Goal: Information Seeking & Learning: Learn about a topic

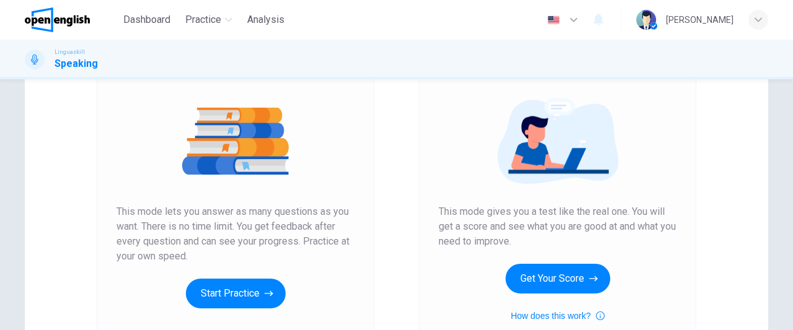
scroll to position [126, 0]
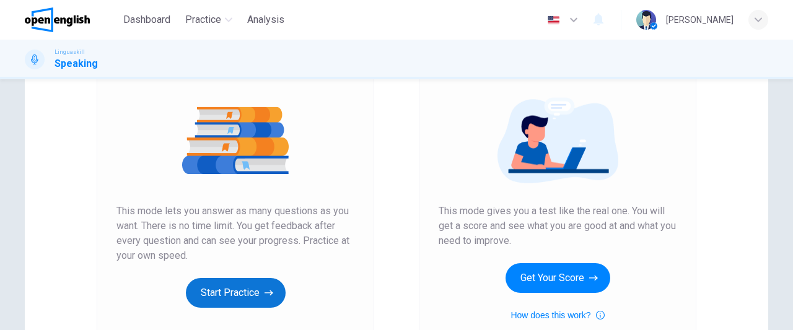
click at [227, 290] on button "Start Practice" at bounding box center [236, 293] width 100 height 30
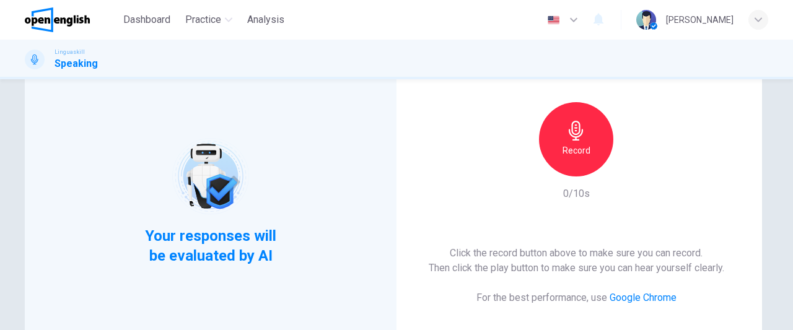
scroll to position [85, 0]
click at [597, 151] on div "Record" at bounding box center [576, 140] width 74 height 74
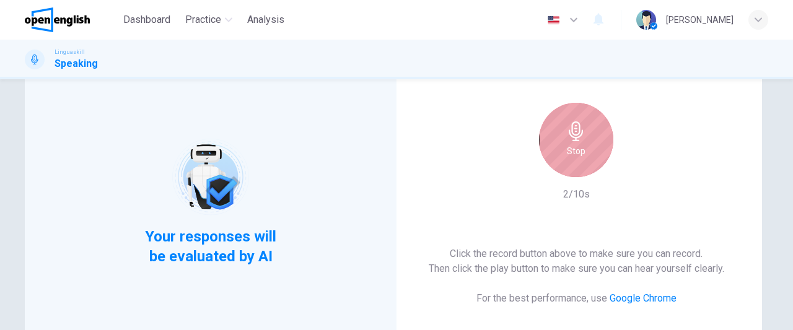
click at [597, 151] on div "Stop" at bounding box center [576, 140] width 74 height 74
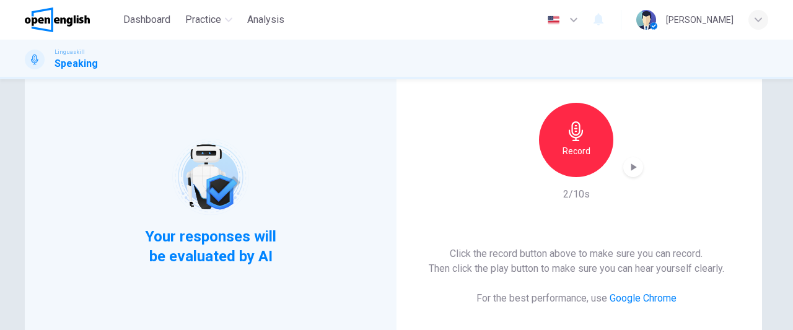
scroll to position [177, 0]
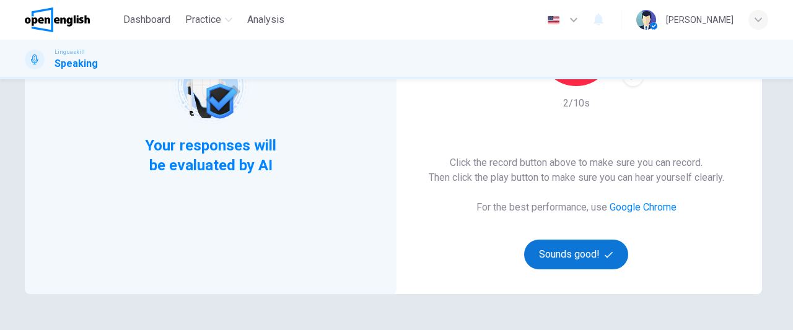
click at [574, 256] on button "Sounds good!" at bounding box center [576, 255] width 104 height 30
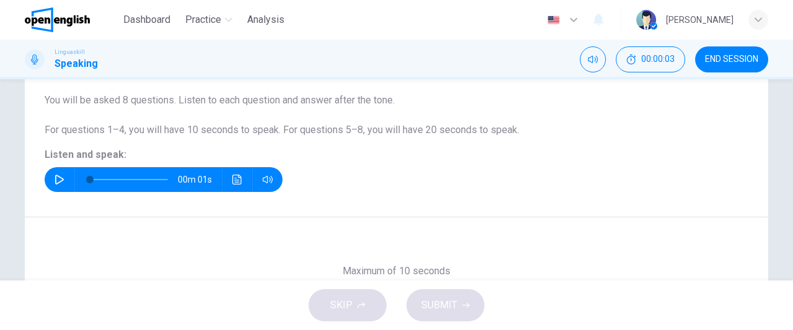
scroll to position [46, 0]
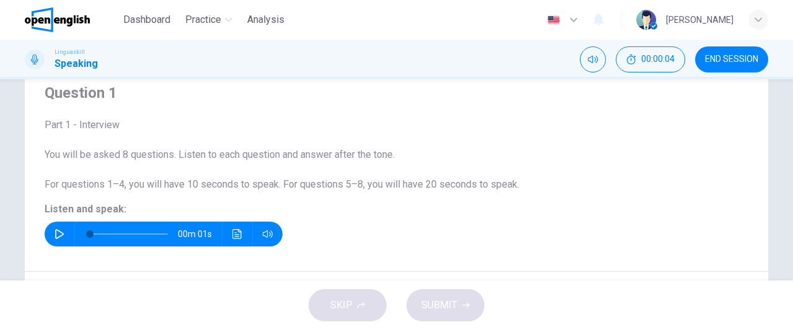
click at [55, 234] on icon "button" at bounding box center [59, 234] width 9 height 10
click at [55, 234] on icon "button" at bounding box center [60, 234] width 10 height 10
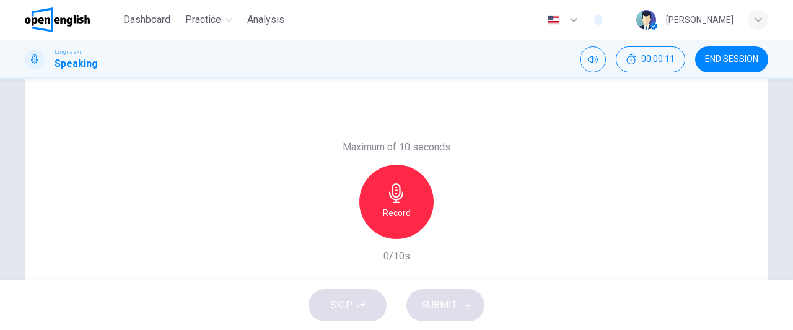
scroll to position [256, 0]
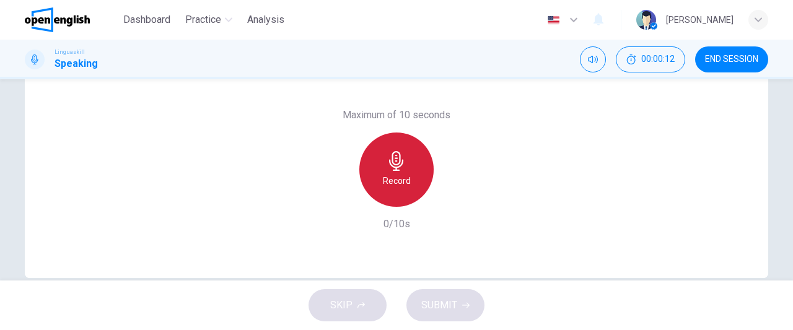
click at [383, 184] on h6 "Record" at bounding box center [397, 180] width 28 height 15
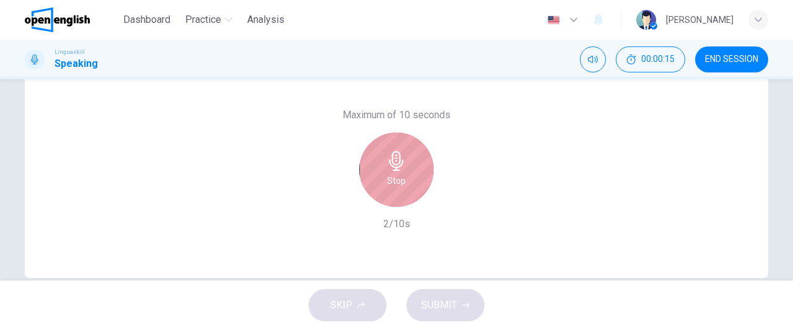
click at [383, 184] on div "Stop" at bounding box center [396, 170] width 74 height 74
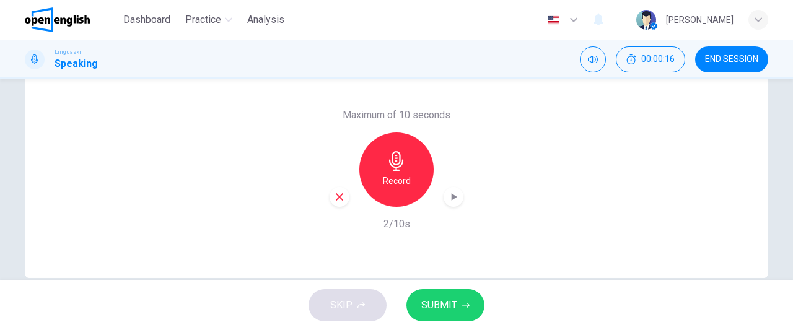
click at [427, 309] on span "SUBMIT" at bounding box center [439, 305] width 36 height 17
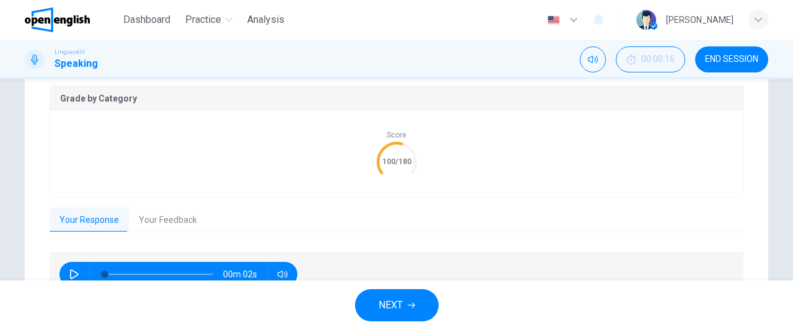
click at [411, 296] on button "NEXT" at bounding box center [397, 305] width 84 height 32
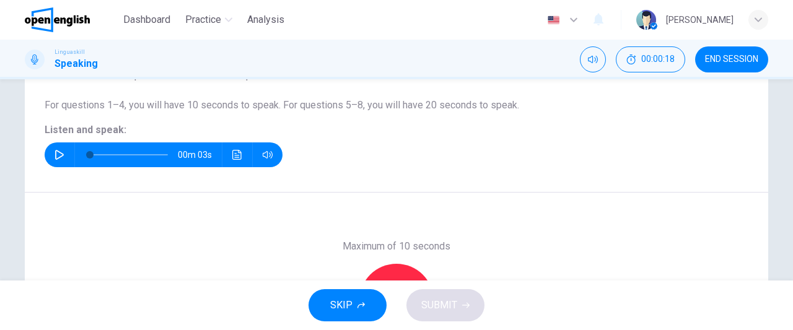
scroll to position [118, 0]
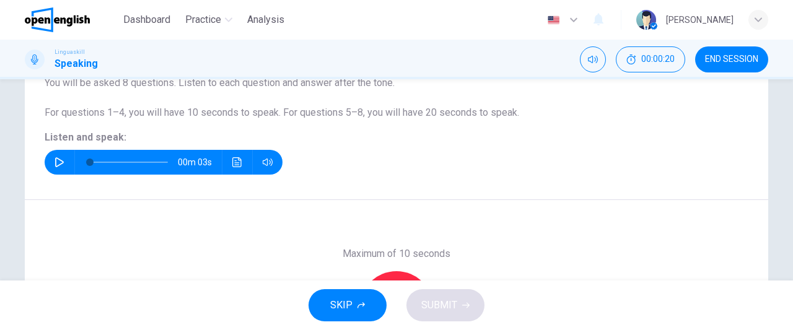
click at [55, 164] on icon "button" at bounding box center [60, 162] width 10 height 10
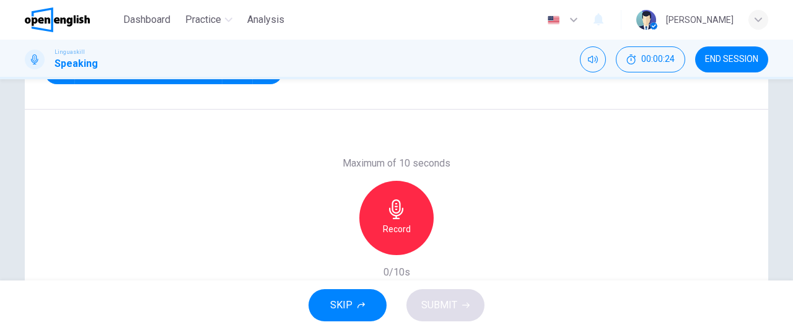
scroll to position [212, 0]
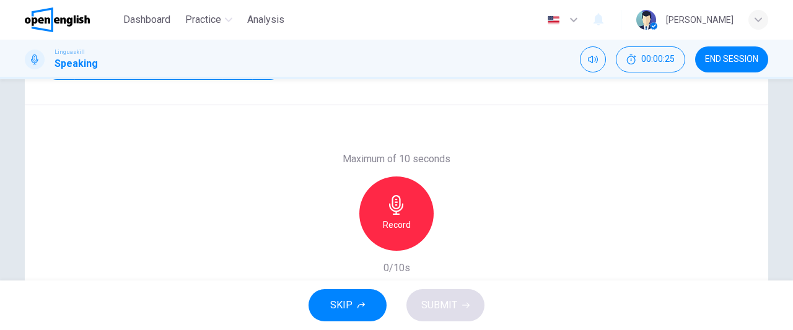
click at [388, 217] on h6 "Record" at bounding box center [397, 224] width 28 height 15
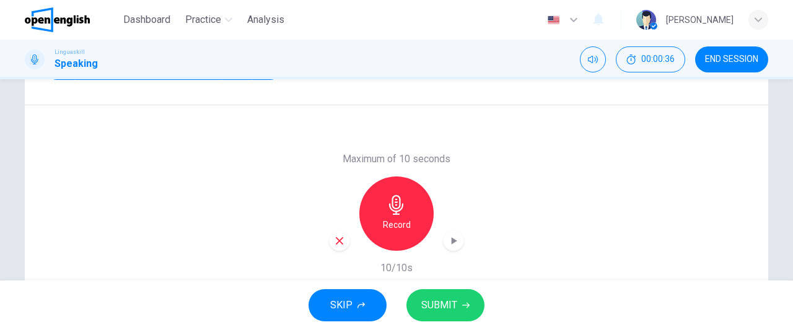
click at [388, 217] on h6 "Record" at bounding box center [397, 224] width 28 height 15
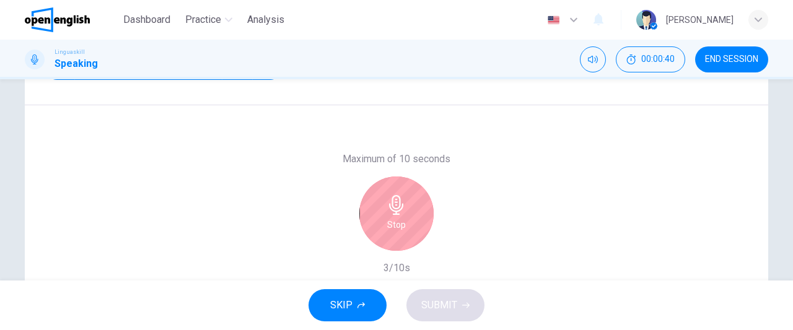
click at [388, 217] on h6 "Stop" at bounding box center [396, 224] width 19 height 15
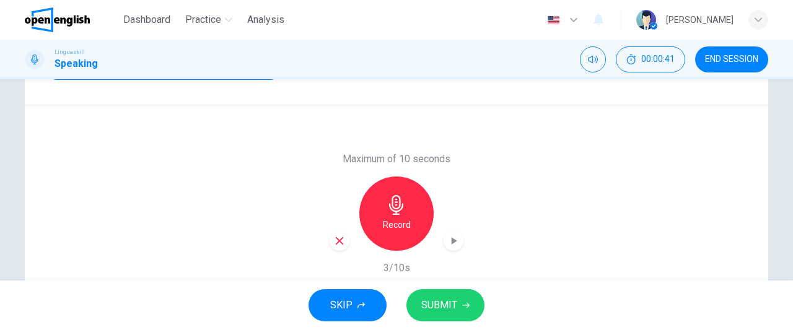
click at [336, 238] on icon "button" at bounding box center [339, 240] width 11 height 11
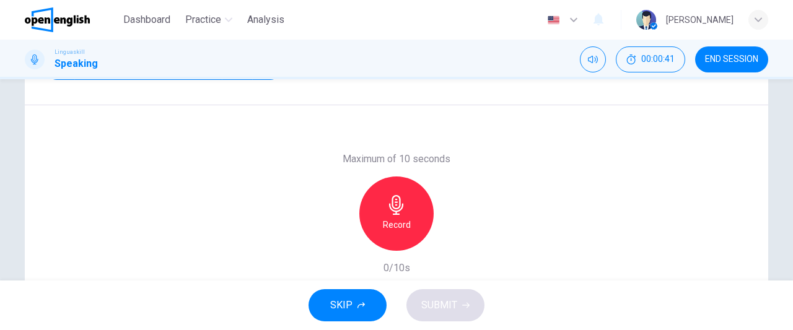
click at [386, 221] on h6 "Record" at bounding box center [397, 224] width 28 height 15
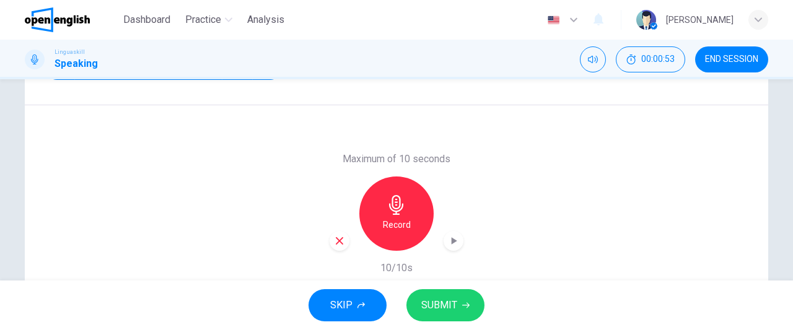
click at [448, 308] on span "SUBMIT" at bounding box center [439, 305] width 36 height 17
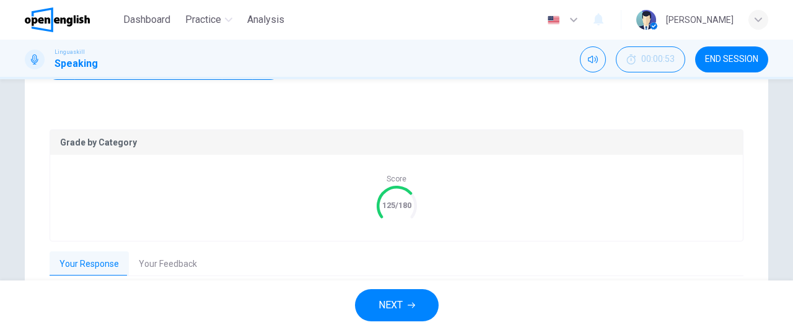
click at [389, 305] on span "NEXT" at bounding box center [390, 305] width 24 height 17
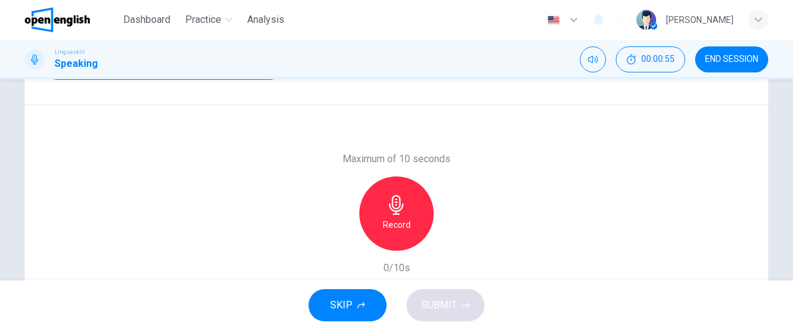
drag, startPoint x: 786, startPoint y: 215, endPoint x: 792, endPoint y: 158, distance: 57.3
click at [792, 158] on div "Question 3 Part 1 - Interview You will be asked 8 questions. Listen to each que…" at bounding box center [396, 179] width 793 height 201
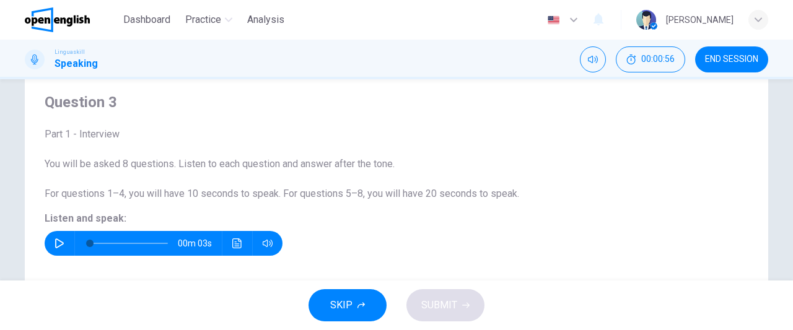
scroll to position [36, 0]
click at [55, 243] on icon "button" at bounding box center [60, 244] width 10 height 10
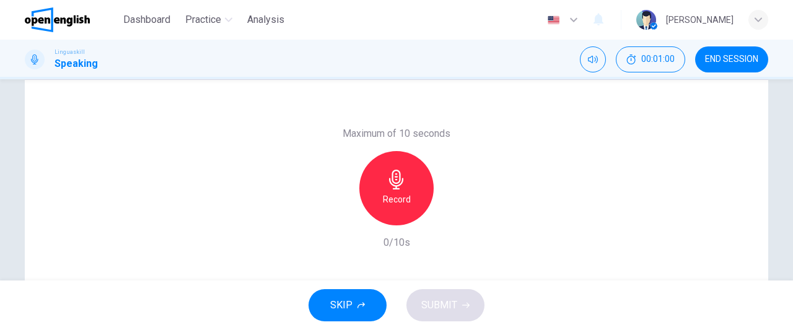
scroll to position [241, 0]
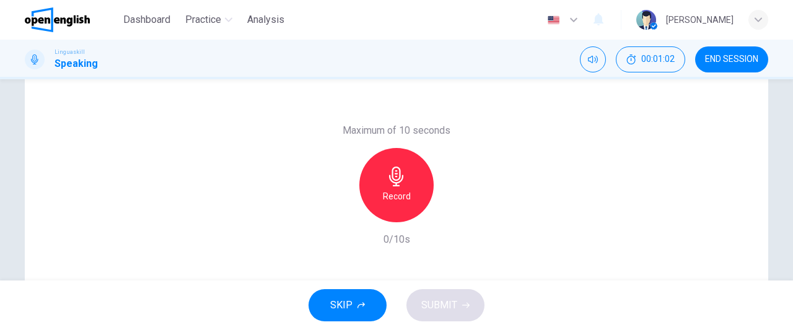
click at [389, 192] on h6 "Record" at bounding box center [397, 196] width 28 height 15
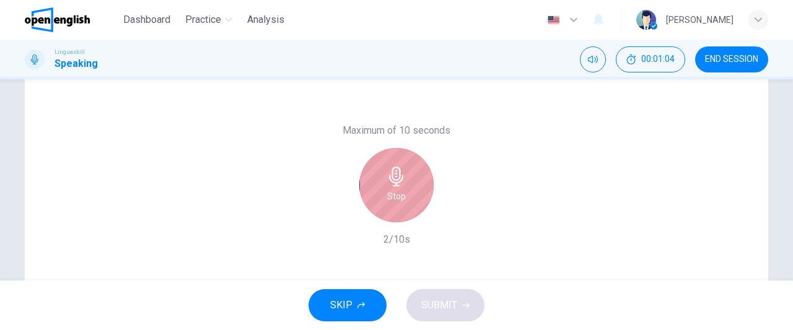
click at [389, 192] on h6 "Stop" at bounding box center [396, 196] width 19 height 15
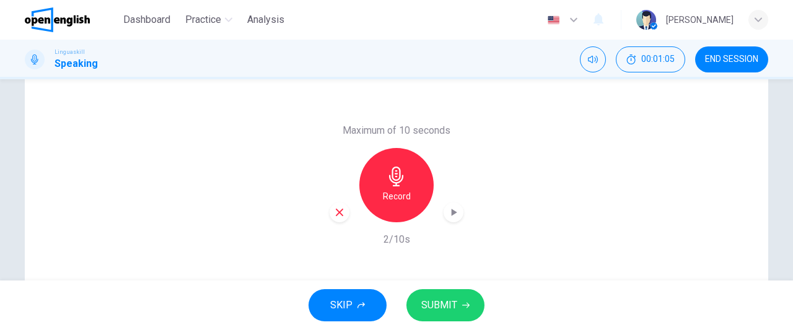
click at [341, 211] on icon "button" at bounding box center [339, 212] width 11 height 11
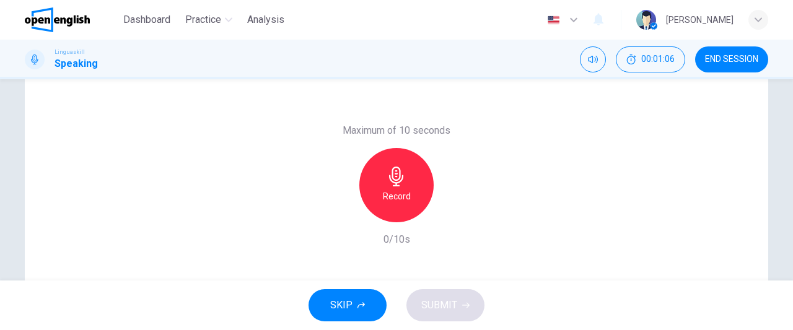
click at [390, 200] on h6 "Record" at bounding box center [397, 196] width 28 height 15
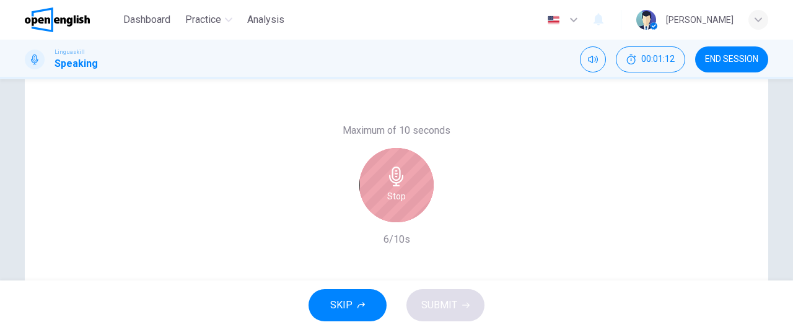
click at [390, 200] on h6 "Stop" at bounding box center [396, 196] width 19 height 15
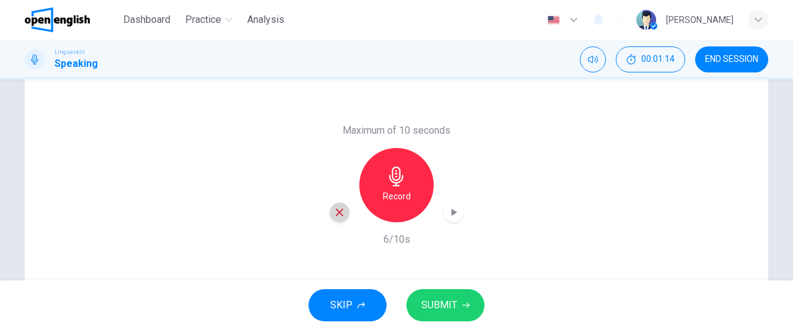
click at [336, 215] on icon "button" at bounding box center [339, 212] width 11 height 11
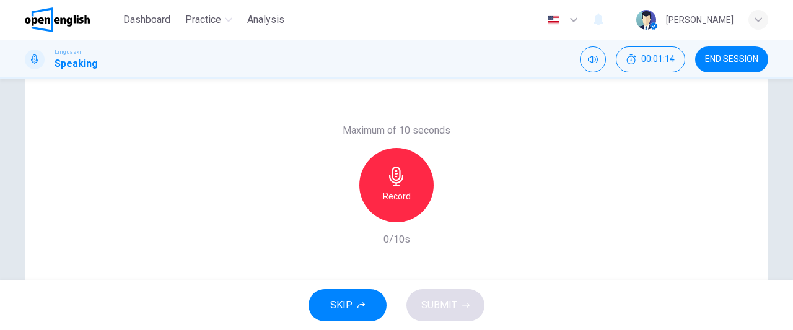
click at [403, 195] on h6 "Record" at bounding box center [397, 196] width 28 height 15
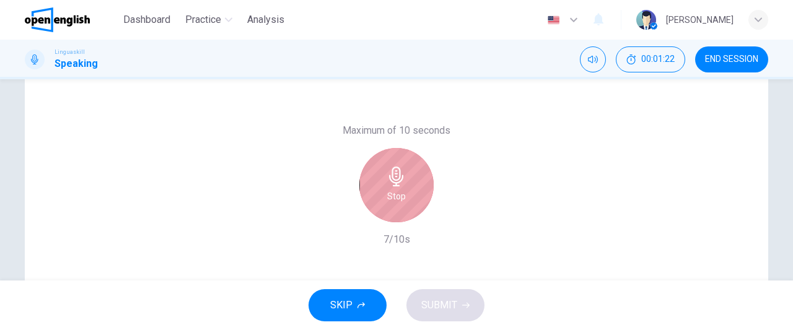
click at [403, 195] on div "Stop" at bounding box center [396, 185] width 74 height 74
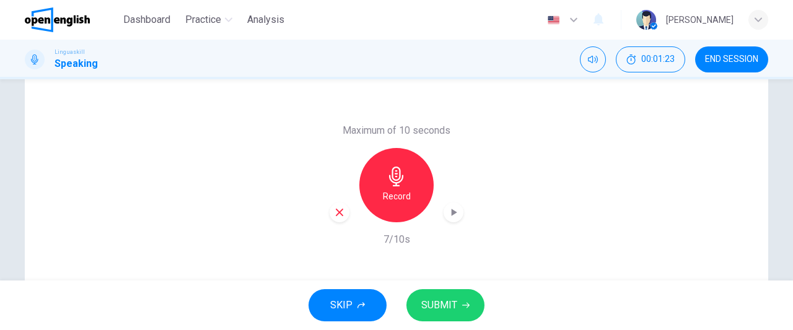
click at [336, 210] on icon "button" at bounding box center [339, 212] width 7 height 7
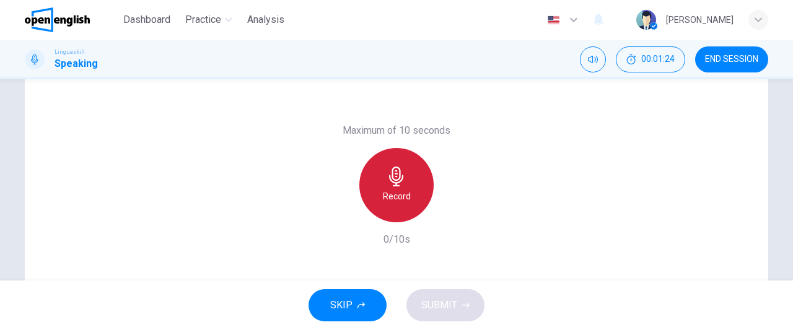
click at [408, 196] on div "Record" at bounding box center [396, 185] width 74 height 74
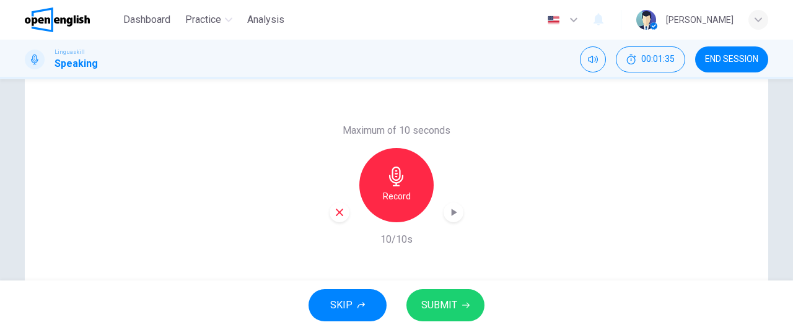
click at [334, 212] on icon "button" at bounding box center [339, 212] width 11 height 11
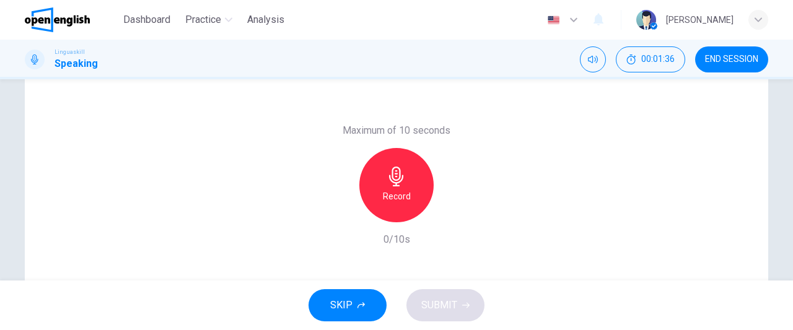
click at [407, 189] on div "Record" at bounding box center [396, 185] width 74 height 74
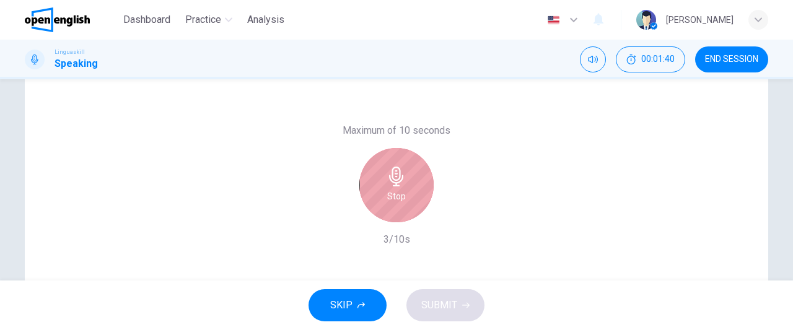
click at [407, 189] on div "Stop" at bounding box center [396, 185] width 74 height 74
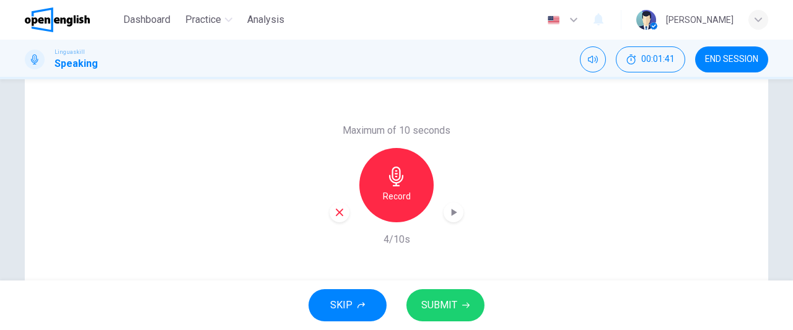
click at [334, 210] on icon "button" at bounding box center [339, 212] width 11 height 11
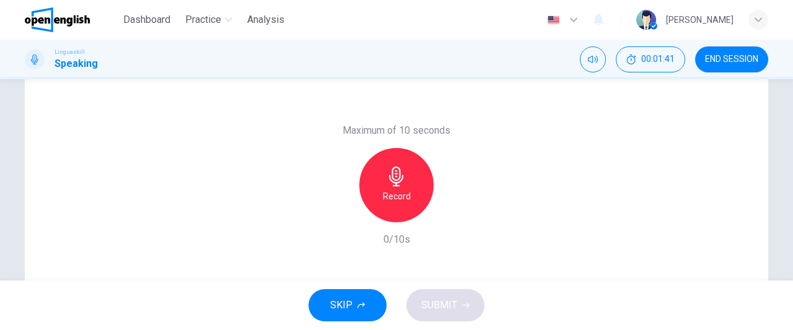
click at [398, 198] on h6 "Record" at bounding box center [397, 196] width 28 height 15
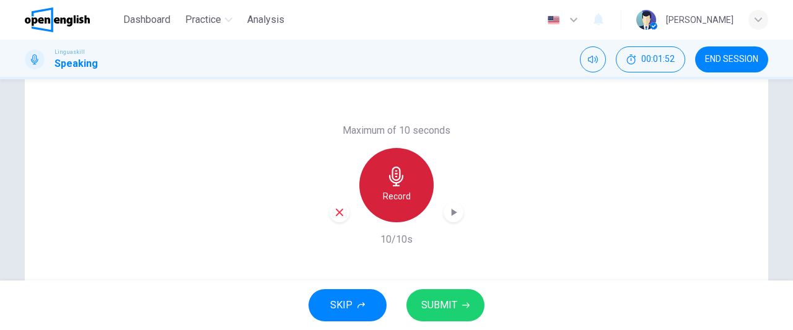
click at [398, 198] on h6 "Record" at bounding box center [397, 196] width 28 height 15
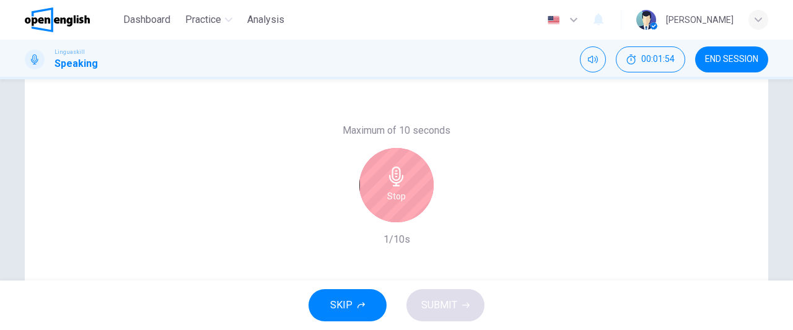
click at [394, 198] on h6 "Stop" at bounding box center [396, 196] width 19 height 15
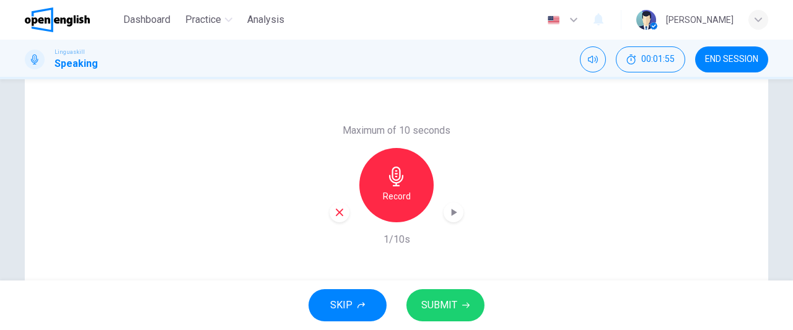
click at [339, 212] on icon "button" at bounding box center [339, 212] width 11 height 11
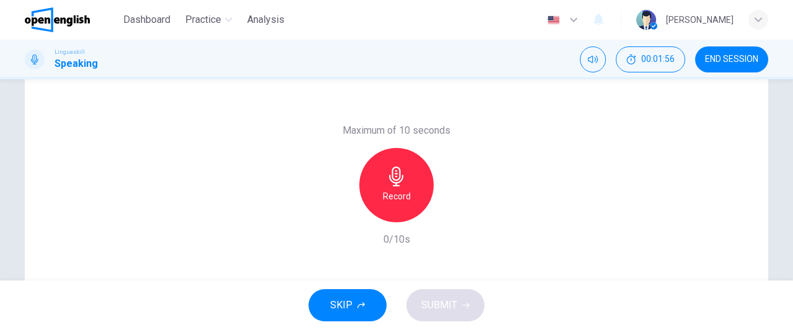
click at [367, 206] on div "Record" at bounding box center [396, 185] width 74 height 74
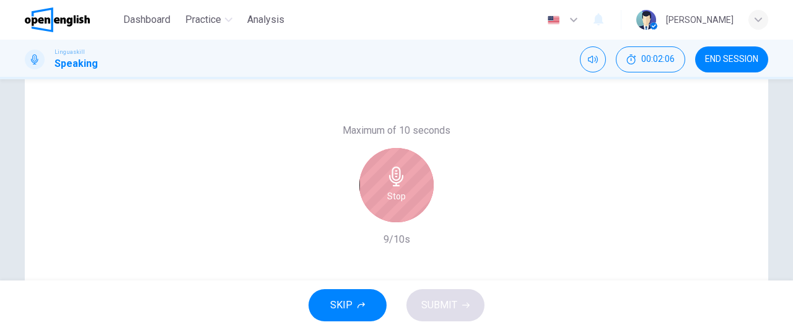
click at [367, 206] on div "Stop" at bounding box center [396, 185] width 74 height 74
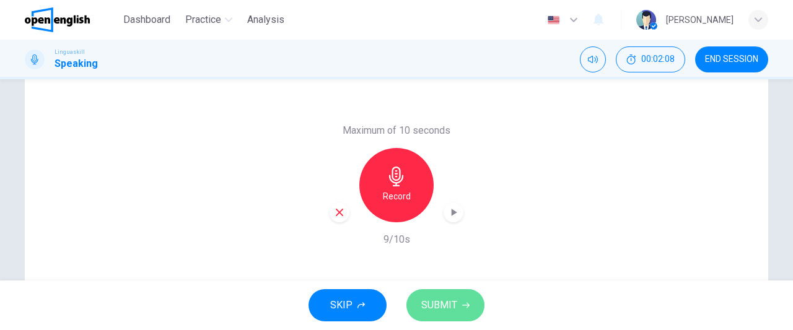
click at [456, 318] on button "SUBMIT" at bounding box center [445, 305] width 78 height 32
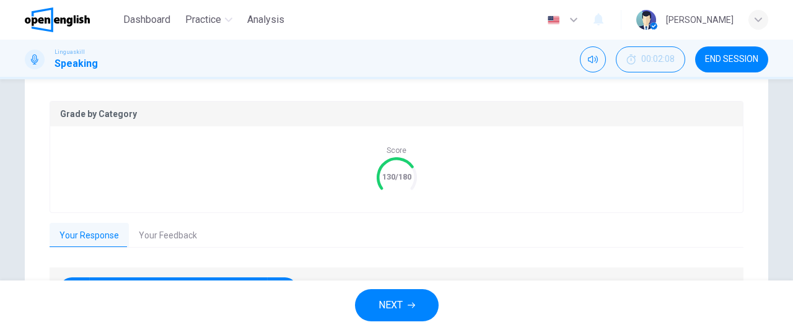
click at [403, 303] on button "NEXT" at bounding box center [397, 305] width 84 height 32
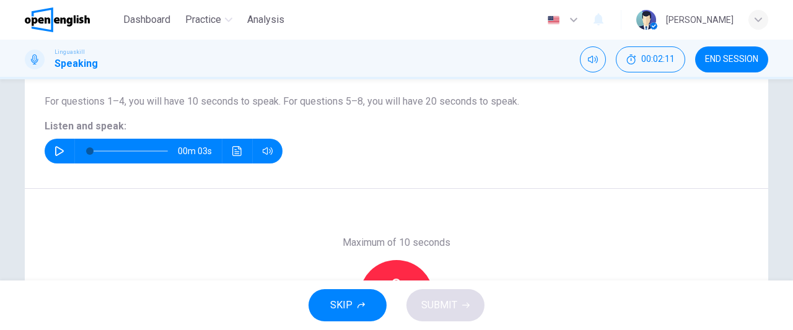
scroll to position [90, 0]
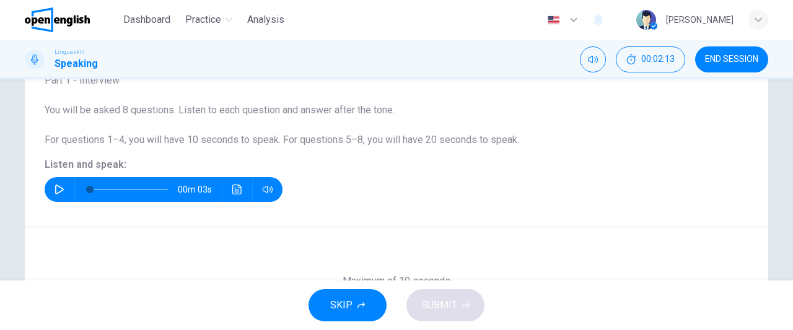
click at [55, 189] on icon "button" at bounding box center [60, 190] width 10 height 10
type input "*"
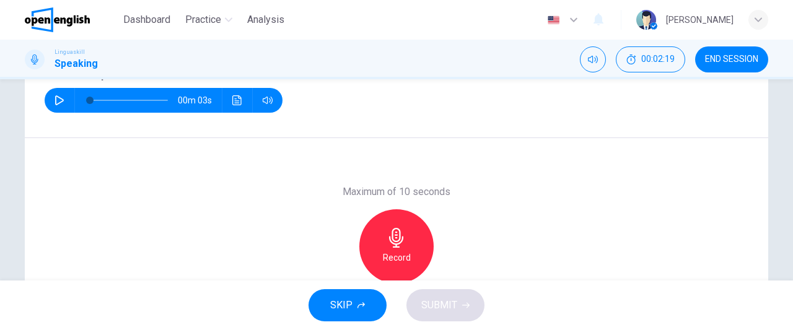
scroll to position [214, 0]
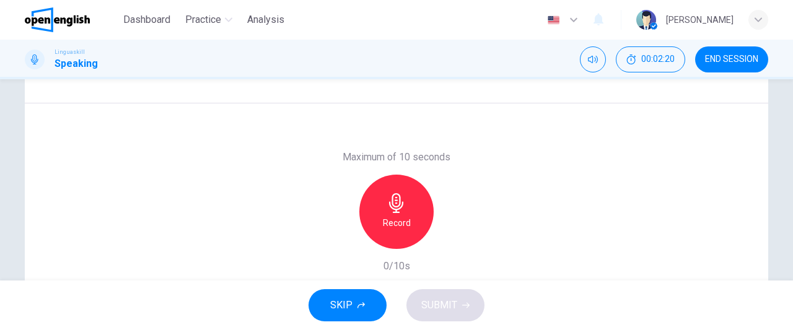
click at [402, 220] on h6 "Record" at bounding box center [397, 223] width 28 height 15
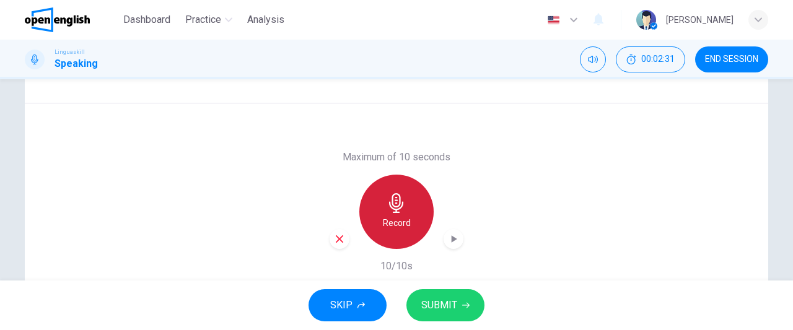
click at [402, 220] on h6 "Record" at bounding box center [397, 223] width 28 height 15
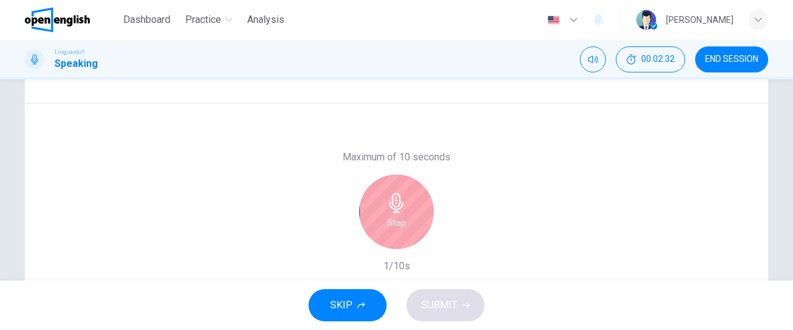
click at [388, 227] on h6 "Stop" at bounding box center [396, 223] width 19 height 15
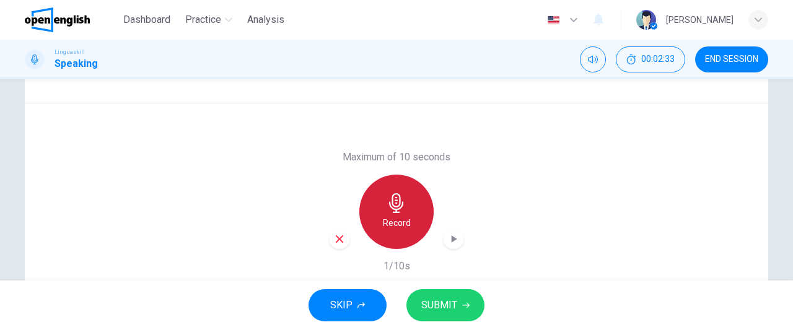
click at [388, 227] on h6 "Record" at bounding box center [397, 223] width 28 height 15
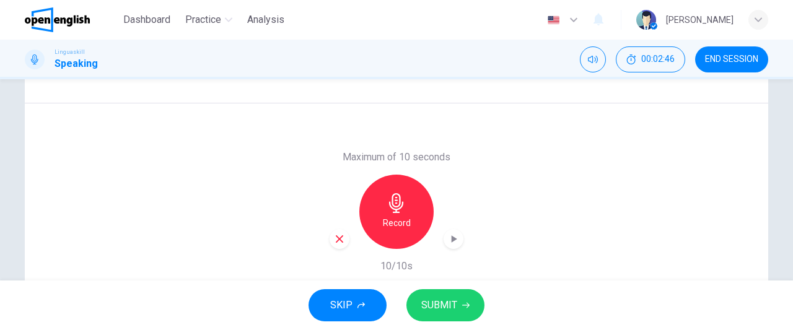
click at [338, 233] on icon "button" at bounding box center [339, 238] width 11 height 11
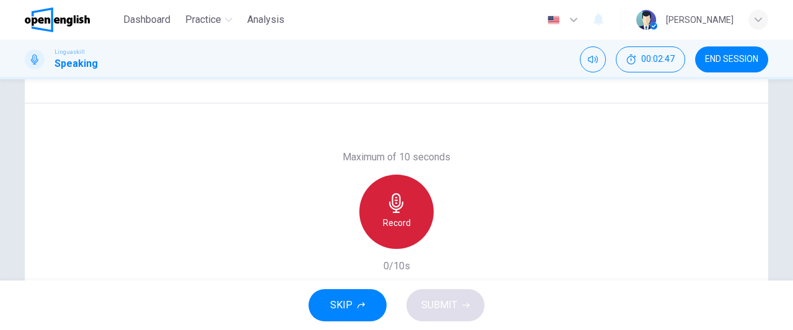
click at [400, 224] on h6 "Record" at bounding box center [397, 223] width 28 height 15
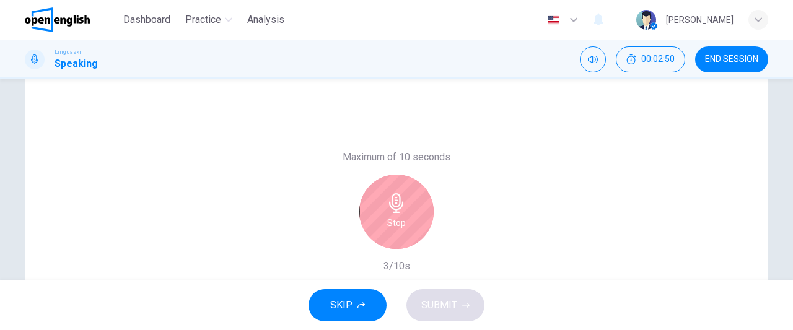
click at [400, 224] on h6 "Stop" at bounding box center [396, 223] width 19 height 15
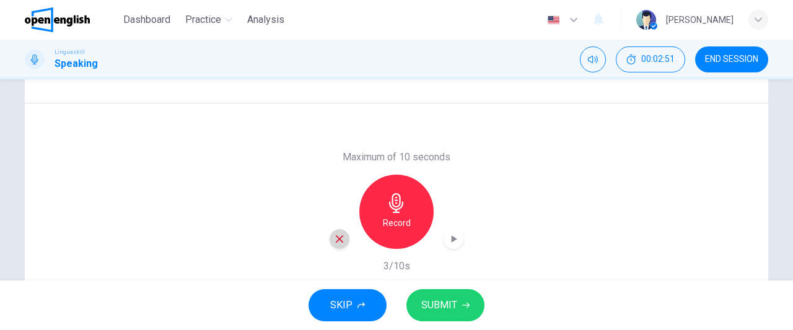
click at [336, 242] on icon "button" at bounding box center [339, 238] width 7 height 7
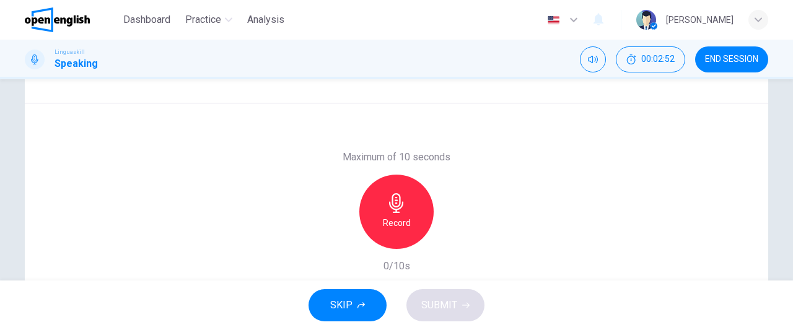
click at [378, 230] on div "Record" at bounding box center [396, 212] width 74 height 74
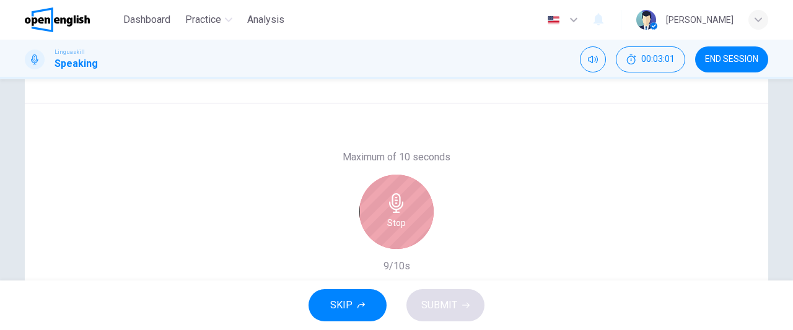
click at [378, 230] on div "Stop" at bounding box center [396, 212] width 74 height 74
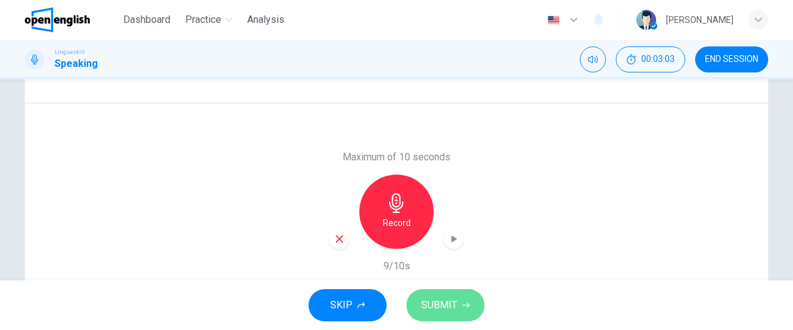
click at [453, 312] on span "SUBMIT" at bounding box center [439, 305] width 36 height 17
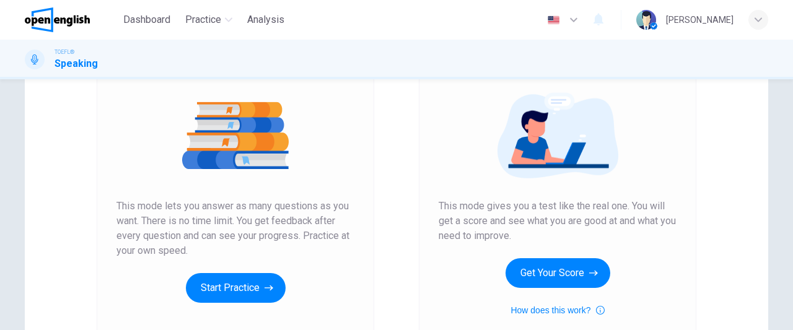
scroll to position [142, 0]
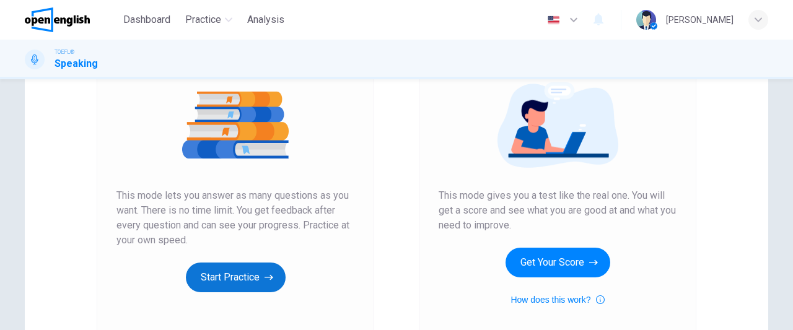
click at [256, 277] on button "Start Practice" at bounding box center [236, 278] width 100 height 30
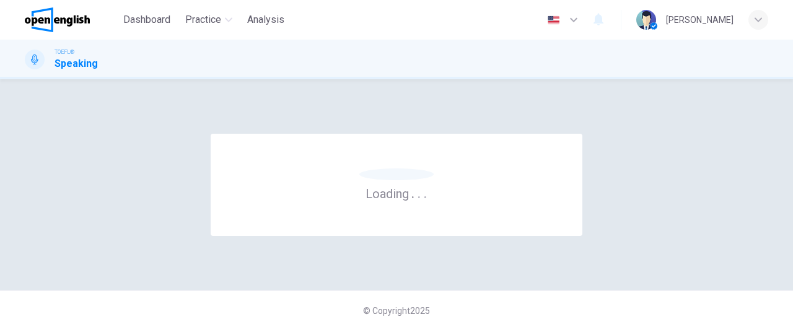
scroll to position [0, 0]
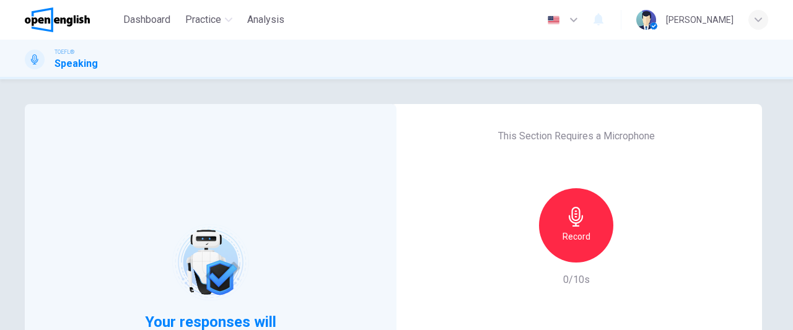
click at [577, 237] on h6 "Record" at bounding box center [576, 236] width 28 height 15
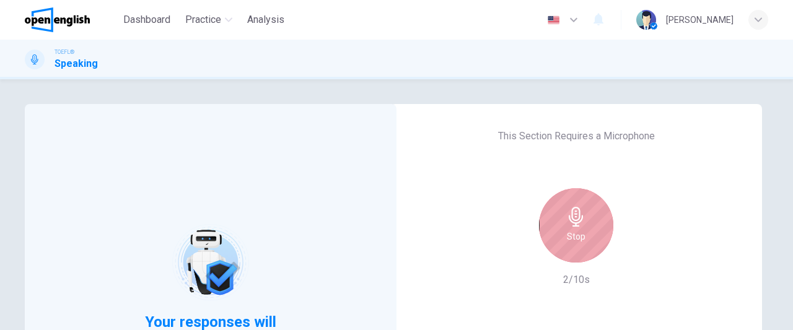
click at [577, 237] on h6 "Stop" at bounding box center [576, 236] width 19 height 15
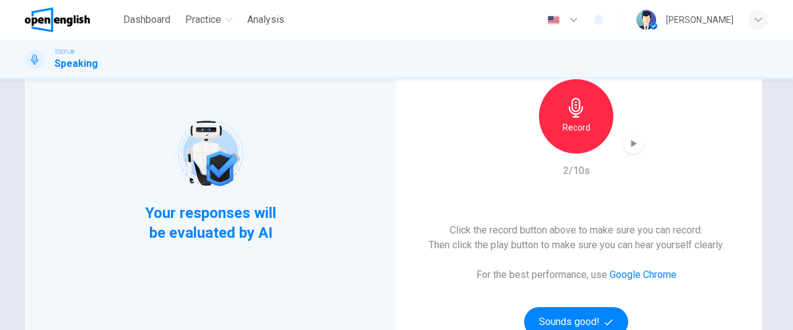
scroll to position [124, 0]
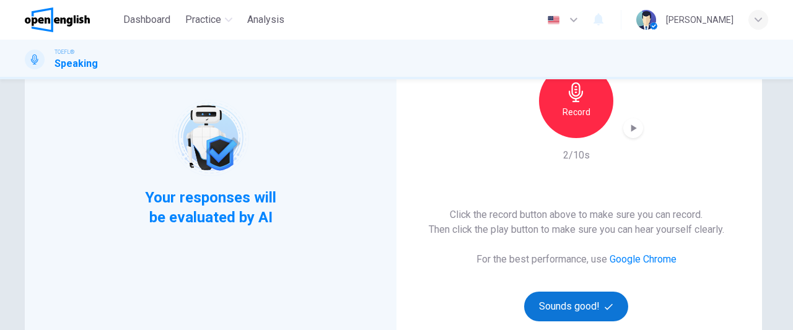
click at [582, 298] on button "Sounds good!" at bounding box center [576, 307] width 104 height 30
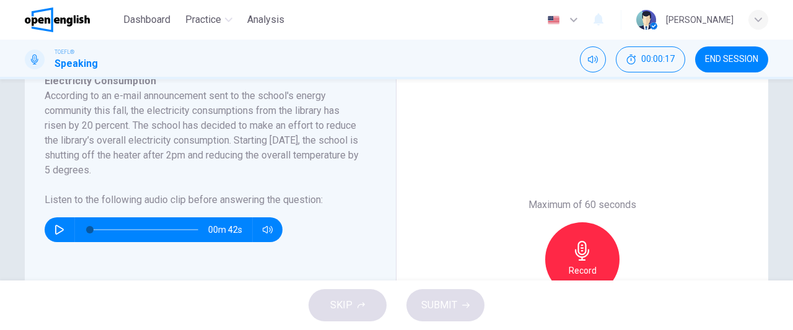
scroll to position [236, 0]
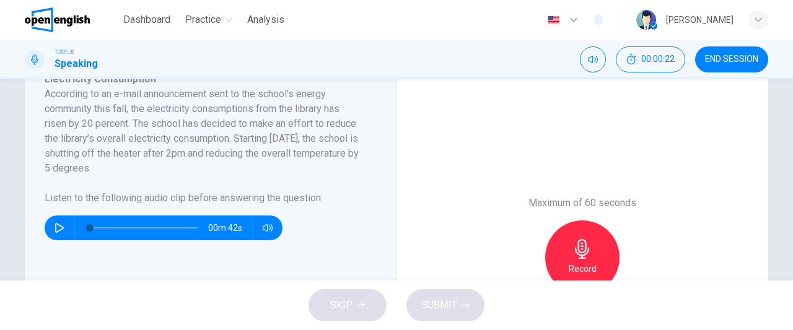
click at [59, 226] on icon "button" at bounding box center [59, 228] width 9 height 10
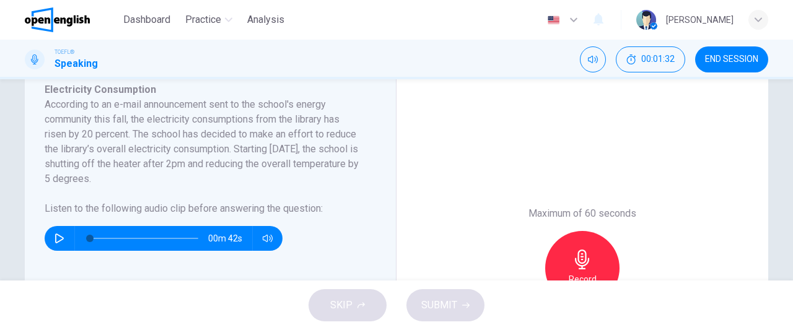
scroll to position [277, 0]
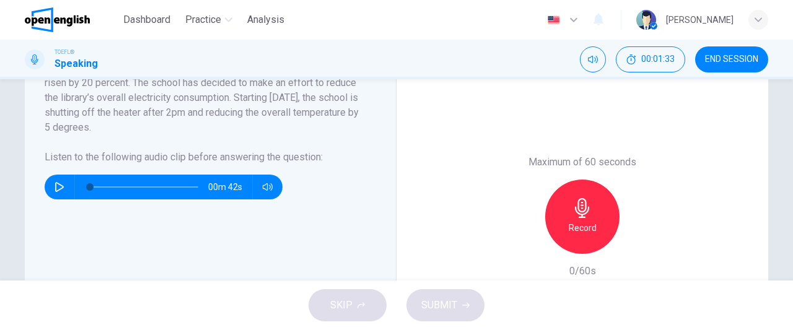
click at [572, 206] on icon "button" at bounding box center [582, 208] width 20 height 20
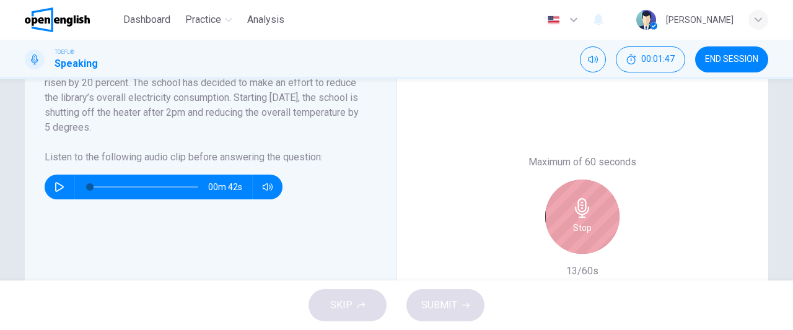
click at [572, 206] on icon "button" at bounding box center [582, 208] width 20 height 20
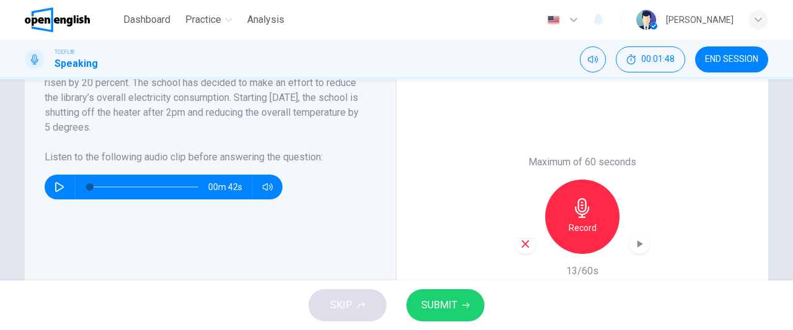
click at [521, 241] on icon "button" at bounding box center [524, 243] width 7 height 7
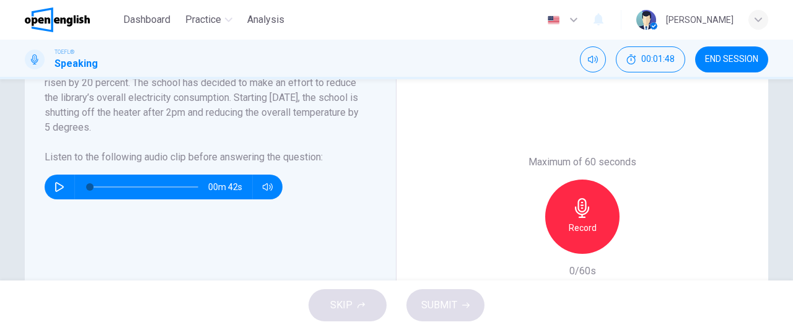
click at [591, 220] on h6 "Record" at bounding box center [583, 227] width 28 height 15
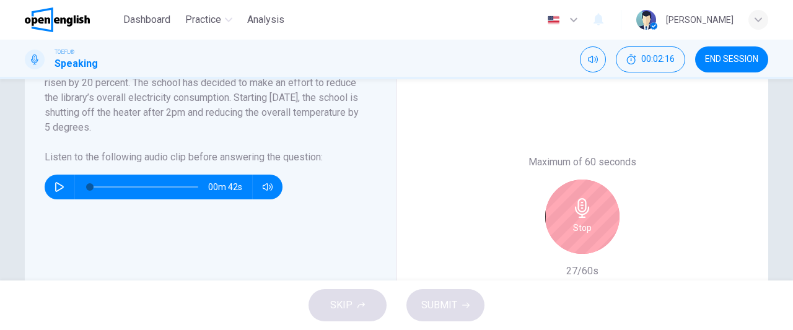
click at [591, 220] on div "Stop" at bounding box center [582, 217] width 74 height 74
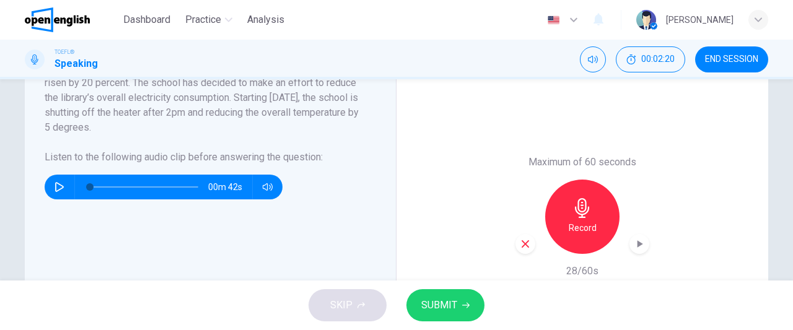
click at [523, 246] on icon "button" at bounding box center [525, 243] width 11 height 11
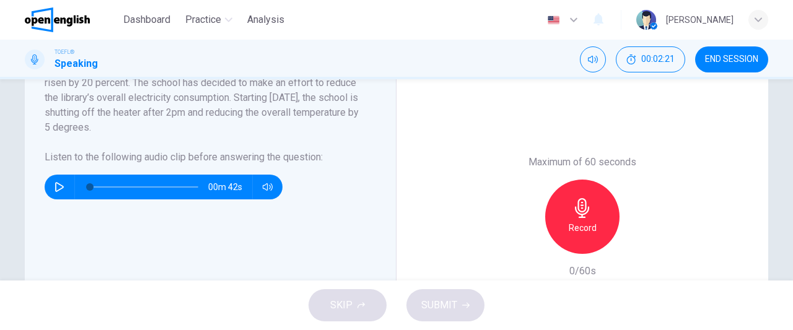
click at [574, 227] on h6 "Record" at bounding box center [583, 227] width 28 height 15
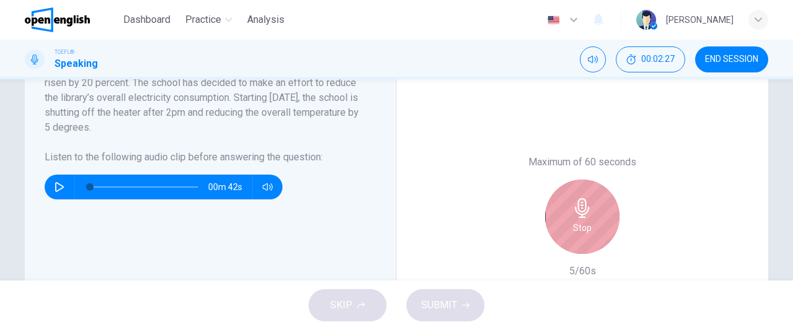
click at [574, 227] on h6 "Stop" at bounding box center [582, 227] width 19 height 15
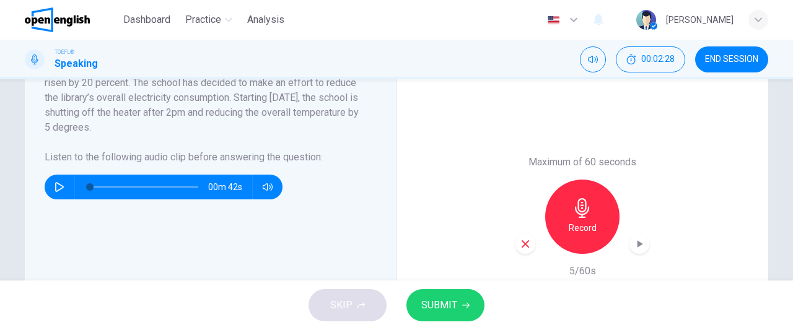
click at [521, 247] on icon "button" at bounding box center [525, 243] width 11 height 11
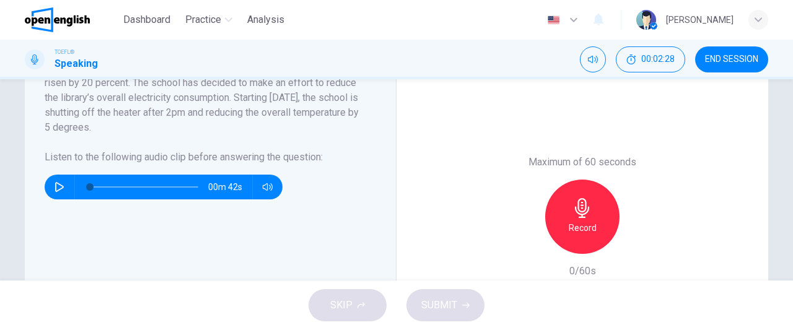
click at [585, 222] on h6 "Record" at bounding box center [583, 227] width 28 height 15
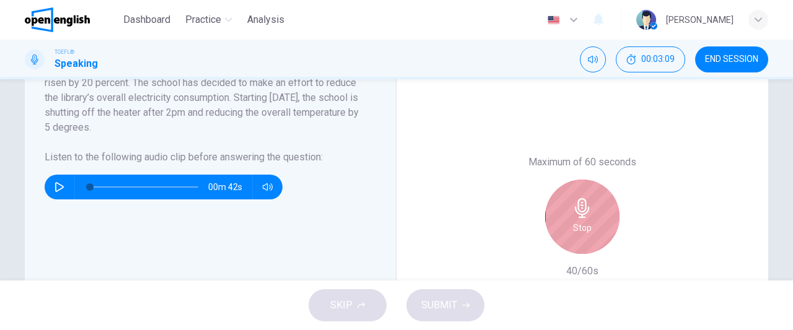
click at [585, 222] on h6 "Stop" at bounding box center [582, 227] width 19 height 15
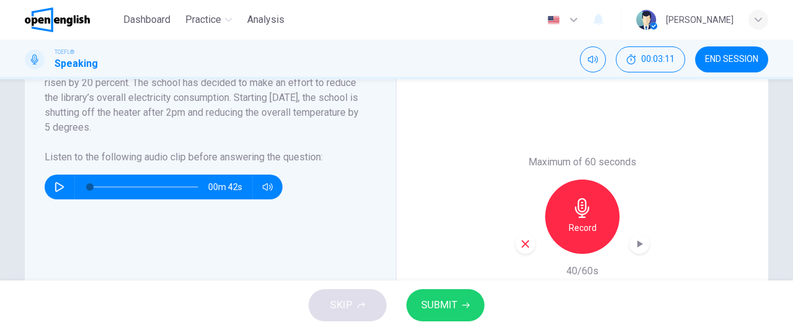
click at [524, 247] on icon "button" at bounding box center [525, 243] width 11 height 11
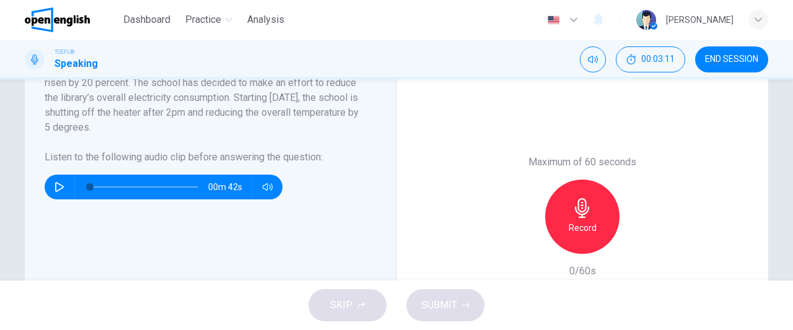
click at [578, 224] on h6 "Record" at bounding box center [583, 227] width 28 height 15
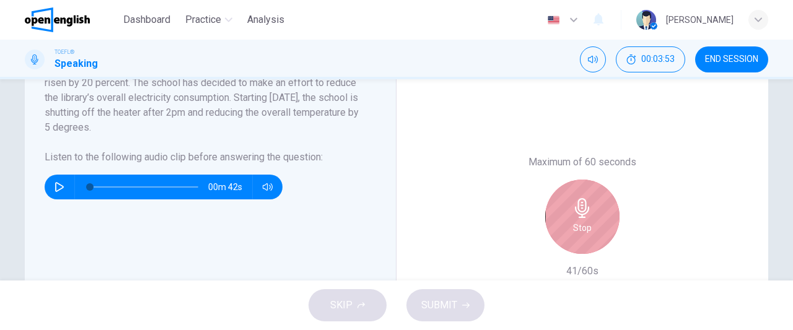
click at [578, 224] on h6 "Stop" at bounding box center [582, 227] width 19 height 15
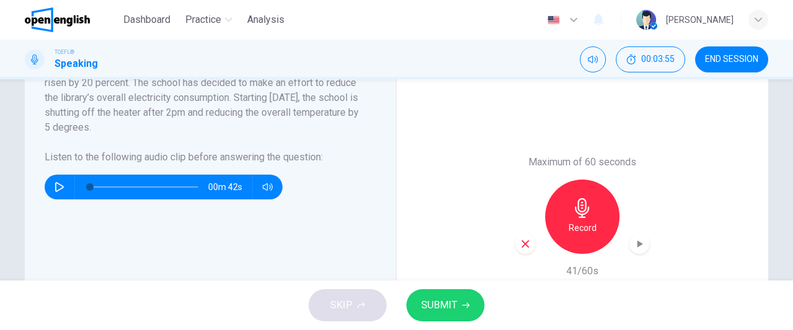
click at [61, 182] on icon "button" at bounding box center [60, 187] width 10 height 10
click at [55, 182] on icon "button" at bounding box center [60, 187] width 10 height 10
click at [521, 242] on icon "button" at bounding box center [524, 243] width 7 height 7
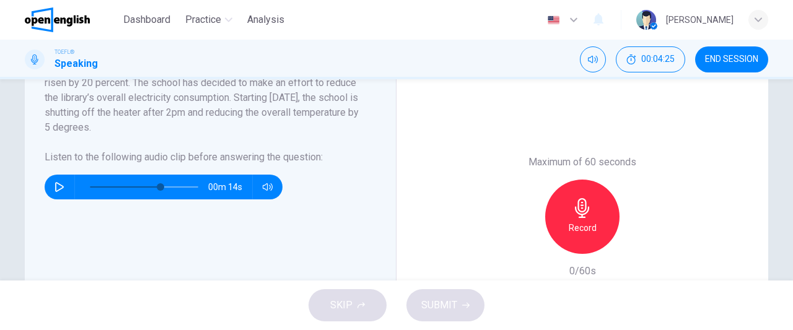
click at [560, 232] on div "Record" at bounding box center [582, 217] width 74 height 74
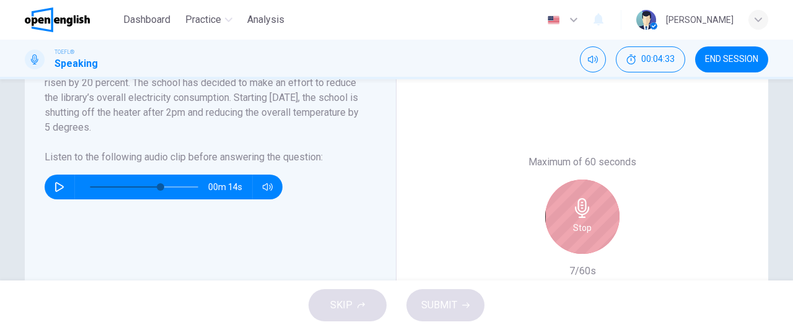
click at [560, 232] on div "Stop" at bounding box center [582, 217] width 74 height 74
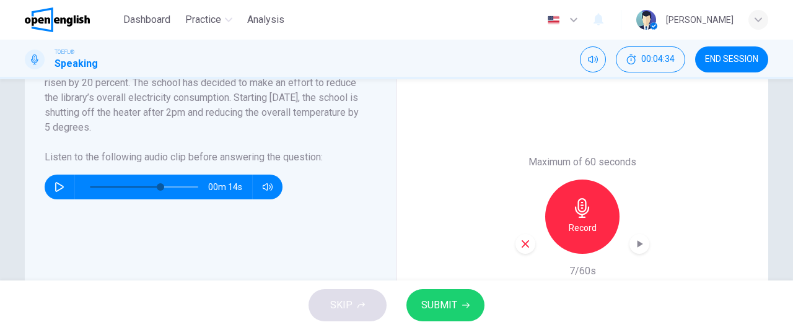
click at [523, 242] on icon "button" at bounding box center [524, 243] width 7 height 7
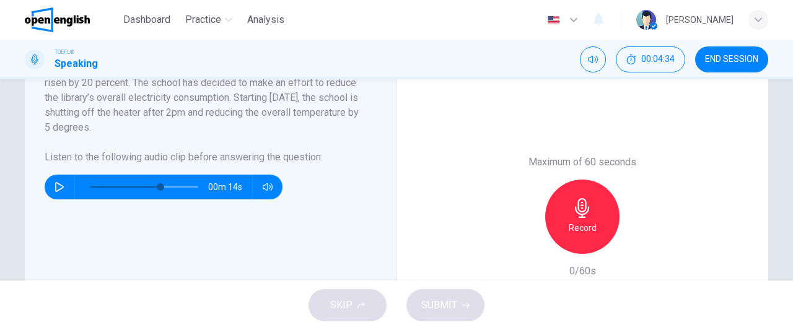
click at [585, 228] on h6 "Record" at bounding box center [583, 227] width 28 height 15
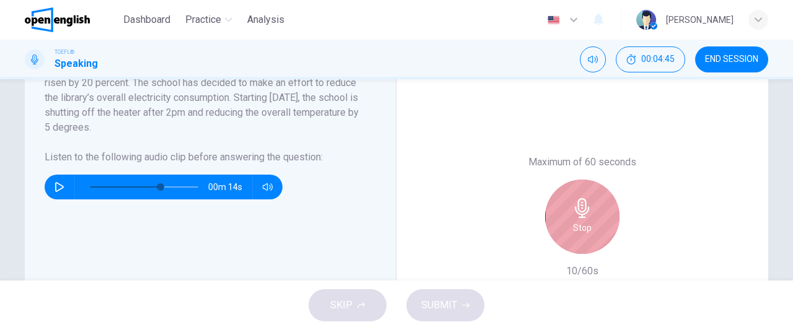
click at [585, 228] on h6 "Stop" at bounding box center [582, 227] width 19 height 15
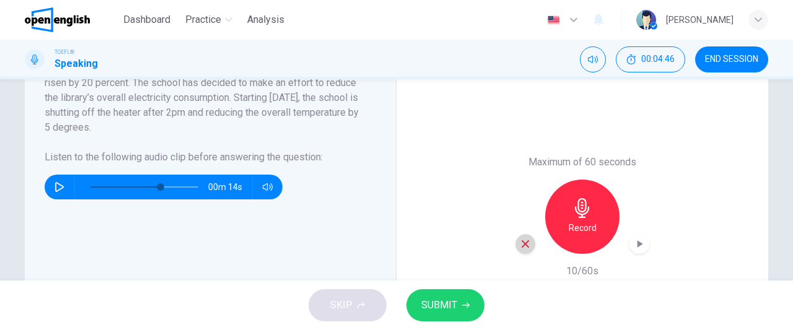
click at [527, 243] on icon "button" at bounding box center [525, 243] width 11 height 11
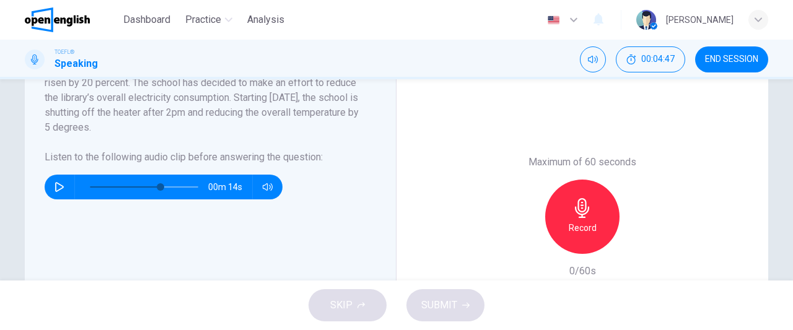
click at [582, 221] on h6 "Record" at bounding box center [583, 227] width 28 height 15
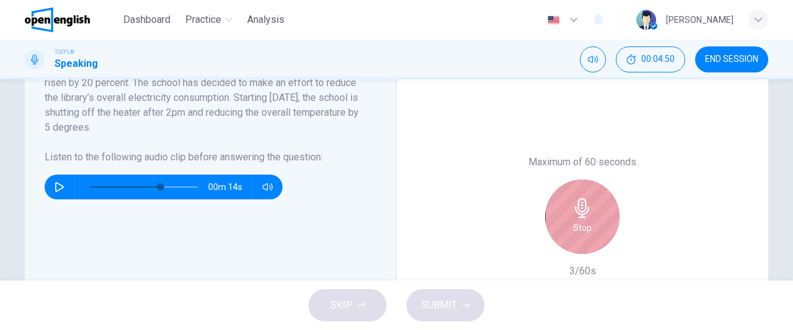
click at [582, 221] on h6 "Stop" at bounding box center [582, 227] width 19 height 15
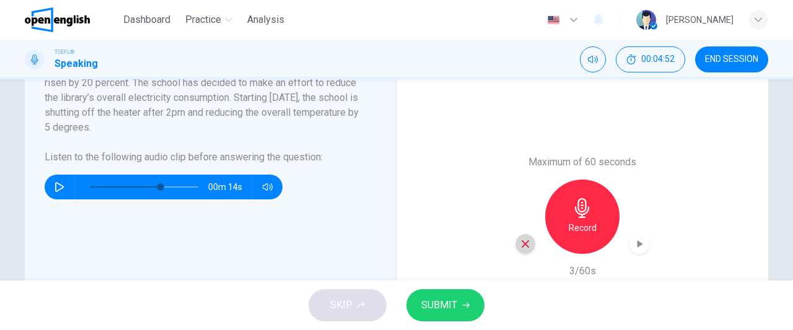
click at [526, 247] on icon "button" at bounding box center [525, 243] width 11 height 11
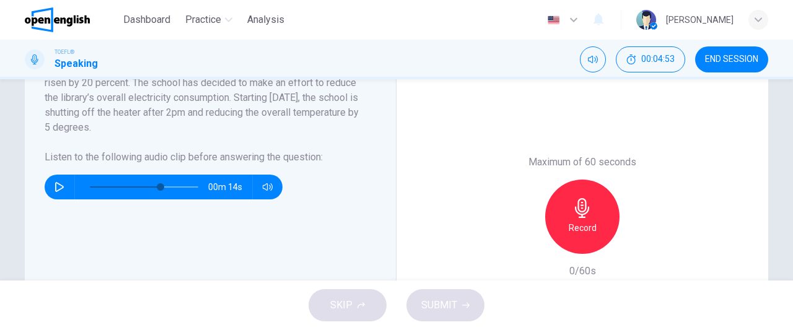
click at [569, 232] on h6 "Record" at bounding box center [583, 227] width 28 height 15
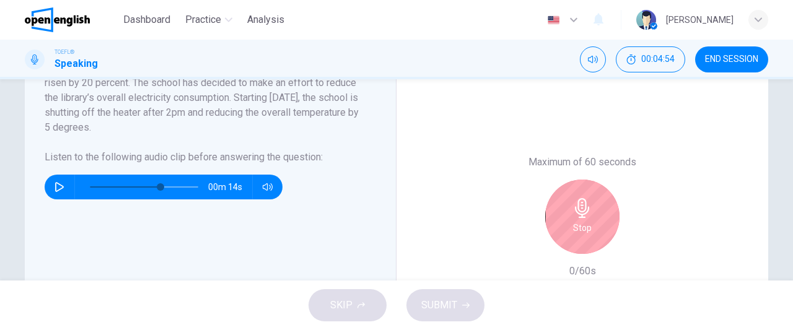
click at [568, 233] on div "Stop" at bounding box center [582, 217] width 74 height 74
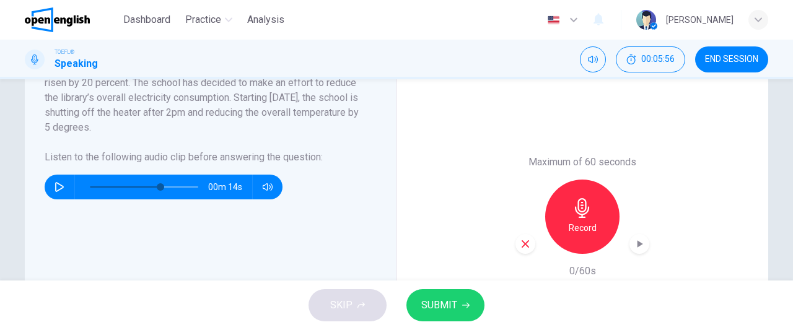
click at [578, 229] on h6 "Record" at bounding box center [583, 227] width 28 height 15
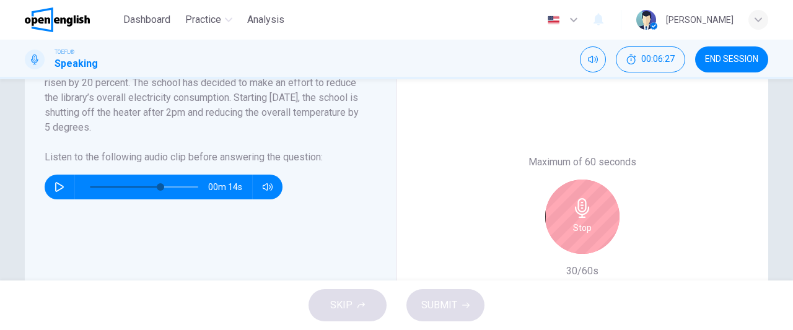
click at [578, 229] on h6 "Stop" at bounding box center [582, 227] width 19 height 15
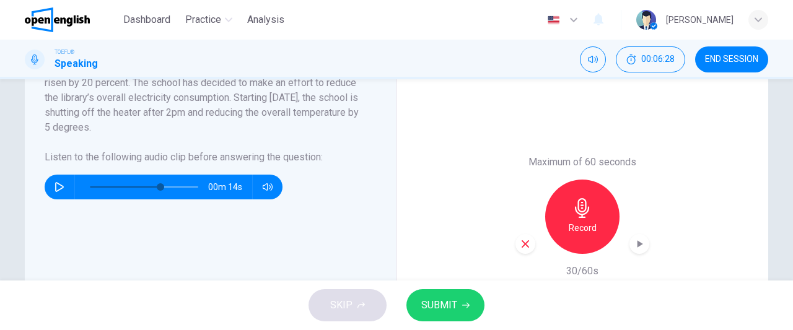
click at [528, 247] on div "button" at bounding box center [525, 244] width 20 height 20
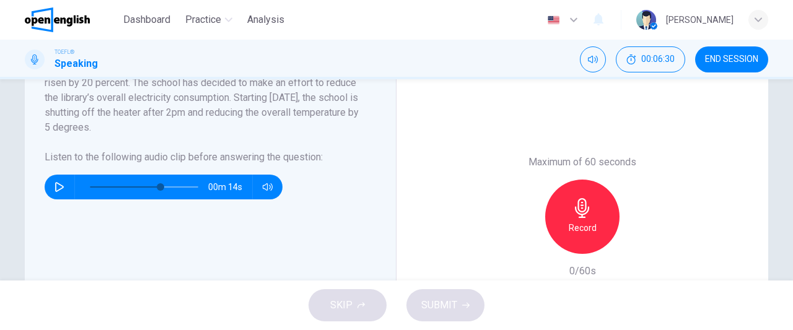
click at [582, 223] on h6 "Record" at bounding box center [583, 227] width 28 height 15
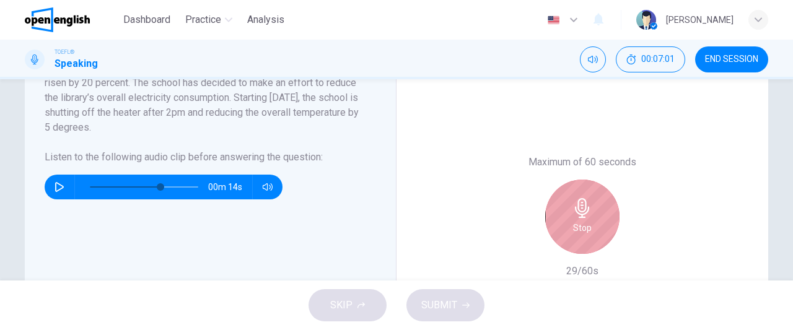
click at [582, 223] on h6 "Stop" at bounding box center [582, 227] width 19 height 15
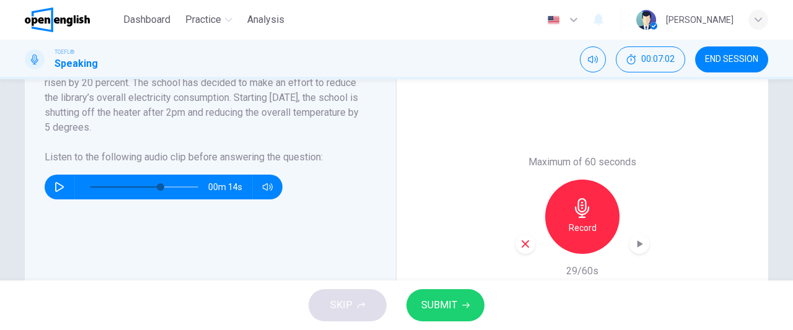
click at [521, 246] on icon "button" at bounding box center [524, 243] width 7 height 7
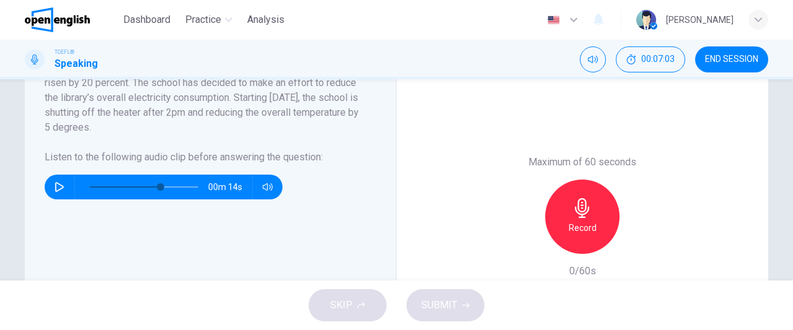
click at [590, 222] on h6 "Record" at bounding box center [583, 227] width 28 height 15
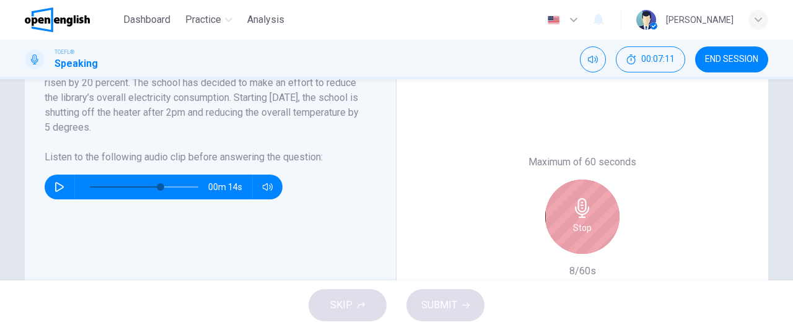
click at [590, 222] on div "Stop" at bounding box center [582, 217] width 74 height 74
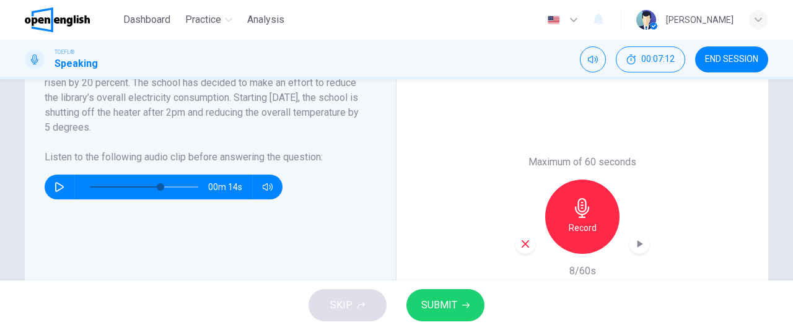
click at [590, 222] on h6 "Record" at bounding box center [583, 227] width 28 height 15
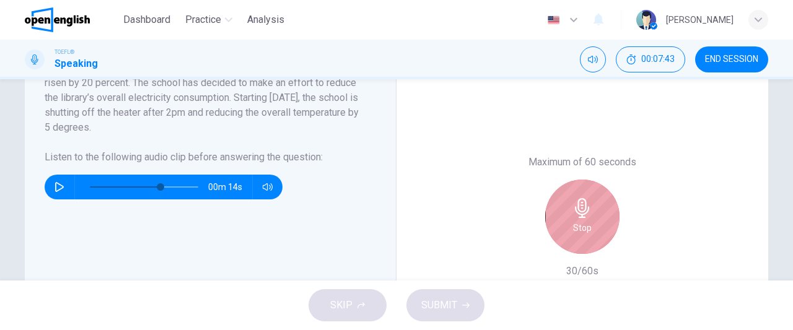
click at [590, 222] on div "Stop" at bounding box center [582, 217] width 74 height 74
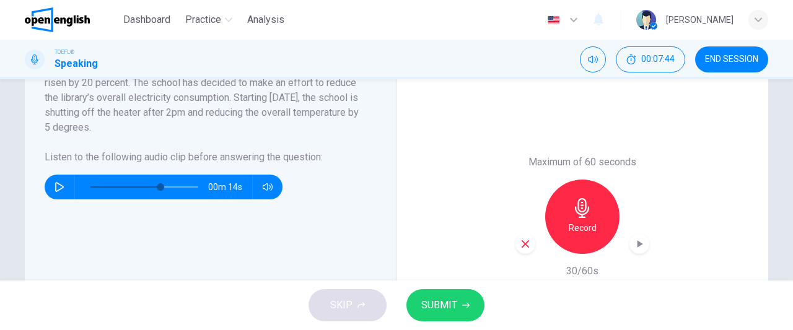
click at [590, 222] on h6 "Record" at bounding box center [583, 227] width 28 height 15
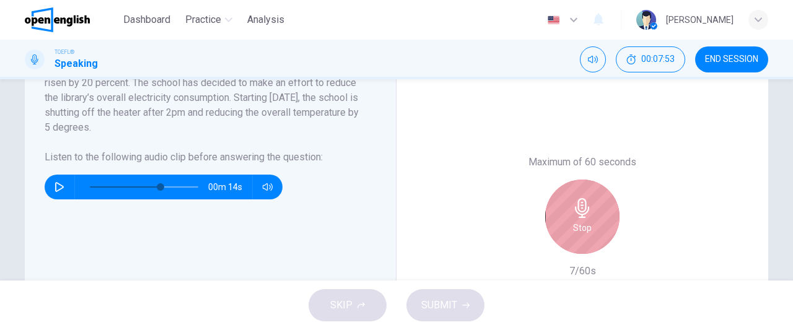
click at [590, 222] on div "Stop" at bounding box center [582, 217] width 74 height 74
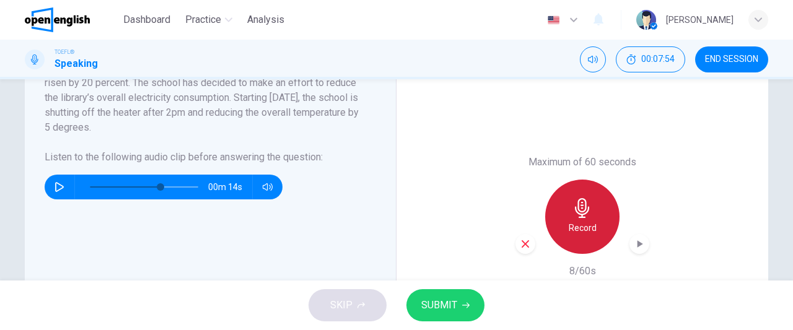
click at [590, 222] on h6 "Record" at bounding box center [583, 227] width 28 height 15
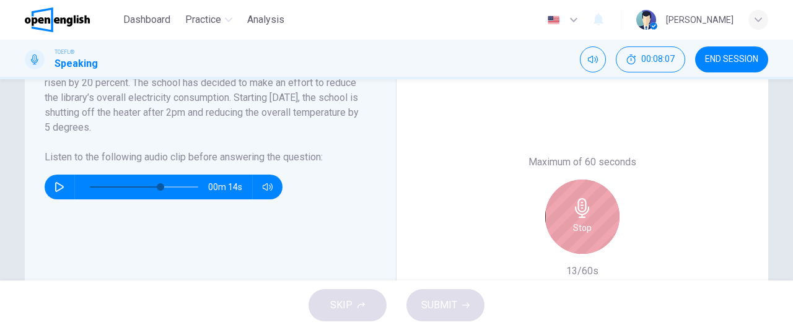
click at [590, 222] on div "Stop" at bounding box center [582, 217] width 74 height 74
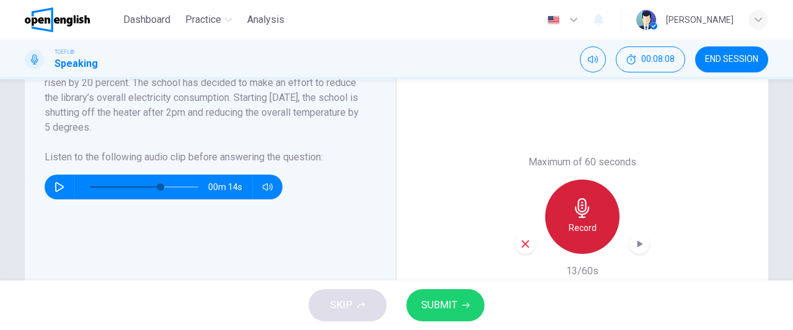
click at [590, 222] on h6 "Record" at bounding box center [583, 227] width 28 height 15
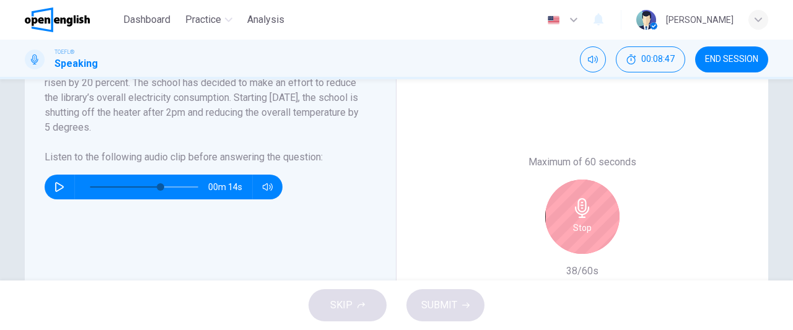
click at [590, 222] on div "Stop" at bounding box center [582, 217] width 74 height 74
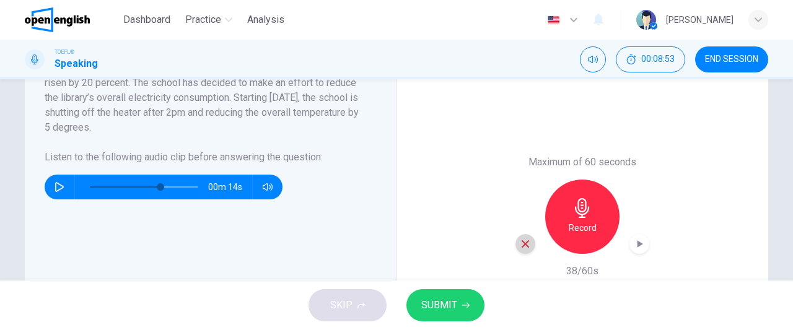
click at [524, 245] on icon "button" at bounding box center [524, 243] width 7 height 7
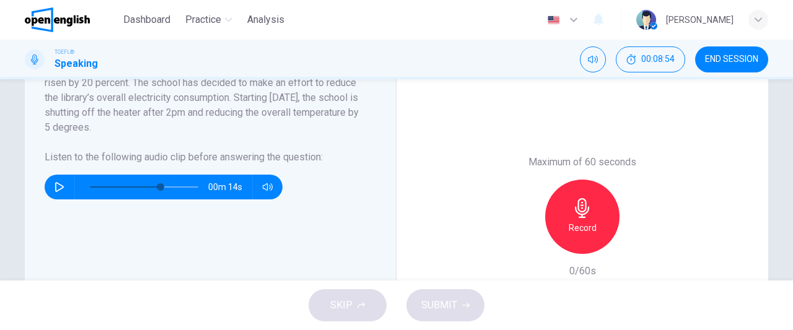
click at [569, 207] on div "Record" at bounding box center [582, 217] width 74 height 74
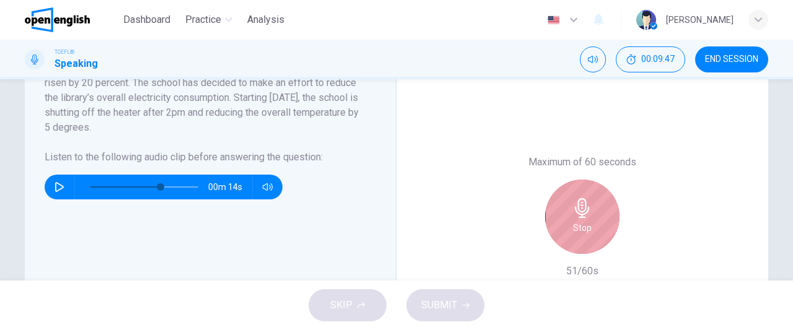
click at [569, 207] on div "Stop" at bounding box center [582, 217] width 74 height 74
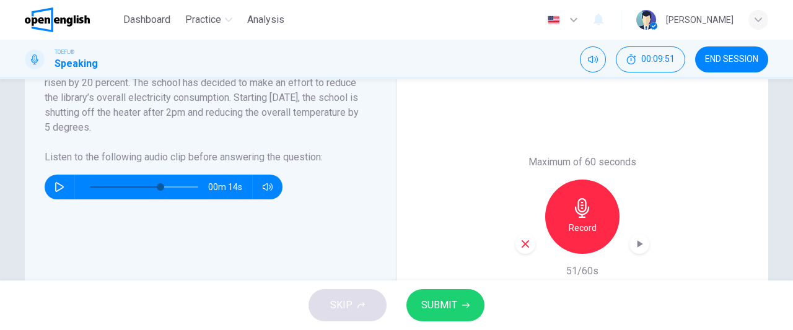
click at [783, 231] on div "Question 1 Question Type : Integrated 2 Directions : You will now read a short …" at bounding box center [396, 127] width 783 height 600
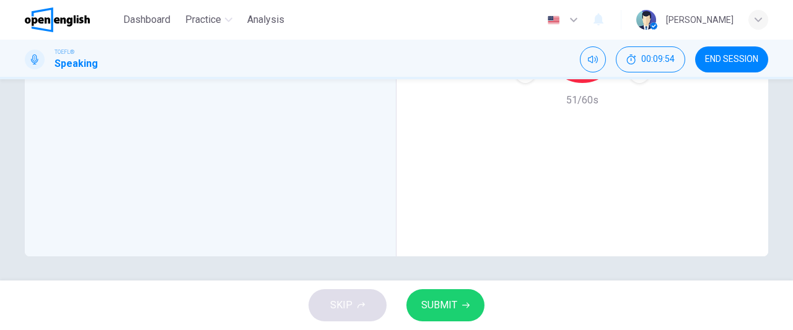
scroll to position [271, 0]
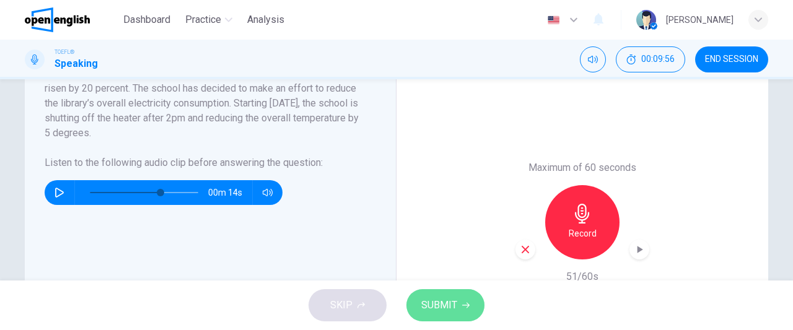
click at [468, 304] on icon "button" at bounding box center [465, 305] width 7 height 7
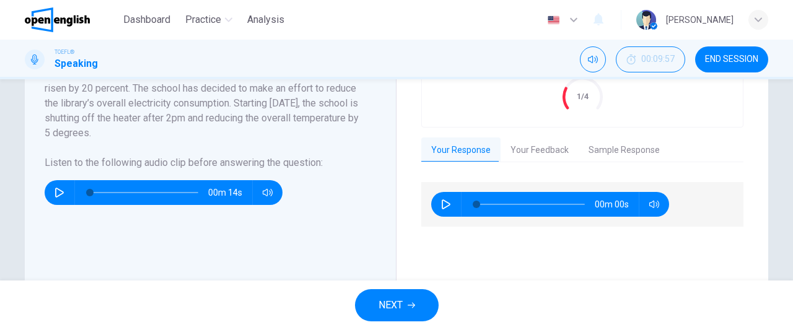
type input "*"
click at [530, 142] on button "Your Feedback" at bounding box center [539, 150] width 78 height 26
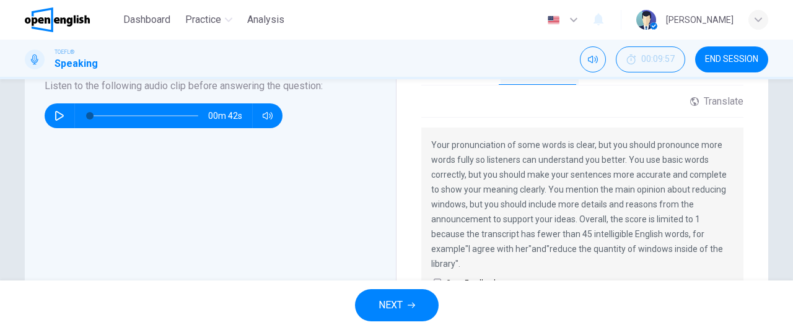
scroll to position [350, 0]
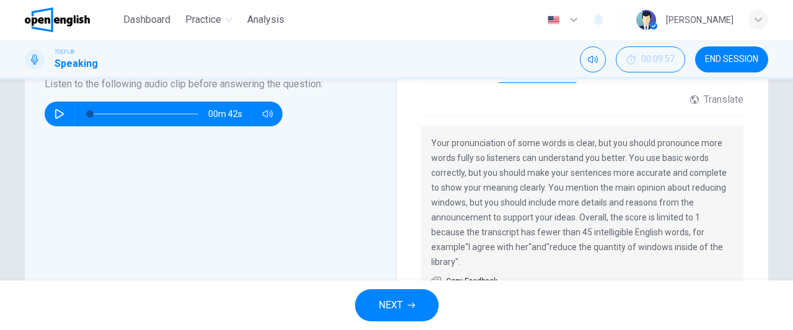
click at [395, 305] on span "NEXT" at bounding box center [390, 305] width 24 height 17
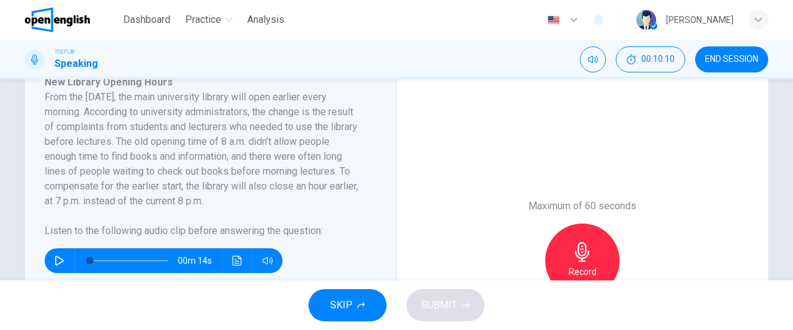
scroll to position [235, 0]
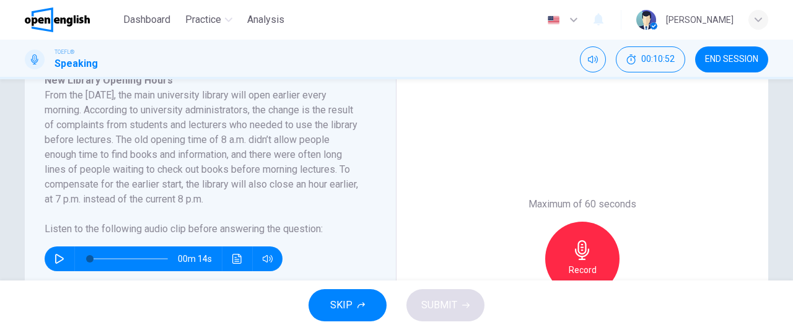
click at [55, 257] on icon "button" at bounding box center [60, 259] width 10 height 10
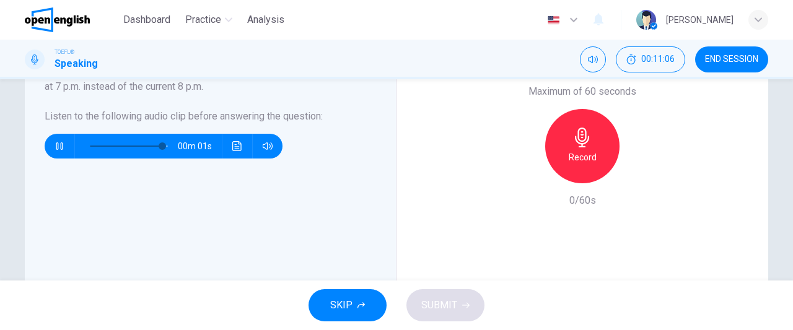
type input "*"
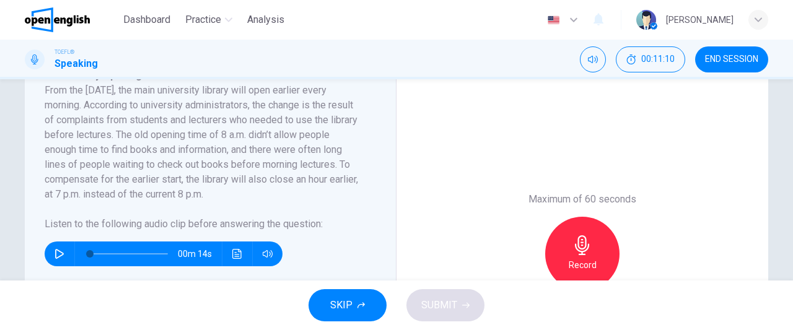
scroll to position [243, 0]
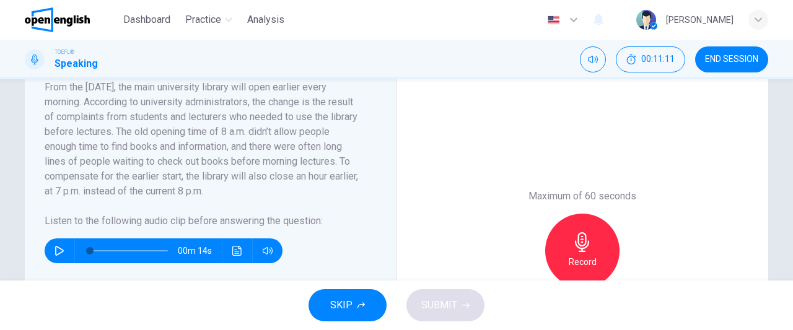
click at [584, 249] on icon "button" at bounding box center [582, 242] width 20 height 20
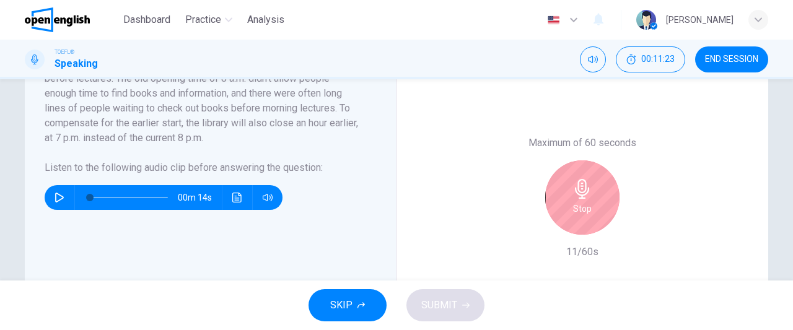
scroll to position [299, 0]
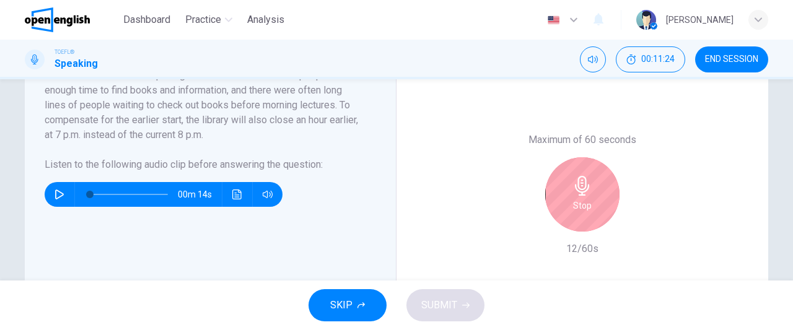
click at [570, 197] on div "Stop" at bounding box center [582, 194] width 74 height 74
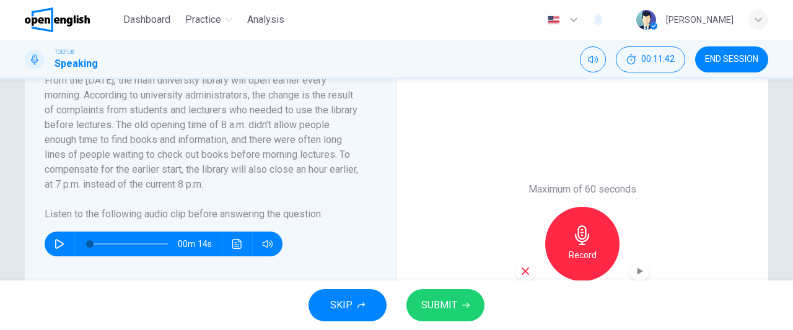
scroll to position [251, 0]
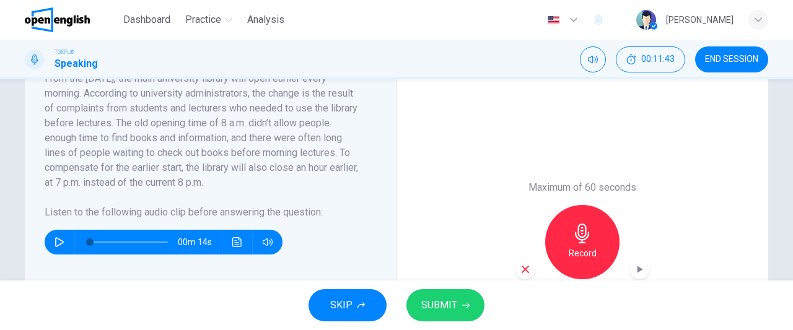
click at [564, 237] on div "Record" at bounding box center [582, 242] width 74 height 74
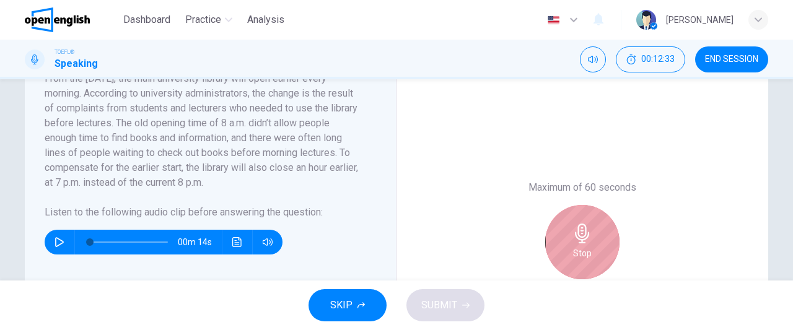
click at [593, 251] on div "Stop" at bounding box center [582, 242] width 74 height 74
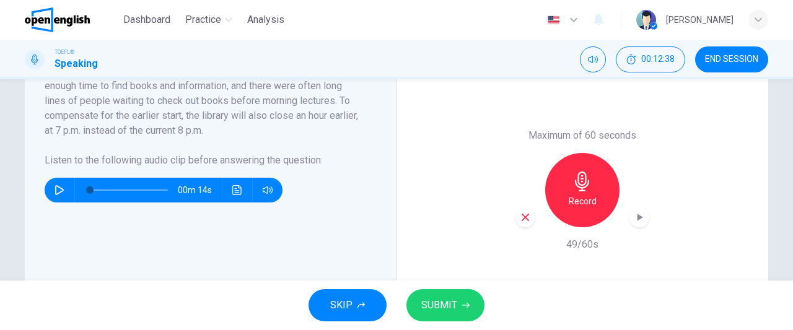
scroll to position [295, 0]
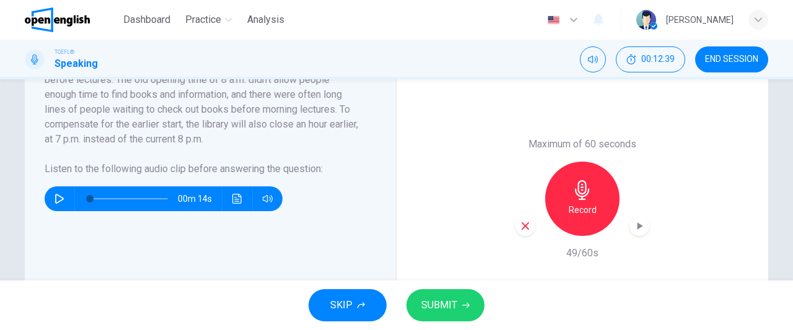
click at [441, 308] on span "SUBMIT" at bounding box center [439, 305] width 36 height 17
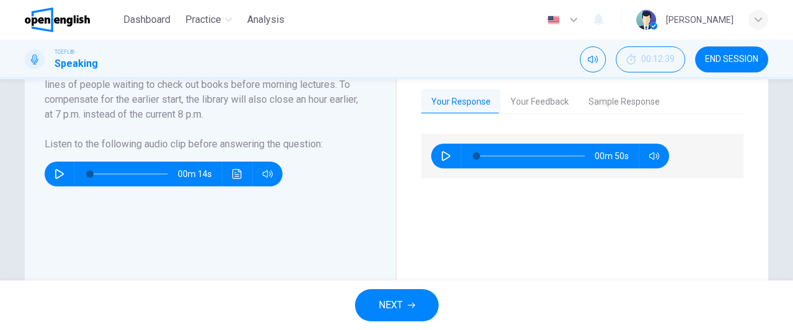
scroll to position [323, 0]
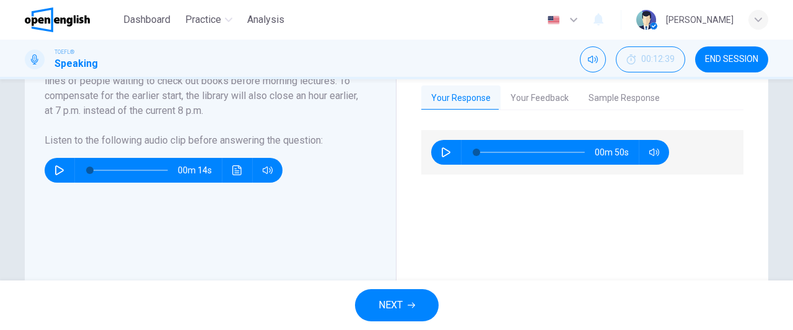
click at [420, 309] on button "NEXT" at bounding box center [397, 305] width 84 height 32
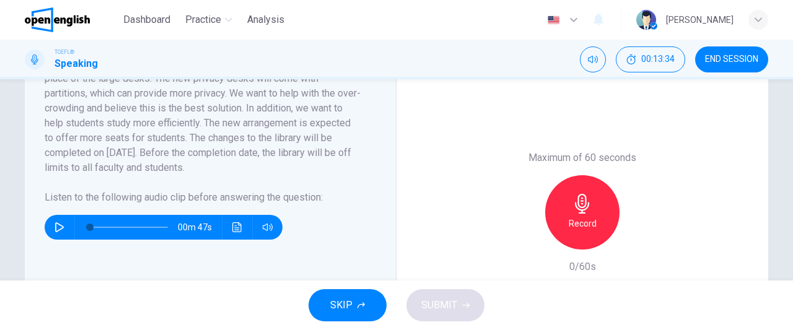
scroll to position [282, 0]
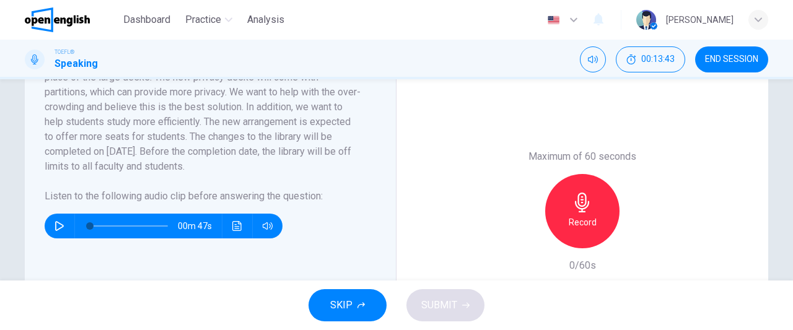
click at [55, 229] on icon "button" at bounding box center [59, 226] width 9 height 10
type input "*"
click at [235, 225] on icon "Click to see the audio transcription" at bounding box center [237, 226] width 10 height 10
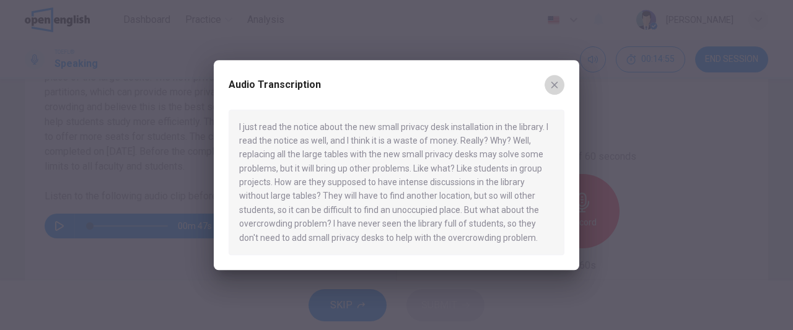
click at [554, 86] on icon "button" at bounding box center [554, 84] width 7 height 7
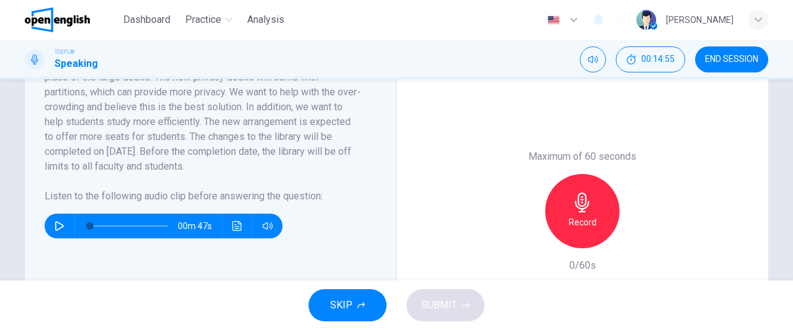
click at [554, 86] on div "Maximum of 60 seconds Record 0/60s" at bounding box center [582, 211] width 372 height 421
click at [267, 227] on icon "button" at bounding box center [268, 226] width 10 height 10
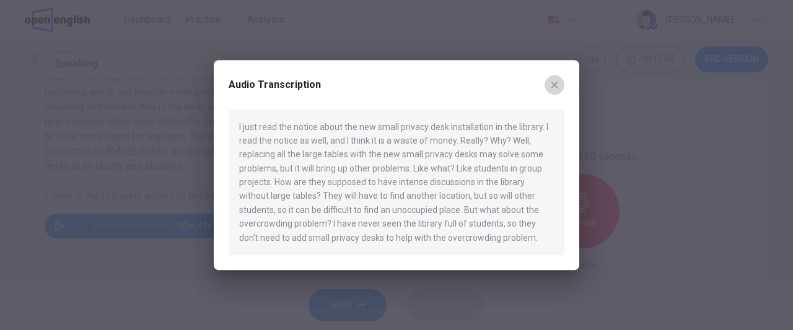
click at [555, 81] on icon "button" at bounding box center [554, 85] width 10 height 10
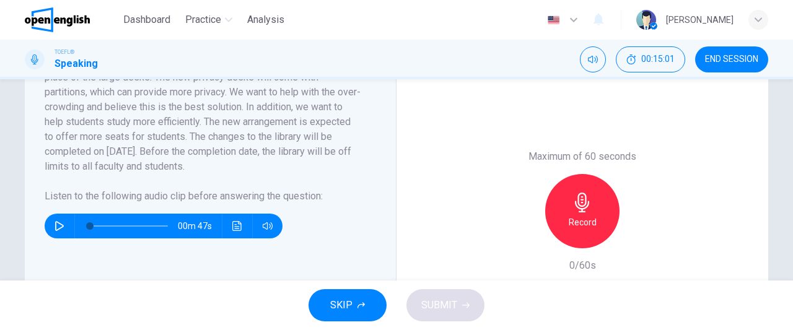
click at [575, 206] on icon "button" at bounding box center [582, 203] width 20 height 20
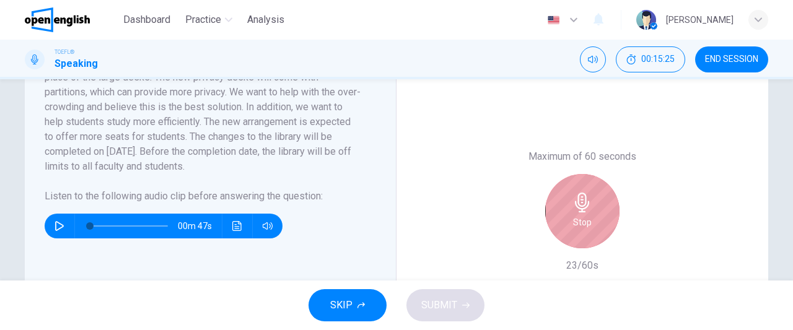
click at [575, 206] on icon "button" at bounding box center [582, 203] width 20 height 20
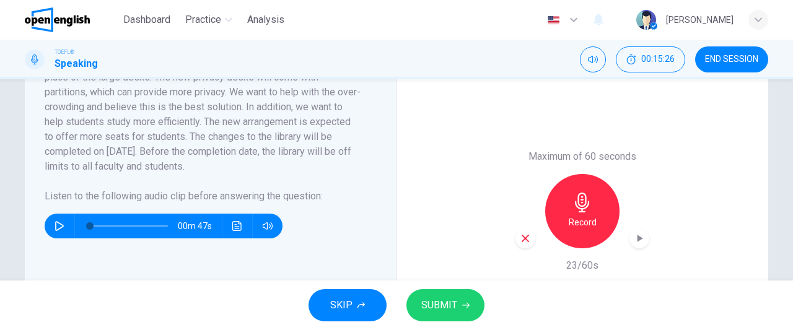
click at [525, 235] on icon "button" at bounding box center [524, 238] width 7 height 7
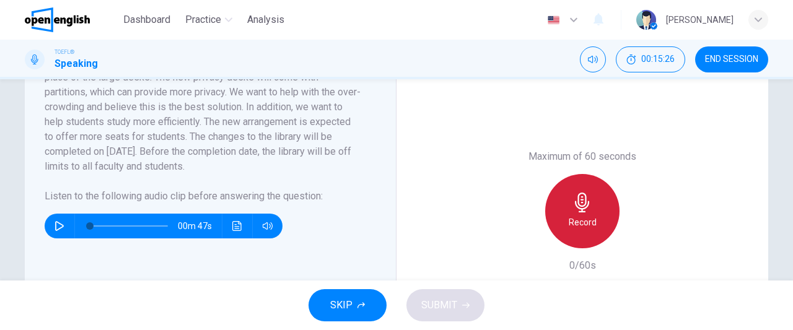
click at [588, 220] on h6 "Record" at bounding box center [583, 222] width 28 height 15
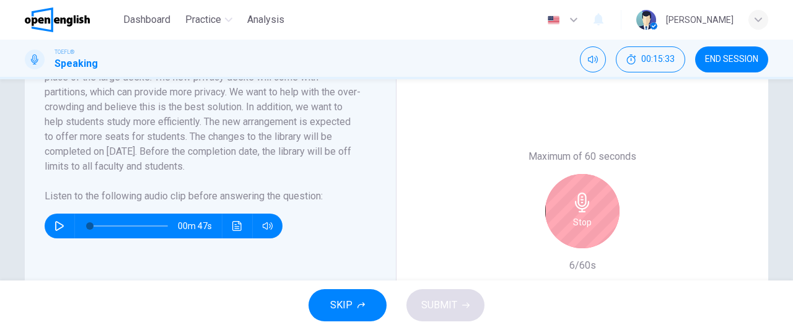
click at [588, 220] on div "Stop" at bounding box center [582, 211] width 74 height 74
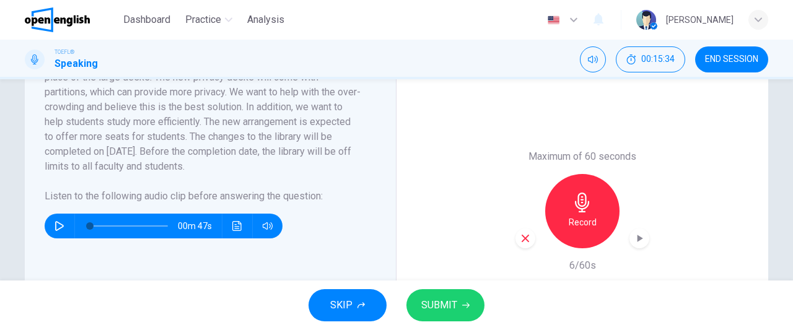
click at [522, 235] on icon "button" at bounding box center [525, 238] width 11 height 11
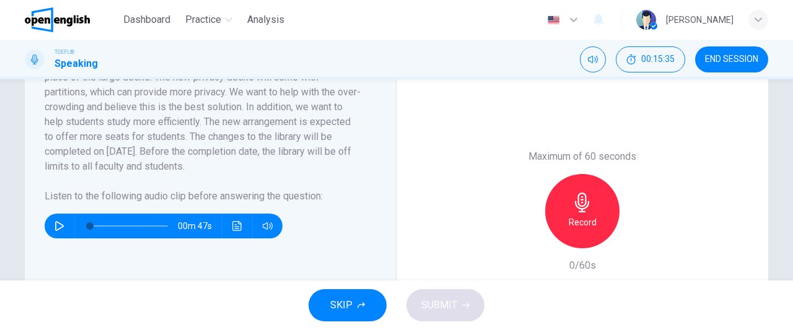
click at [570, 220] on h6 "Record" at bounding box center [583, 222] width 28 height 15
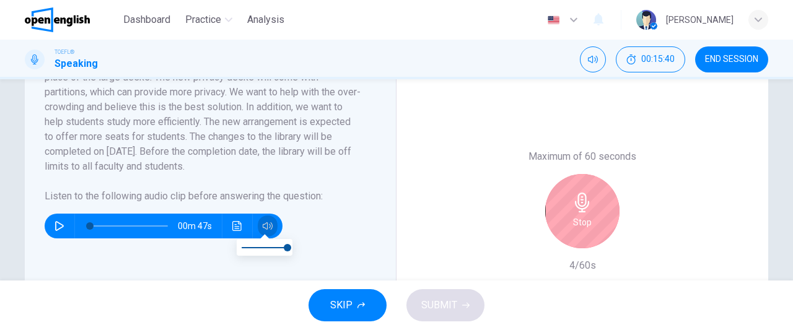
click at [265, 225] on icon "button" at bounding box center [268, 226] width 10 height 10
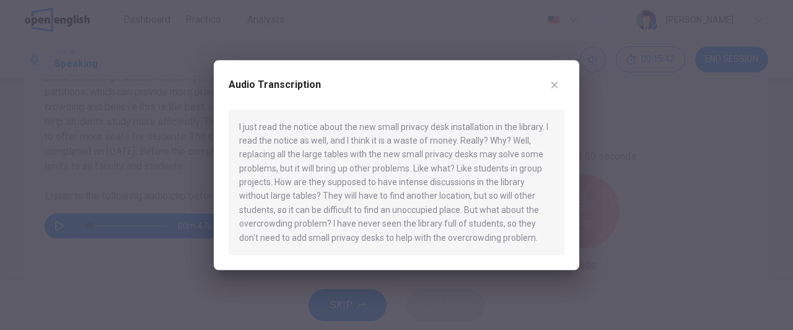
click at [555, 85] on icon "button" at bounding box center [554, 85] width 10 height 10
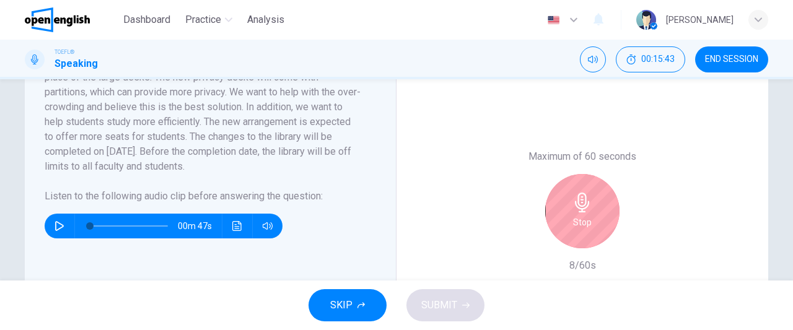
click at [582, 207] on icon "button" at bounding box center [582, 203] width 14 height 20
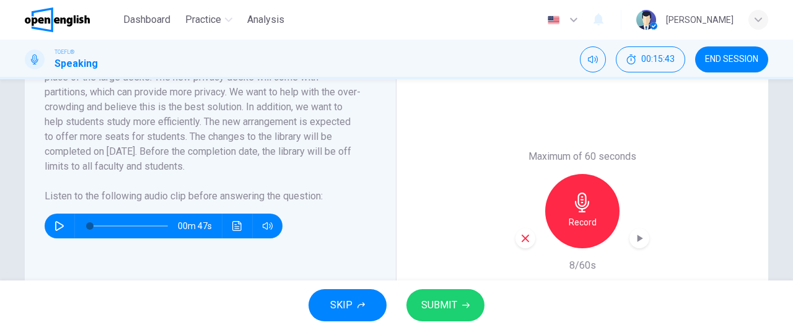
click at [577, 215] on h6 "Record" at bounding box center [583, 222] width 28 height 15
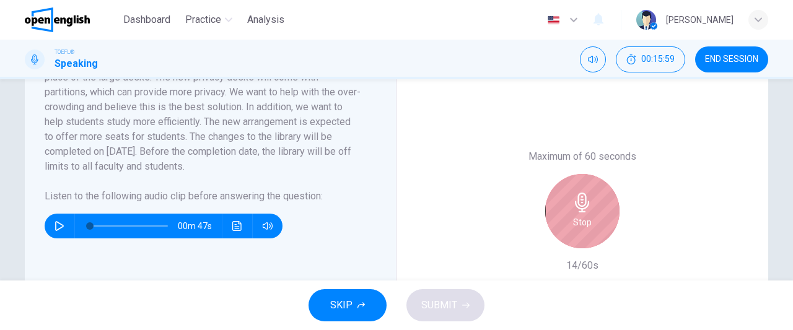
click at [573, 225] on h6 "Stop" at bounding box center [582, 222] width 19 height 15
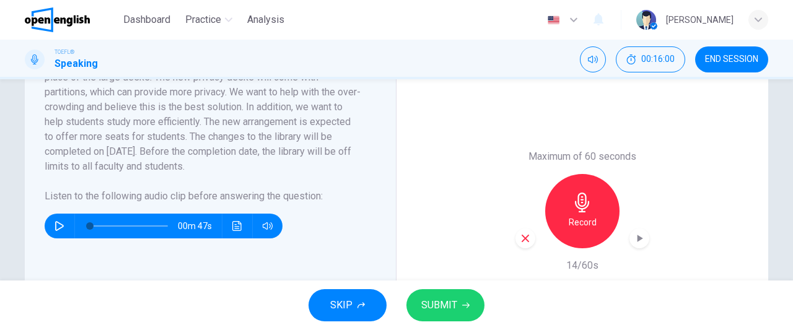
click at [523, 242] on icon "button" at bounding box center [525, 238] width 11 height 11
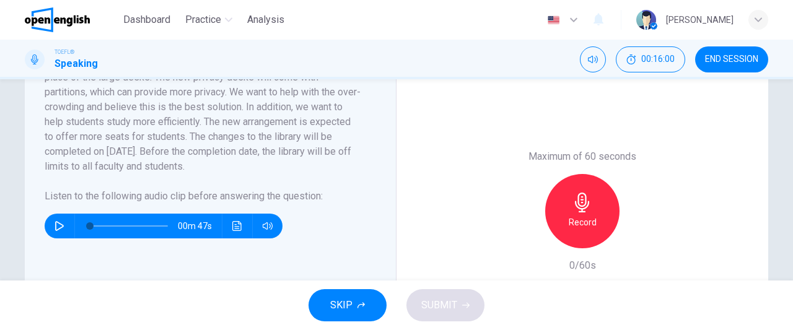
click at [602, 225] on div "Record" at bounding box center [582, 211] width 74 height 74
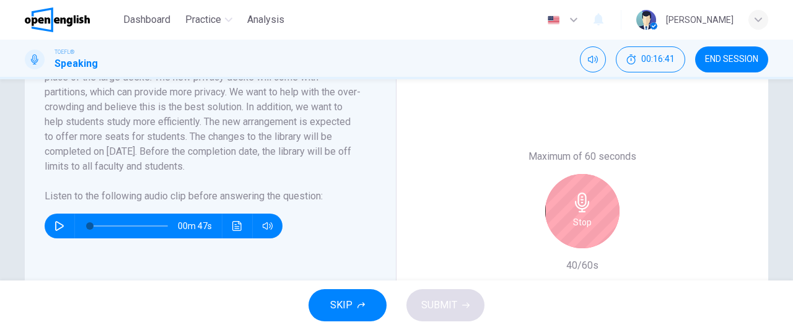
click at [602, 224] on div "Stop" at bounding box center [582, 211] width 74 height 74
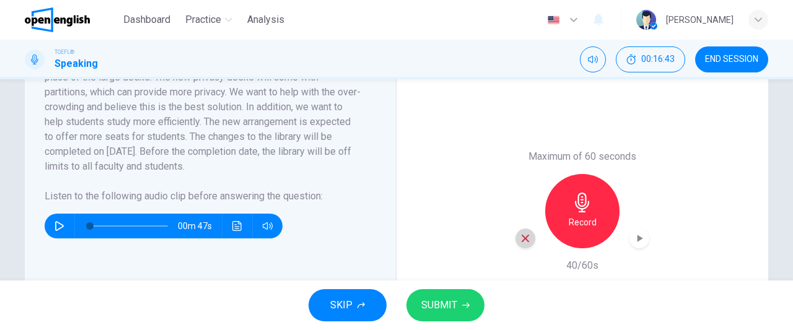
click at [523, 238] on icon "button" at bounding box center [524, 238] width 7 height 7
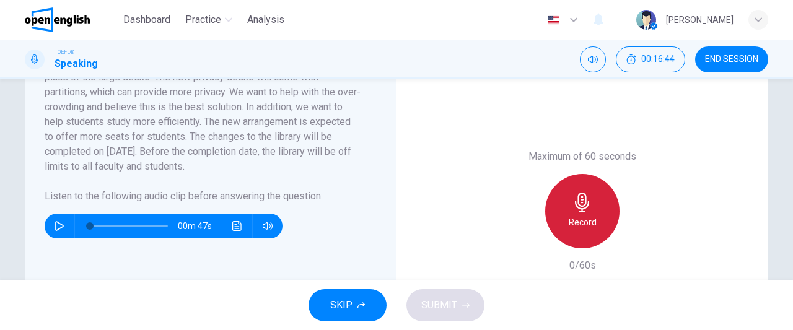
click at [562, 231] on div "Record" at bounding box center [582, 211] width 74 height 74
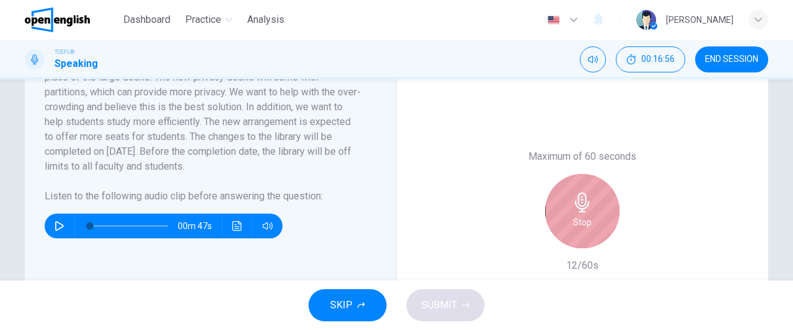
click at [562, 231] on div "Stop" at bounding box center [582, 211] width 74 height 74
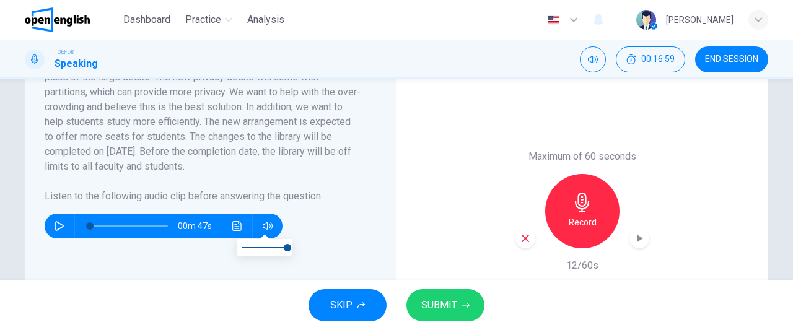
click at [263, 225] on icon "button" at bounding box center [268, 226] width 10 height 10
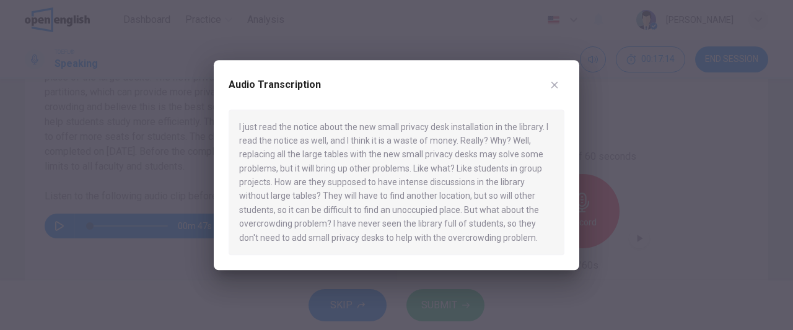
click at [560, 80] on button "button" at bounding box center [554, 85] width 20 height 20
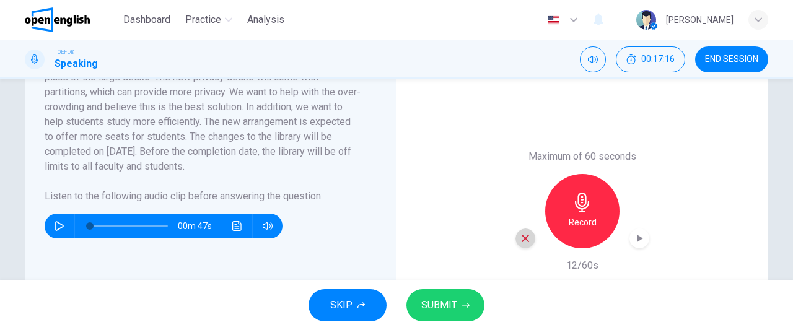
click at [523, 238] on icon "button" at bounding box center [524, 238] width 7 height 7
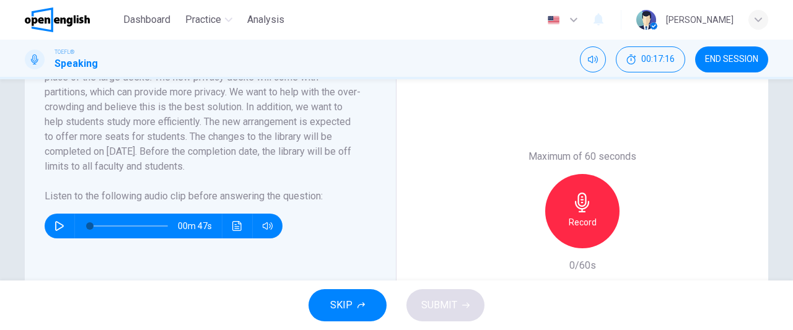
click at [572, 225] on h6 "Record" at bounding box center [583, 222] width 28 height 15
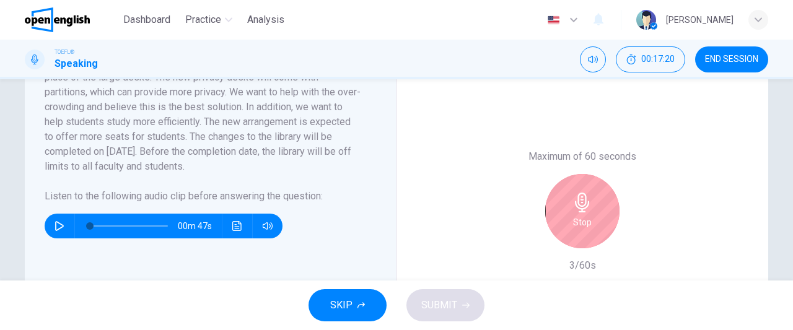
click at [561, 227] on div "Stop" at bounding box center [582, 211] width 74 height 74
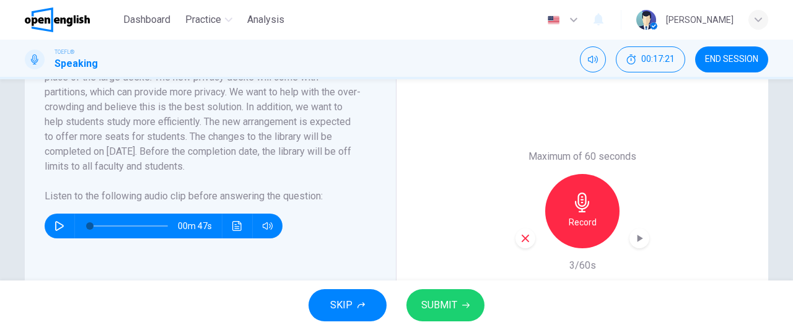
click at [525, 237] on icon "button" at bounding box center [525, 238] width 11 height 11
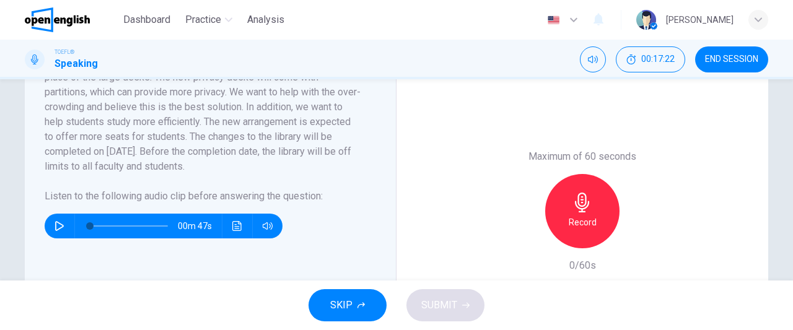
click at [534, 235] on div "Record" at bounding box center [582, 211] width 134 height 74
click at [562, 232] on div "Record" at bounding box center [582, 211] width 74 height 74
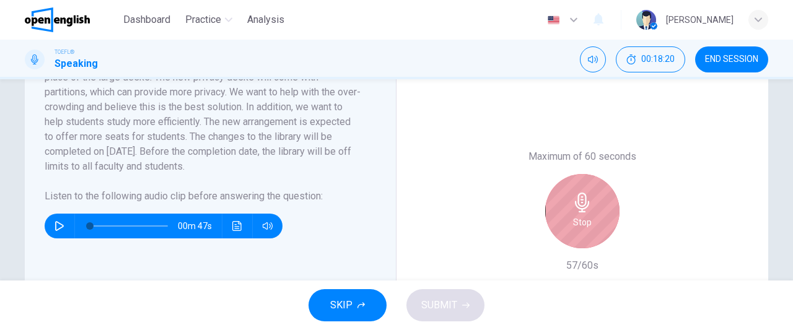
click at [560, 232] on div "Stop" at bounding box center [582, 211] width 74 height 74
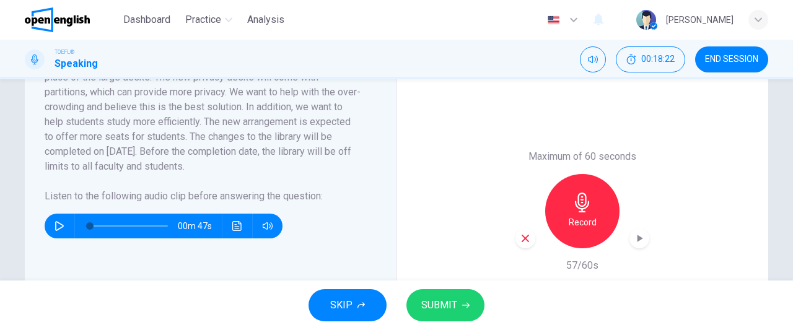
scroll to position [357, 0]
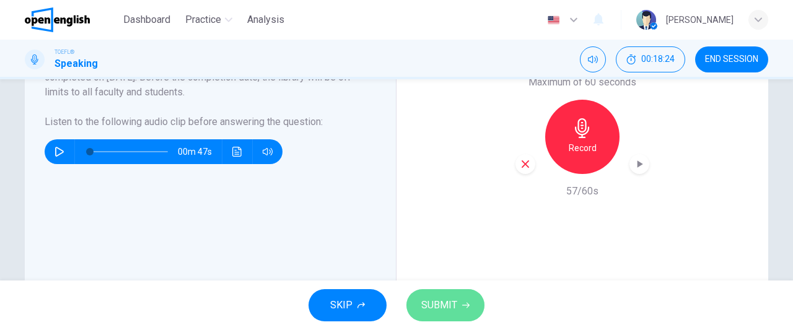
click at [447, 307] on span "SUBMIT" at bounding box center [439, 305] width 36 height 17
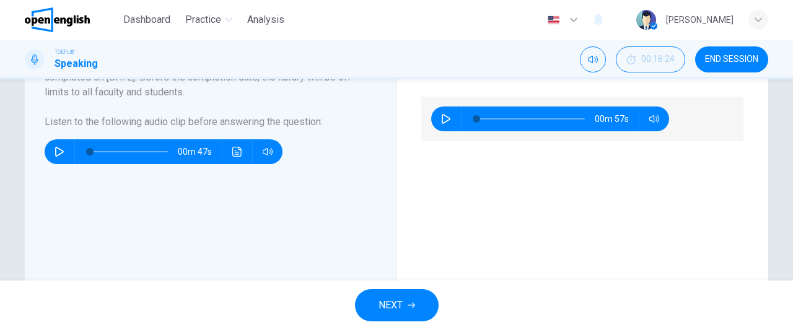
click at [372, 185] on div "New Privacy Desks As of October 1, 2011, there will be changes to all large tab…" at bounding box center [215, 137] width 341 height 372
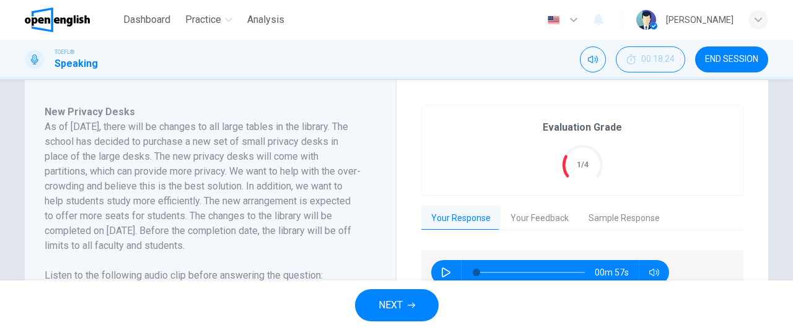
scroll to position [207, 0]
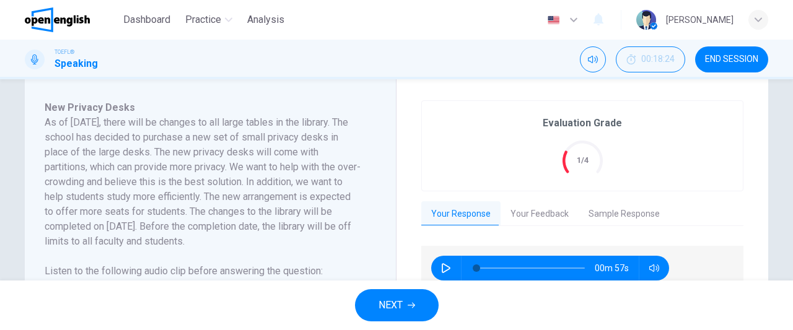
click at [534, 209] on button "Your Feedback" at bounding box center [539, 214] width 78 height 26
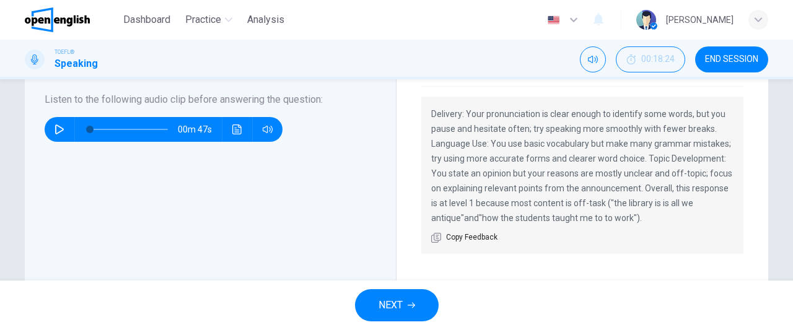
scroll to position [380, 0]
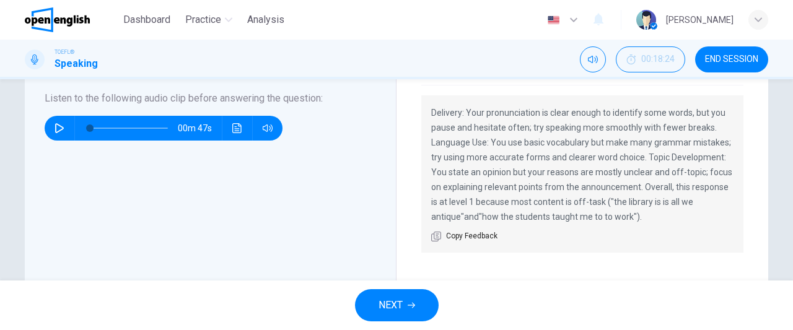
click at [399, 310] on span "NEXT" at bounding box center [390, 305] width 24 height 17
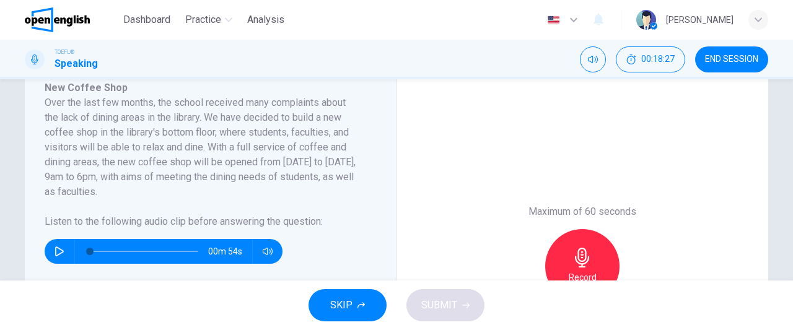
scroll to position [229, 0]
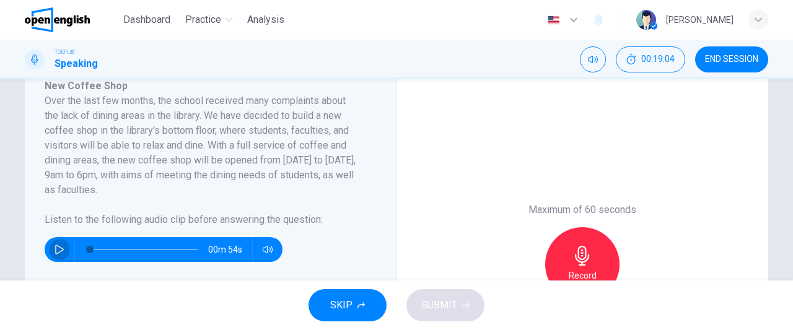
click at [55, 249] on icon "button" at bounding box center [60, 250] width 10 height 10
type input "*"
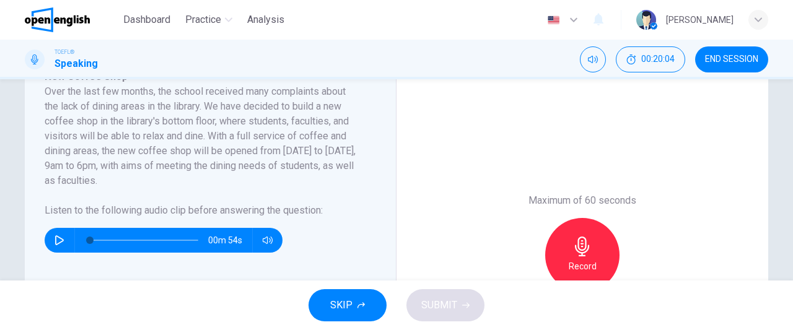
scroll to position [242, 0]
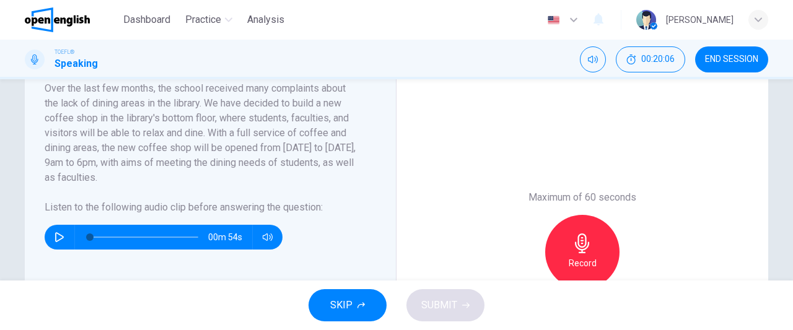
click at [581, 250] on icon "button" at bounding box center [582, 243] width 14 height 20
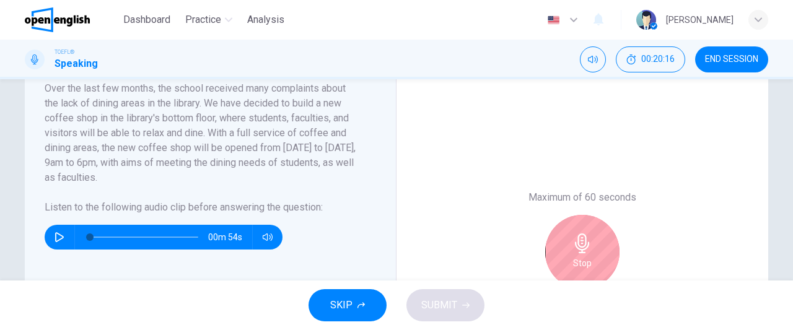
click at [581, 250] on icon "button" at bounding box center [582, 243] width 14 height 20
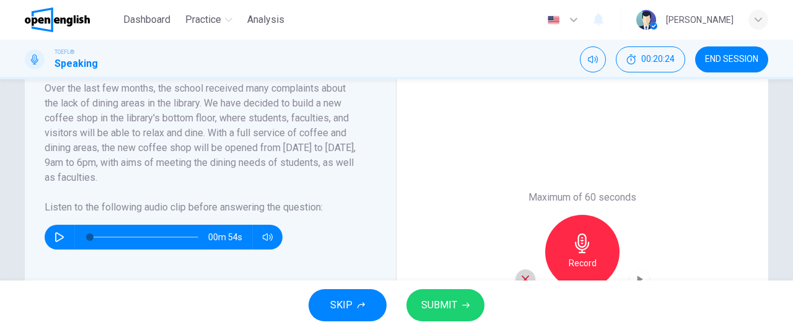
click at [520, 274] on icon "button" at bounding box center [525, 279] width 11 height 11
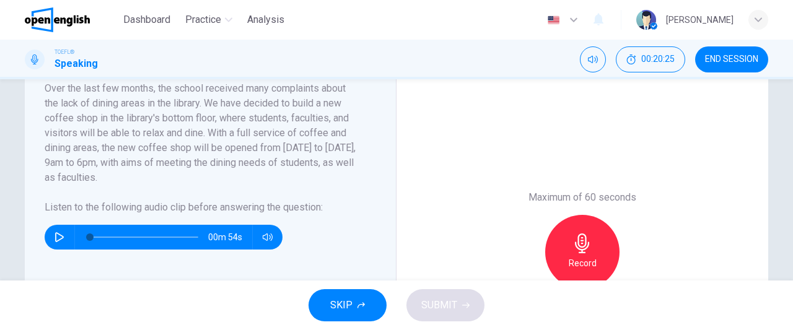
click at [586, 240] on icon "button" at bounding box center [582, 243] width 20 height 20
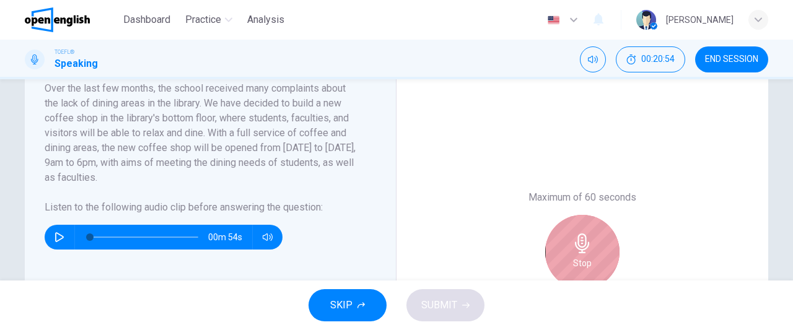
click at [586, 240] on icon "button" at bounding box center [582, 243] width 20 height 20
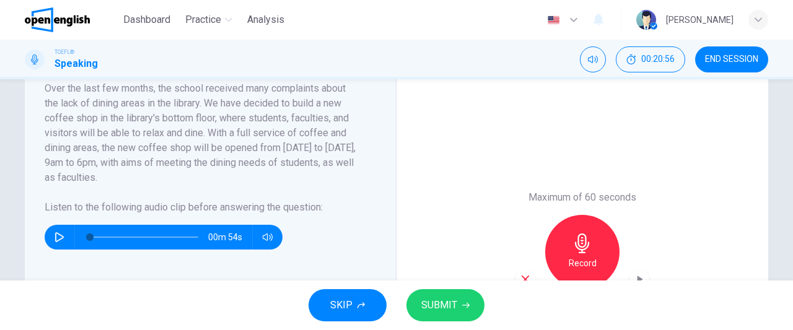
scroll to position [328, 0]
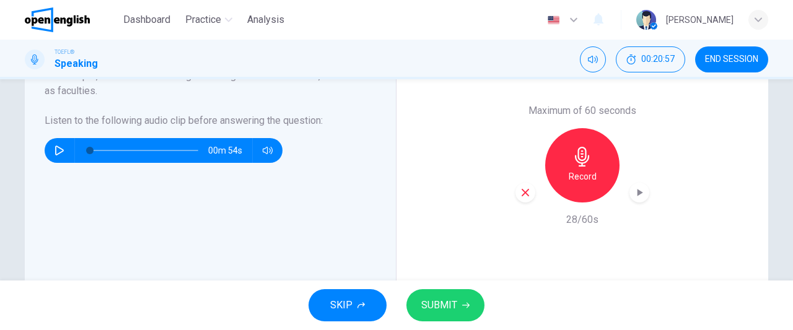
click at [525, 193] on icon "button" at bounding box center [525, 192] width 11 height 11
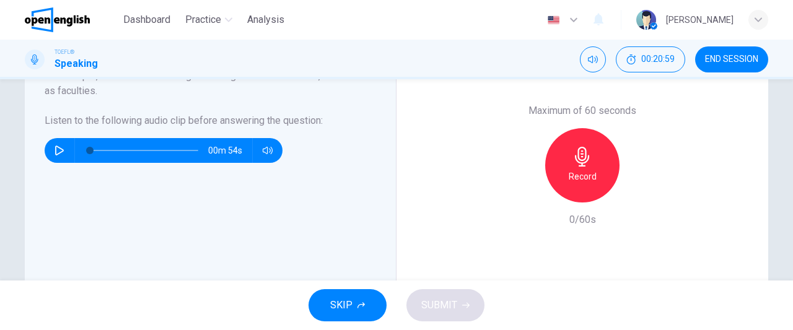
click at [572, 181] on h6 "Record" at bounding box center [583, 176] width 28 height 15
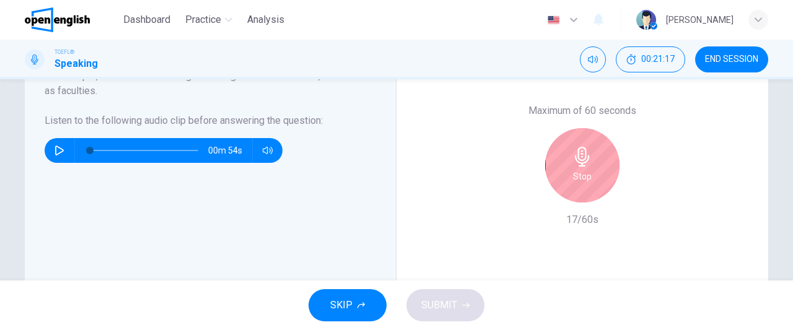
click at [573, 181] on h6 "Stop" at bounding box center [582, 176] width 19 height 15
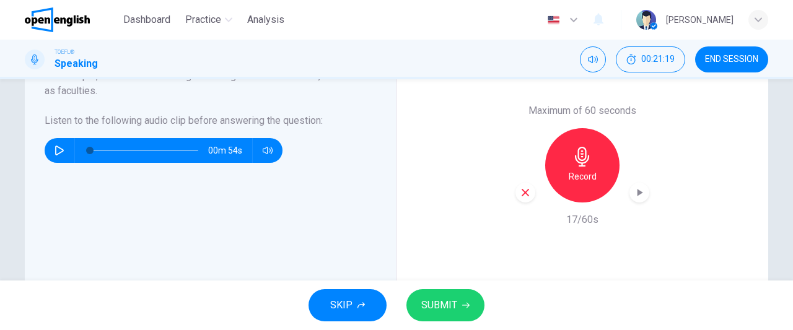
click at [521, 194] on icon "button" at bounding box center [524, 192] width 7 height 7
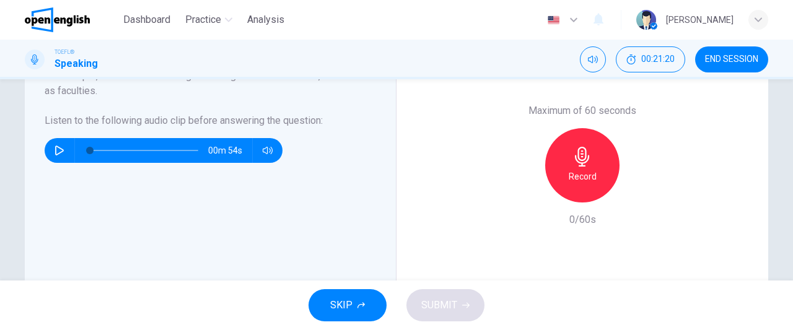
click at [582, 168] on div "Record" at bounding box center [582, 165] width 74 height 74
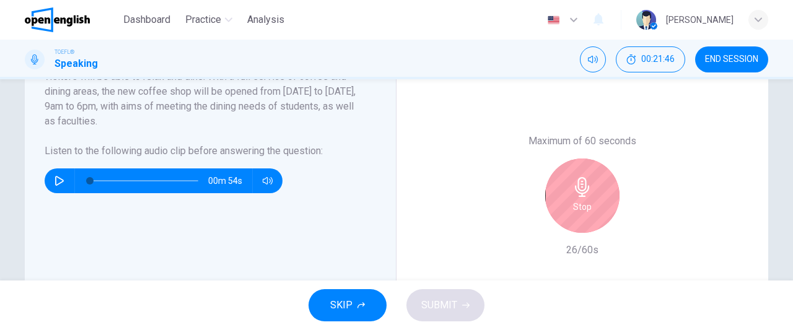
scroll to position [274, 0]
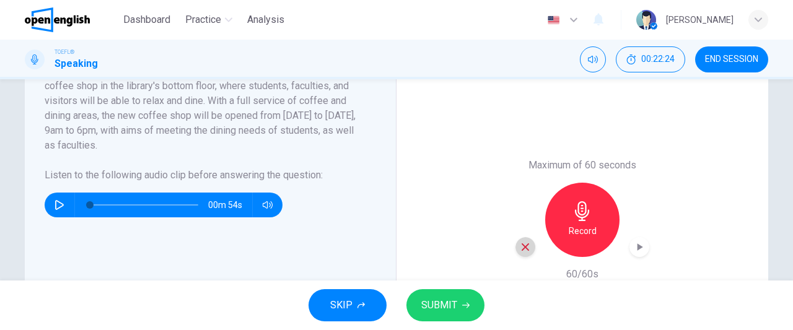
click at [526, 249] on icon "button" at bounding box center [525, 247] width 11 height 11
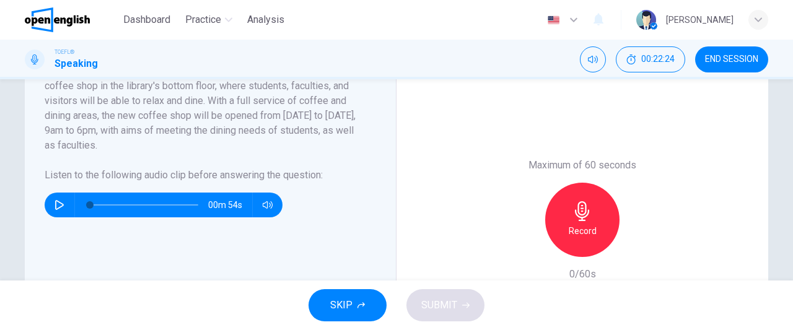
click at [591, 229] on h6 "Record" at bounding box center [583, 231] width 28 height 15
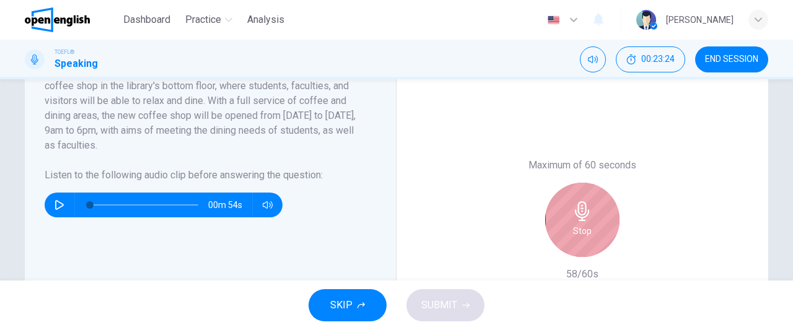
click at [591, 229] on div "Stop" at bounding box center [582, 220] width 74 height 74
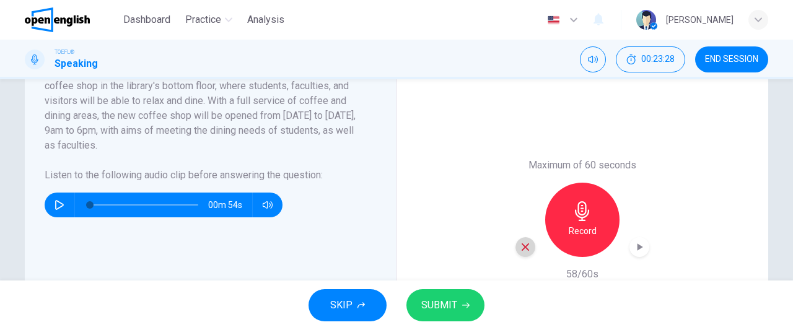
click at [522, 251] on icon "button" at bounding box center [525, 247] width 11 height 11
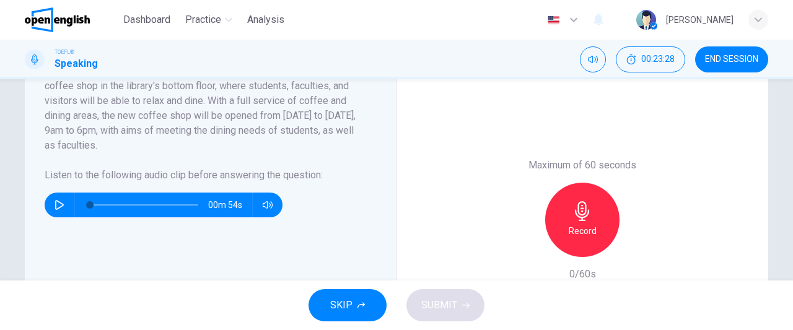
click at [584, 233] on h6 "Record" at bounding box center [583, 231] width 28 height 15
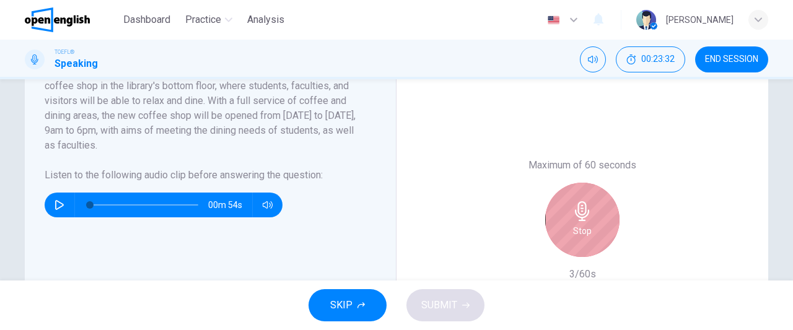
click at [584, 233] on h6 "Stop" at bounding box center [582, 231] width 19 height 15
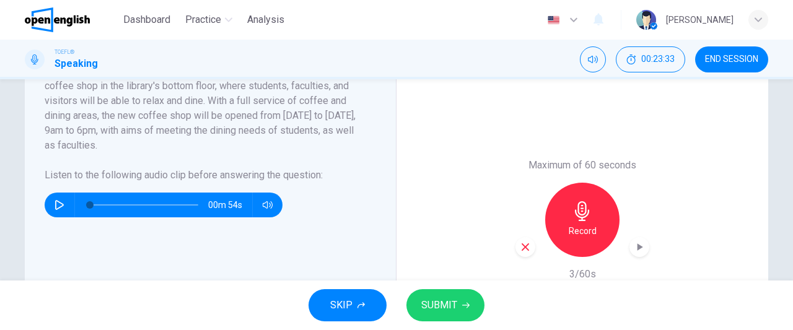
click at [526, 245] on icon "button" at bounding box center [525, 247] width 11 height 11
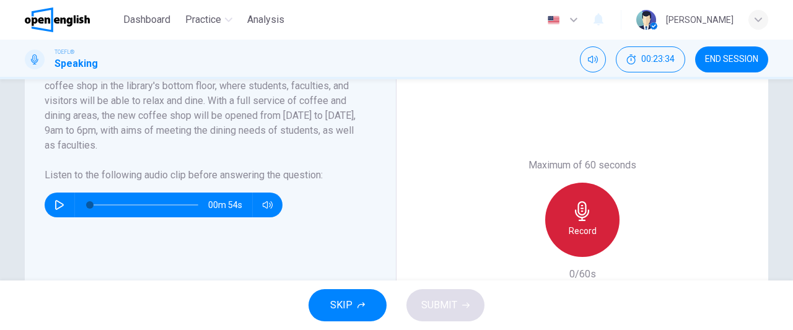
click at [588, 234] on h6 "Record" at bounding box center [583, 231] width 28 height 15
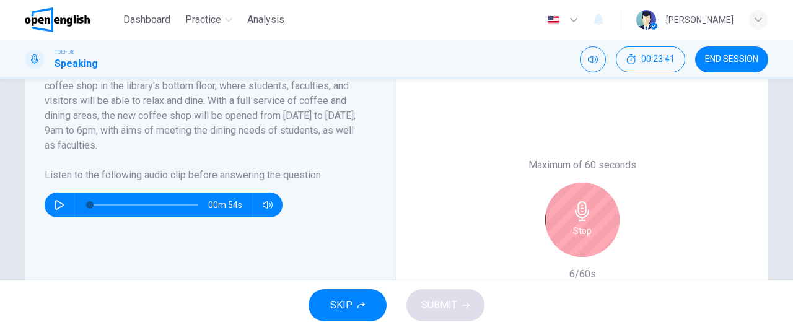
click at [587, 235] on h6 "Stop" at bounding box center [582, 231] width 19 height 15
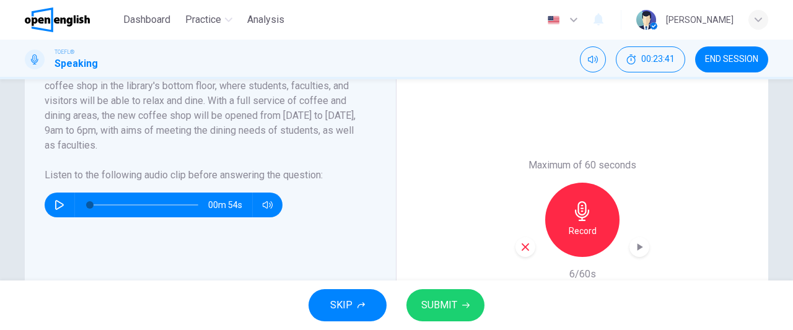
click at [529, 248] on div "button" at bounding box center [525, 247] width 20 height 20
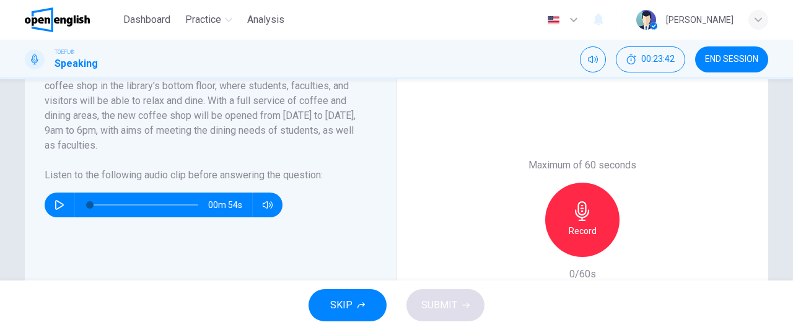
click at [597, 235] on div "Record" at bounding box center [582, 220] width 74 height 74
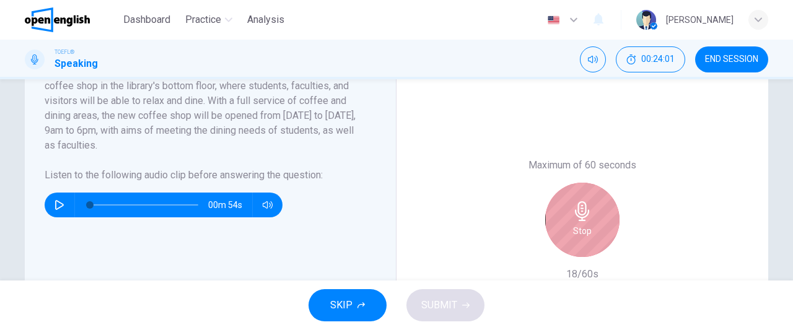
click at [597, 235] on div "Stop" at bounding box center [582, 220] width 74 height 74
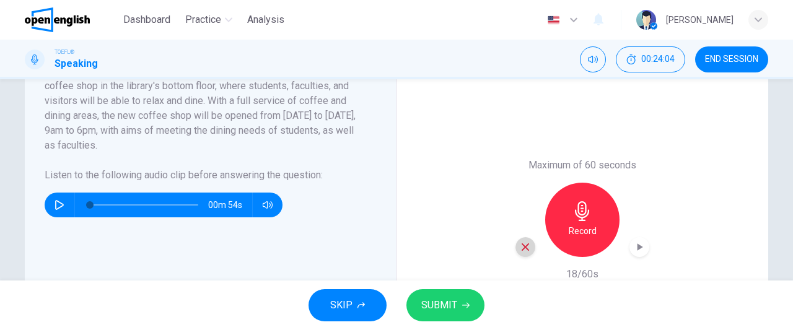
click at [526, 250] on icon "button" at bounding box center [525, 247] width 11 height 11
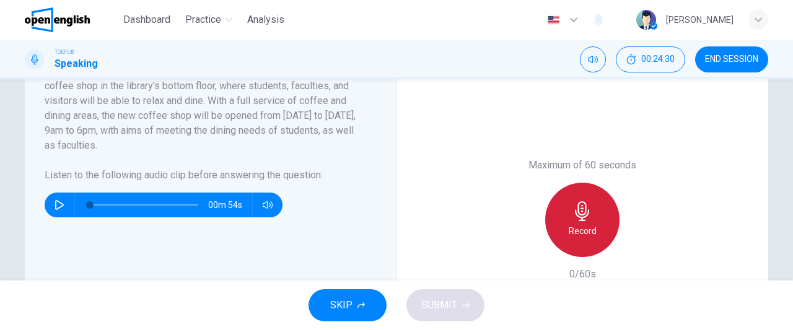
click at [591, 228] on h6 "Record" at bounding box center [583, 231] width 28 height 15
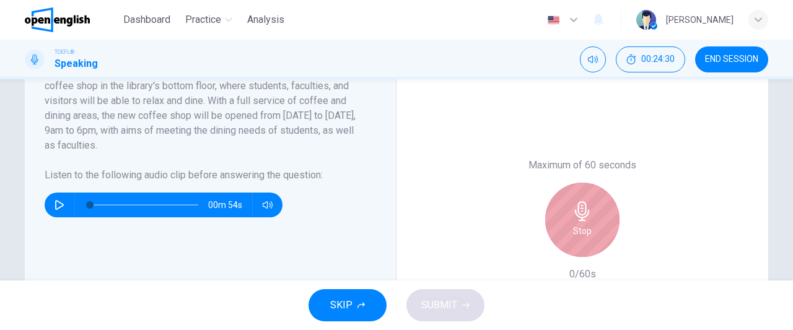
click at [591, 228] on div "Stop" at bounding box center [582, 220] width 74 height 74
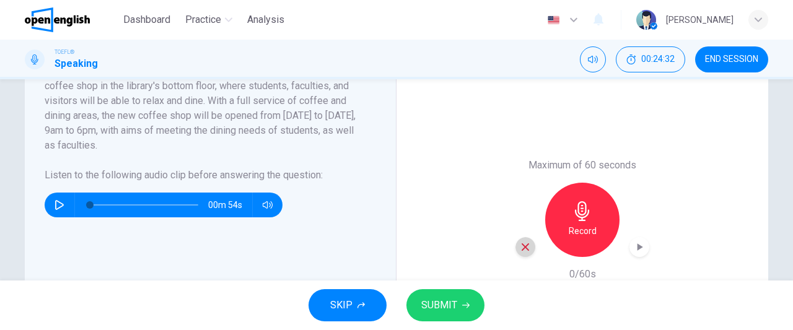
click at [523, 245] on icon "button" at bounding box center [524, 246] width 7 height 7
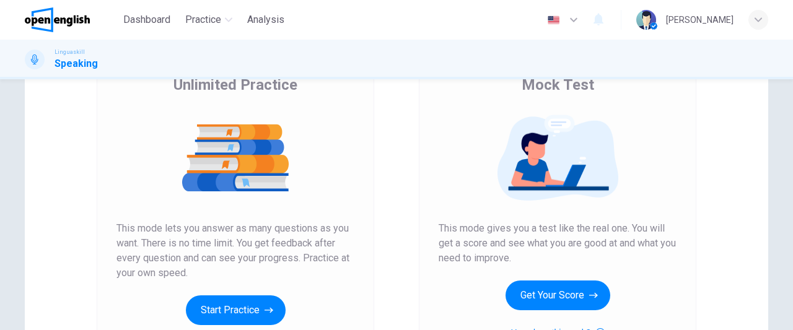
scroll to position [115, 0]
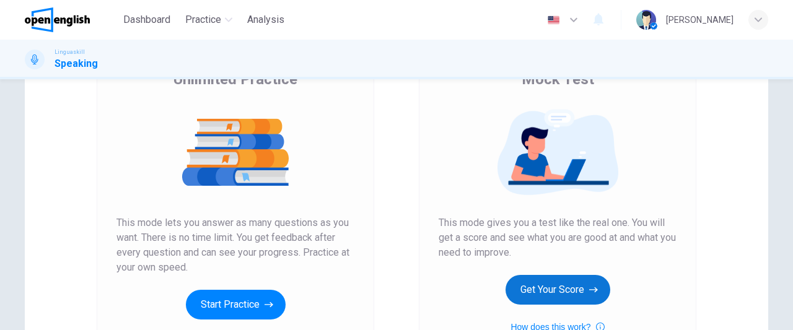
click at [535, 288] on button "Get Your Score" at bounding box center [557, 290] width 105 height 30
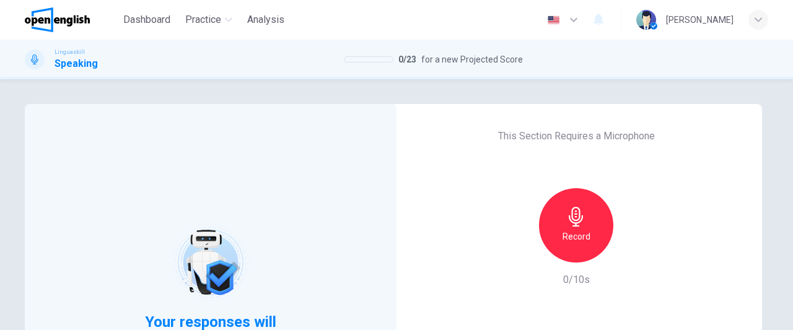
click at [572, 240] on h6 "Record" at bounding box center [576, 236] width 28 height 15
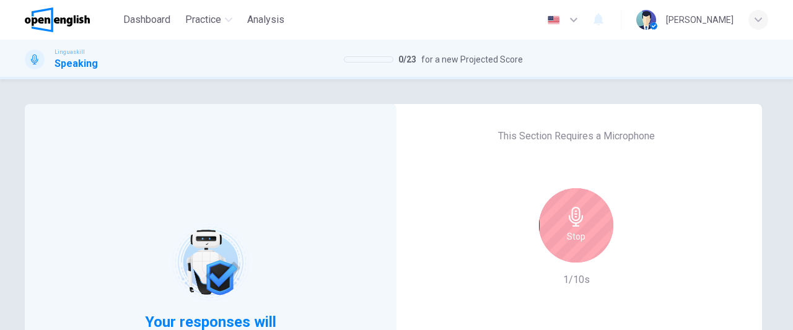
click at [572, 240] on h6 "Stop" at bounding box center [576, 236] width 19 height 15
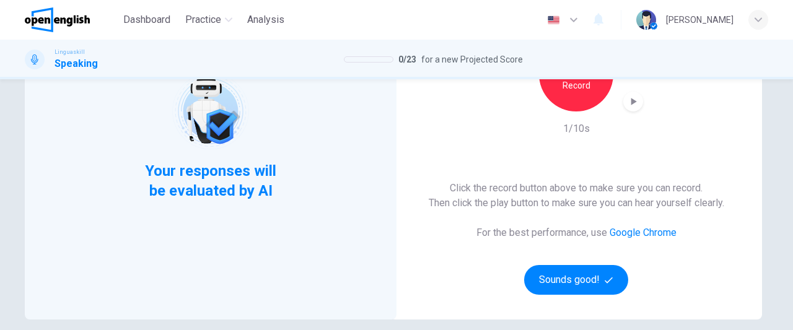
scroll to position [159, 0]
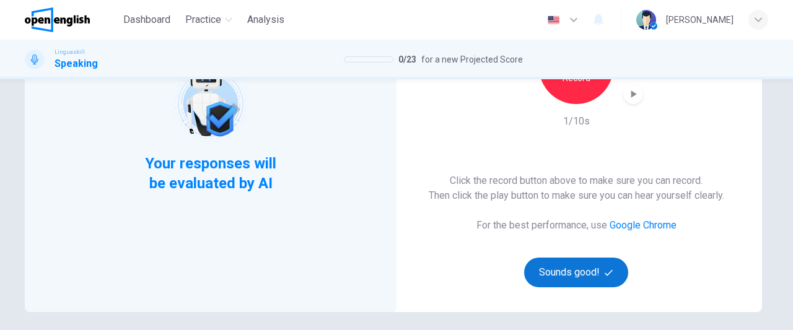
click at [565, 279] on button "Sounds good!" at bounding box center [576, 273] width 104 height 30
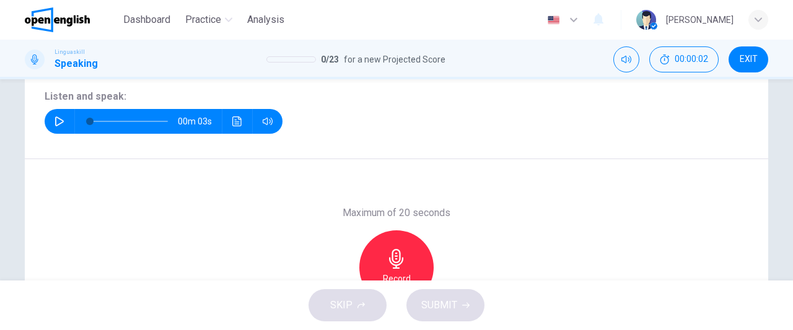
click at [57, 120] on icon "button" at bounding box center [60, 121] width 10 height 10
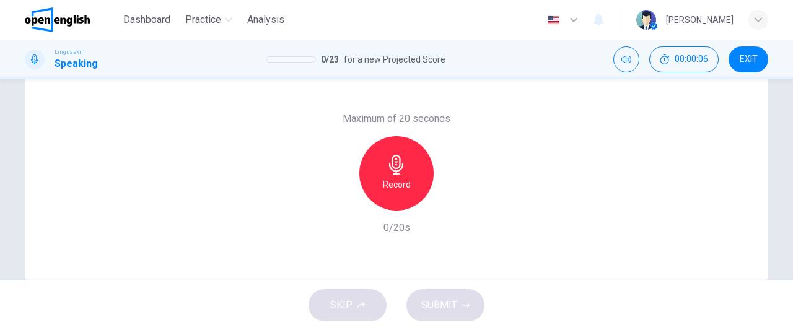
scroll to position [256, 0]
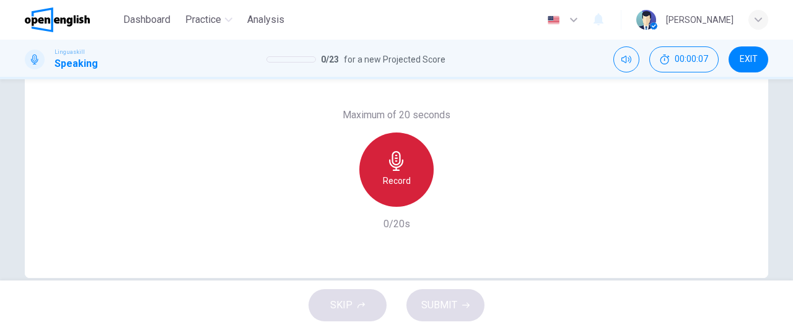
click at [389, 177] on h6 "Record" at bounding box center [397, 180] width 28 height 15
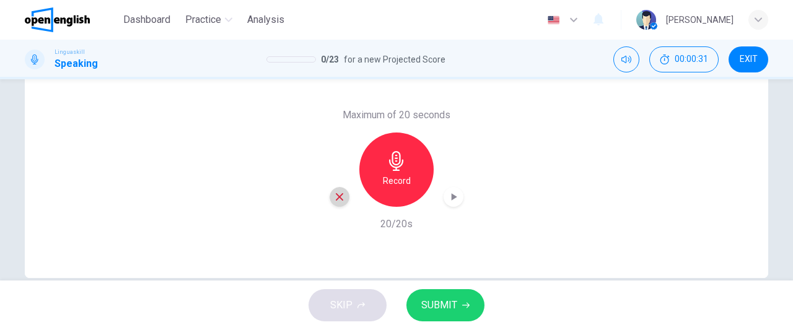
click at [339, 200] on icon "button" at bounding box center [339, 196] width 11 height 11
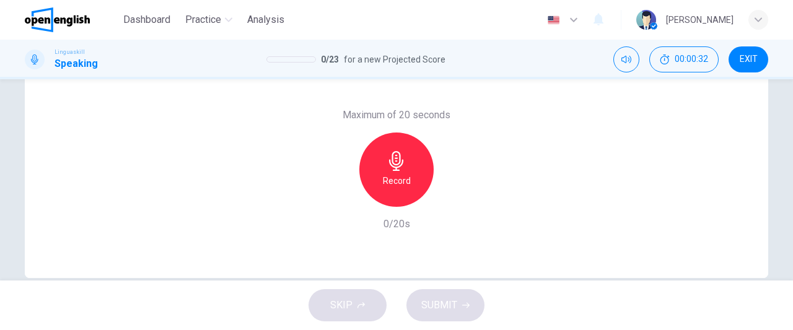
click at [391, 191] on div "Record" at bounding box center [396, 170] width 74 height 74
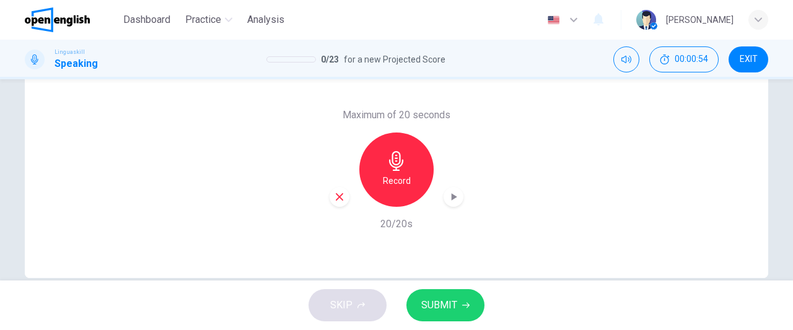
click at [424, 304] on span "SUBMIT" at bounding box center [439, 305] width 36 height 17
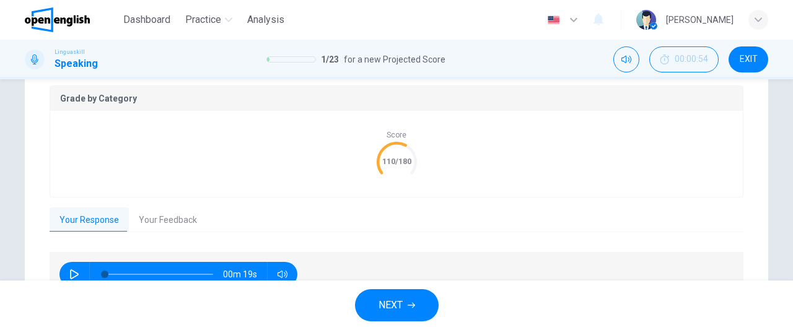
click at [170, 214] on button "Your Feedback" at bounding box center [168, 220] width 78 height 26
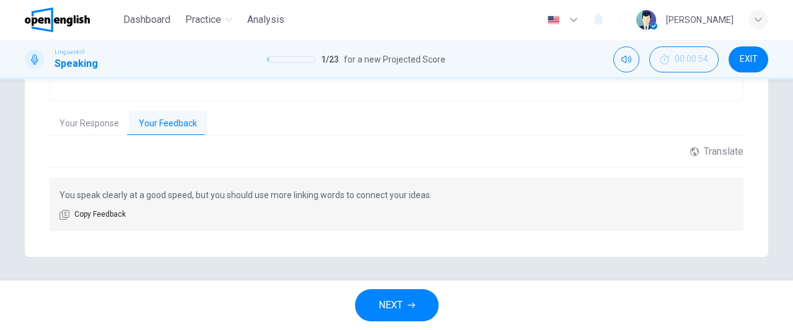
scroll to position [354, 0]
click at [400, 312] on span "NEXT" at bounding box center [390, 305] width 24 height 17
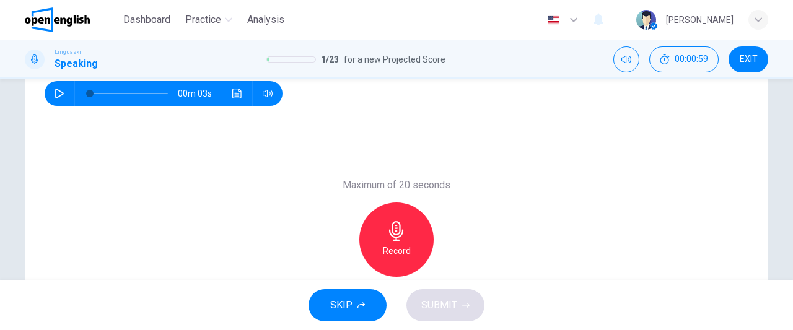
scroll to position [188, 0]
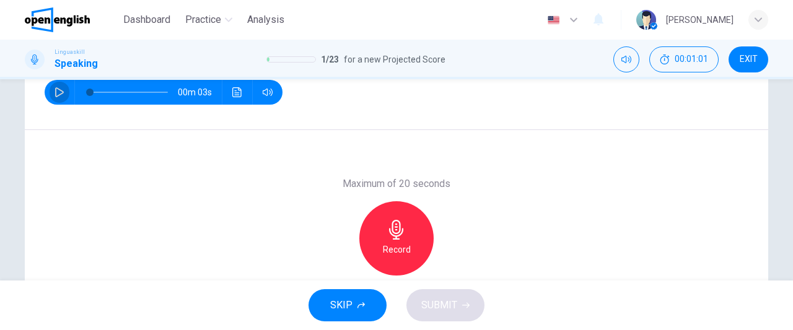
click at [55, 89] on icon "button" at bounding box center [60, 92] width 10 height 10
type input "*"
click at [404, 233] on div "Record" at bounding box center [396, 238] width 74 height 74
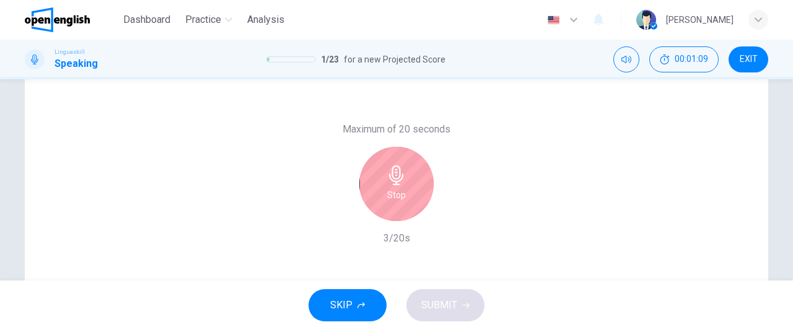
scroll to position [243, 0]
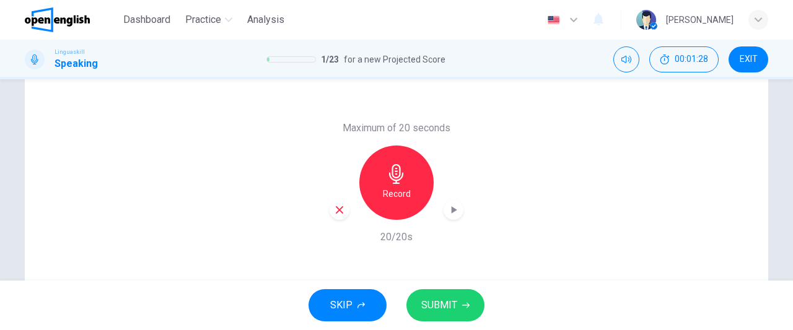
click at [465, 307] on icon "button" at bounding box center [465, 305] width 7 height 7
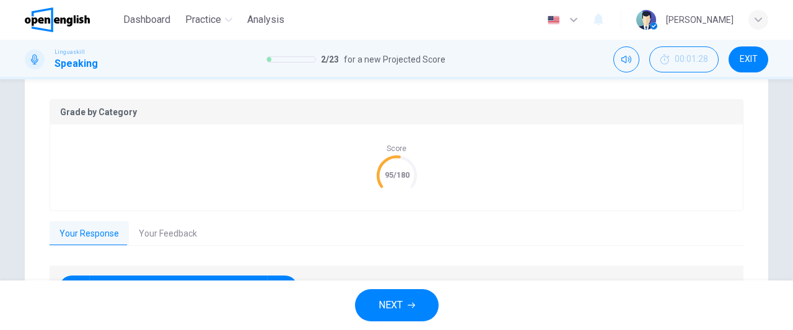
scroll to position [312, 0]
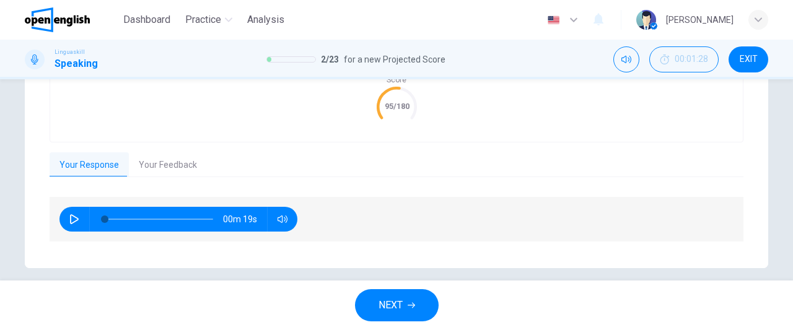
click at [181, 164] on button "Your Feedback" at bounding box center [168, 165] width 78 height 26
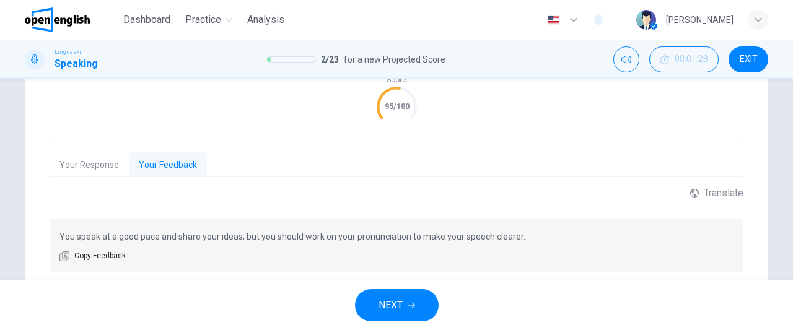
drag, startPoint x: 751, startPoint y: 60, endPoint x: 437, endPoint y: 43, distance: 315.1
click at [751, 60] on span "EXIT" at bounding box center [748, 60] width 18 height 10
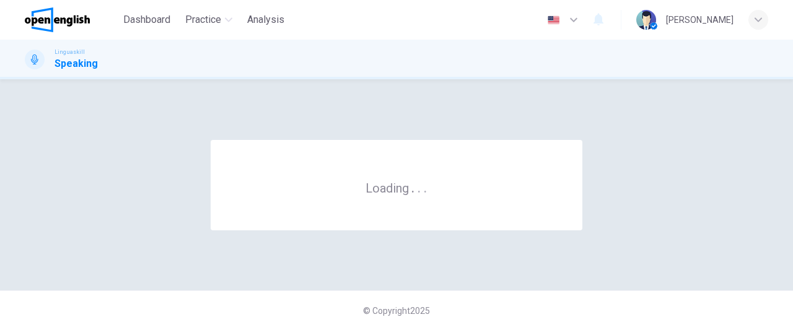
scroll to position [0, 0]
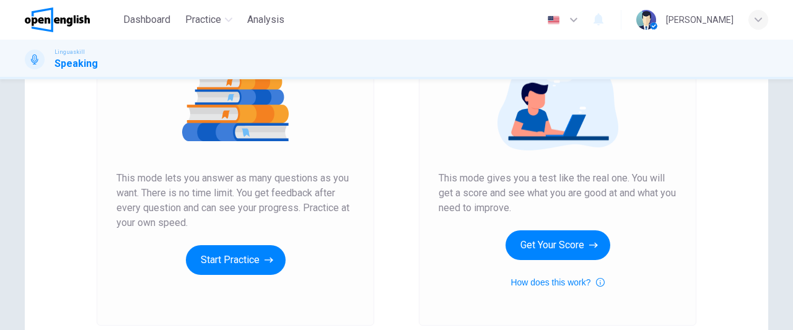
scroll to position [160, 0]
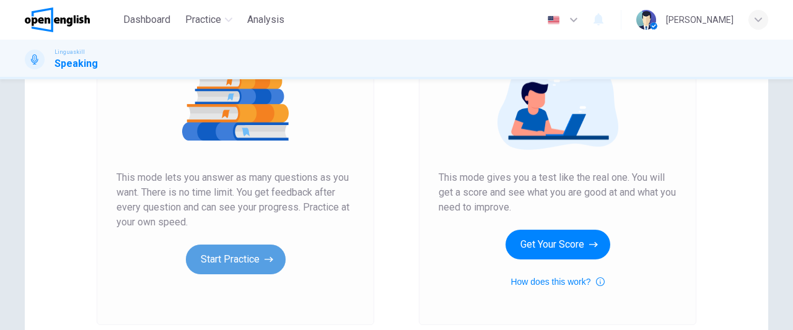
click at [251, 260] on button "Start Practice" at bounding box center [236, 260] width 100 height 30
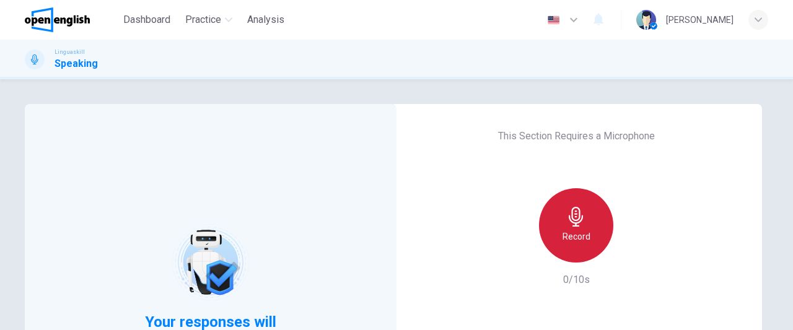
click at [567, 217] on icon "button" at bounding box center [576, 217] width 20 height 20
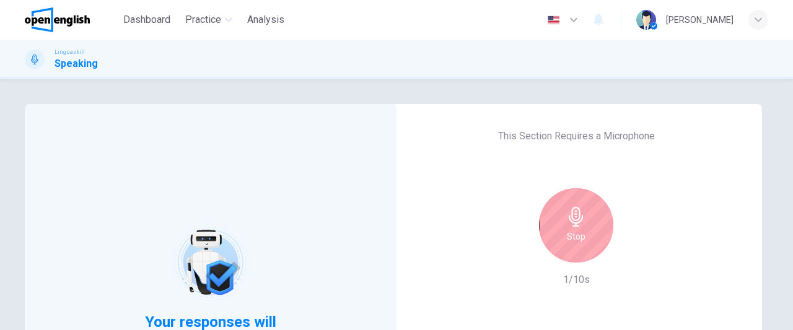
click at [567, 217] on icon "button" at bounding box center [576, 217] width 20 height 20
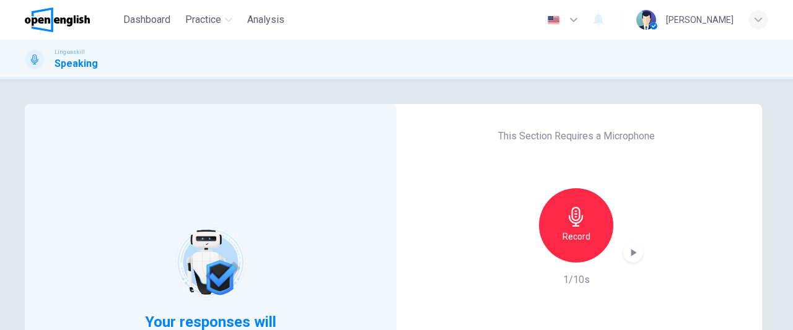
scroll to position [110, 0]
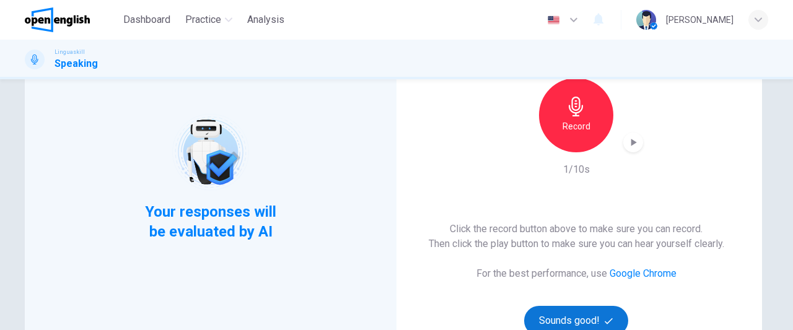
click at [567, 325] on button "Sounds good!" at bounding box center [576, 321] width 104 height 30
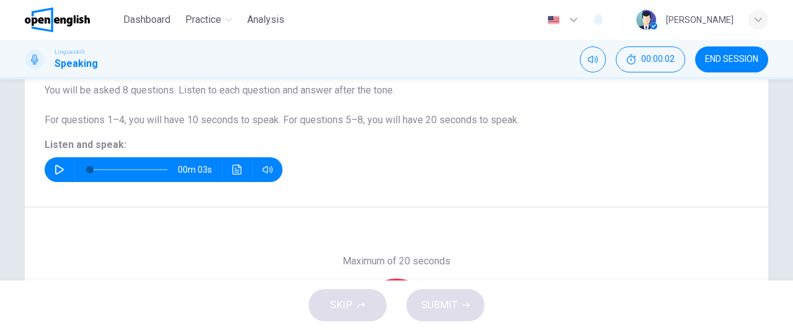
click at [55, 167] on icon "button" at bounding box center [59, 170] width 9 height 10
type input "*"
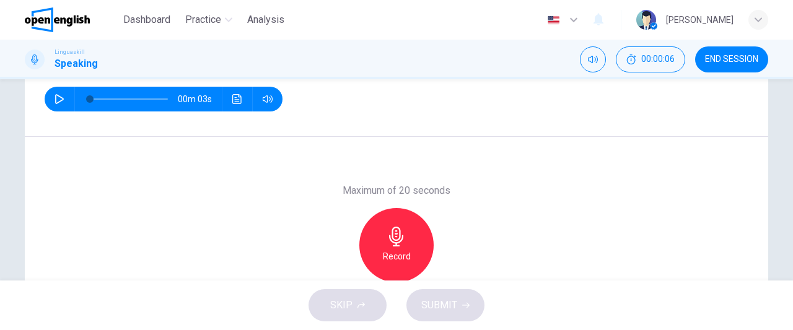
scroll to position [191, 0]
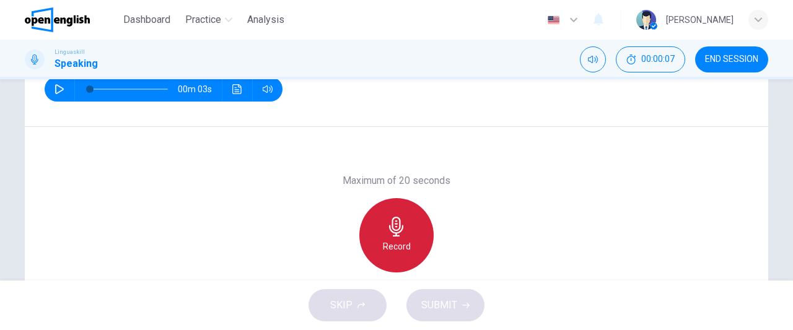
click at [406, 248] on h6 "Record" at bounding box center [397, 246] width 28 height 15
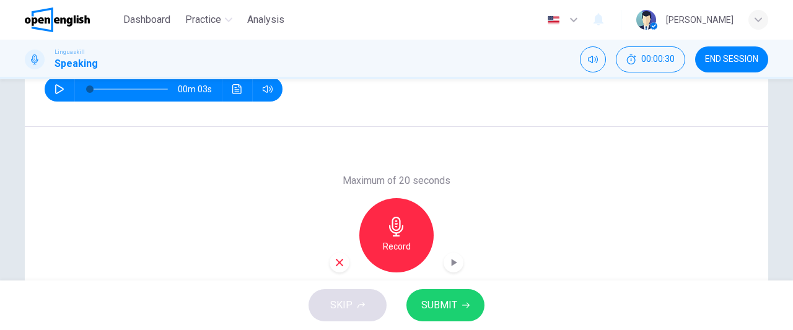
scroll to position [235, 0]
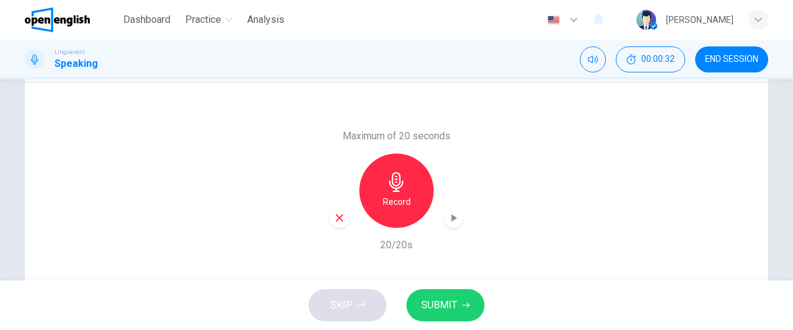
click at [440, 306] on span "SUBMIT" at bounding box center [439, 305] width 36 height 17
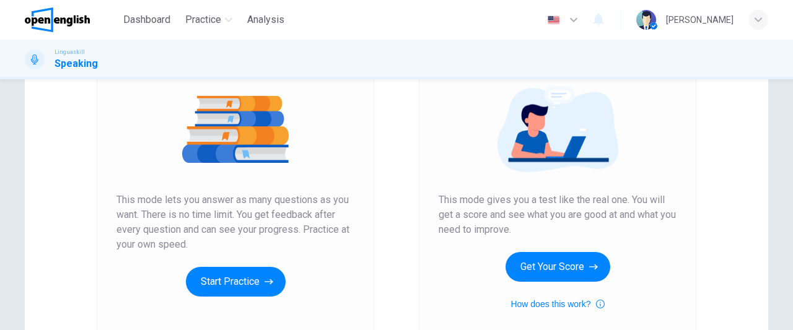
scroll to position [138, 0]
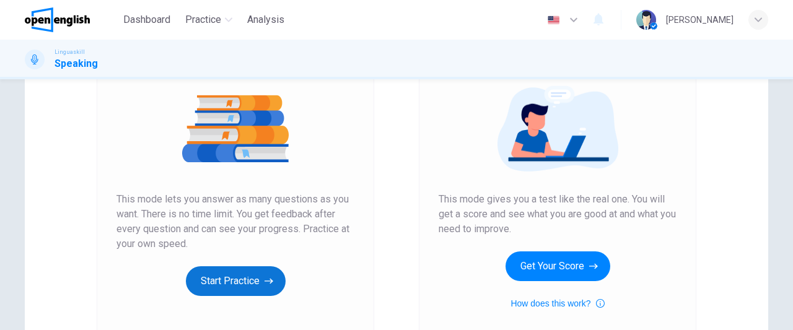
click at [243, 273] on button "Start Practice" at bounding box center [236, 281] width 100 height 30
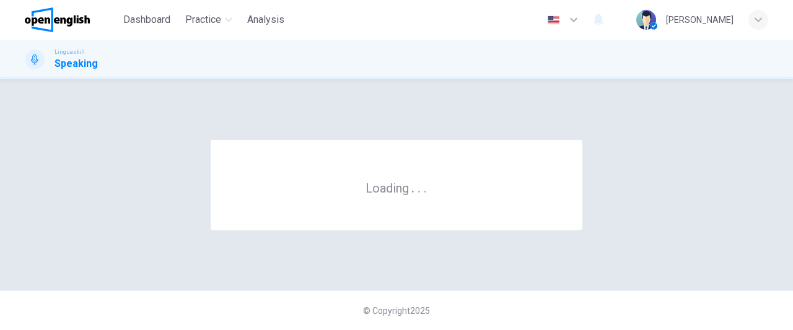
scroll to position [0, 0]
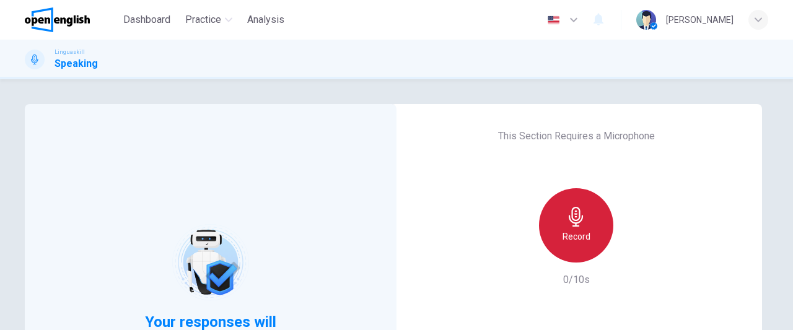
click at [588, 227] on div "Record" at bounding box center [576, 225] width 74 height 74
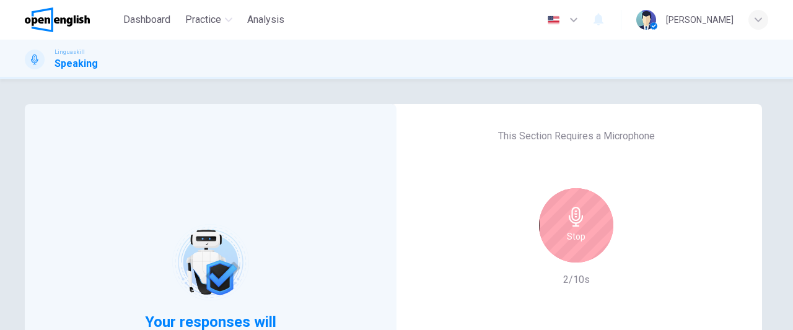
click at [588, 227] on div "Stop" at bounding box center [576, 225] width 74 height 74
